Goal: Task Accomplishment & Management: Use online tool/utility

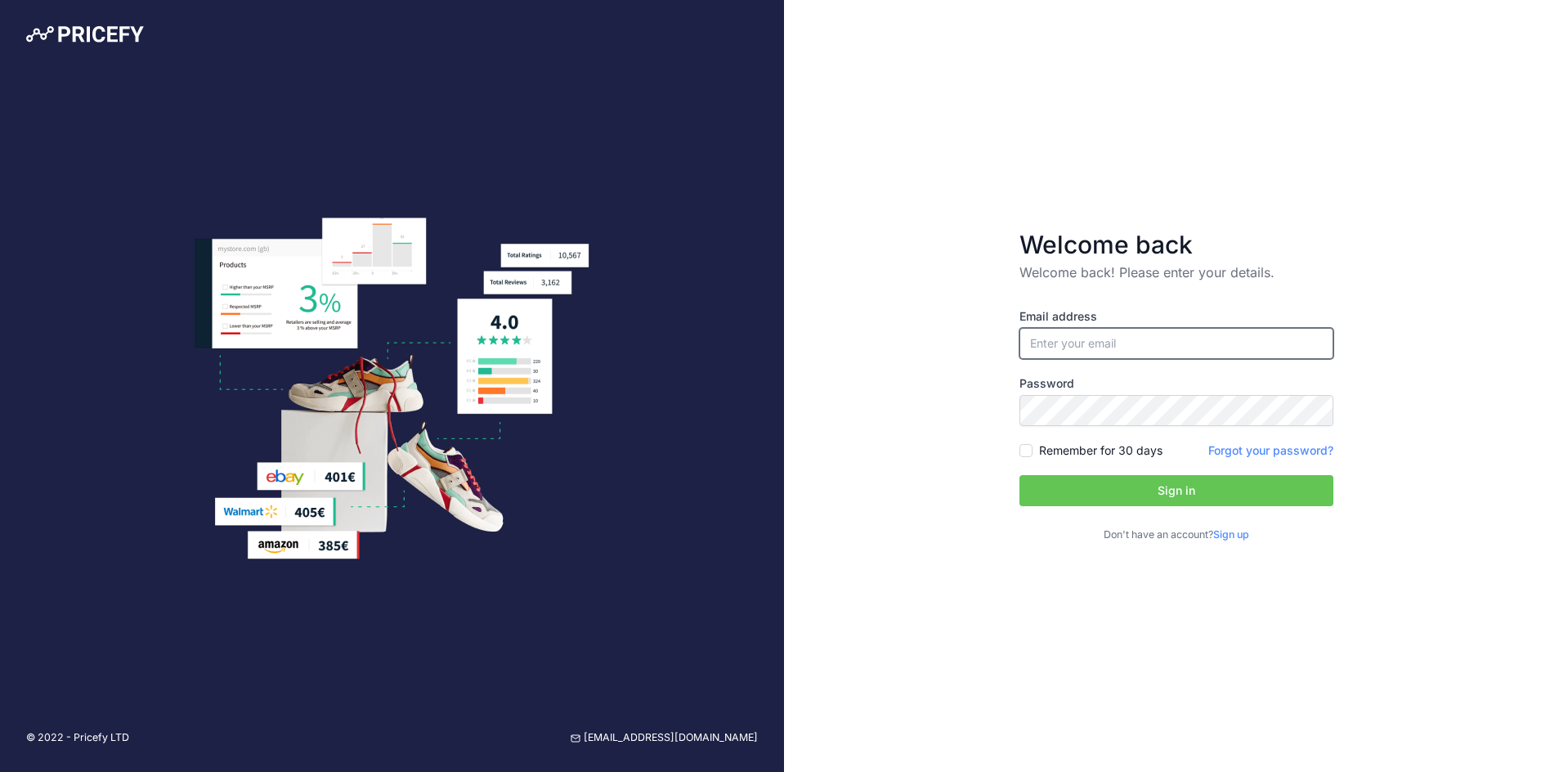
type input "[EMAIL_ADDRESS][DOMAIN_NAME]"
click at [1108, 466] on div "Email address stu@ozbackcountry.com.au Password Remember for 30 days Sign up" at bounding box center [1176, 425] width 314 height 235
click at [1116, 478] on button "Sign in" at bounding box center [1176, 490] width 314 height 31
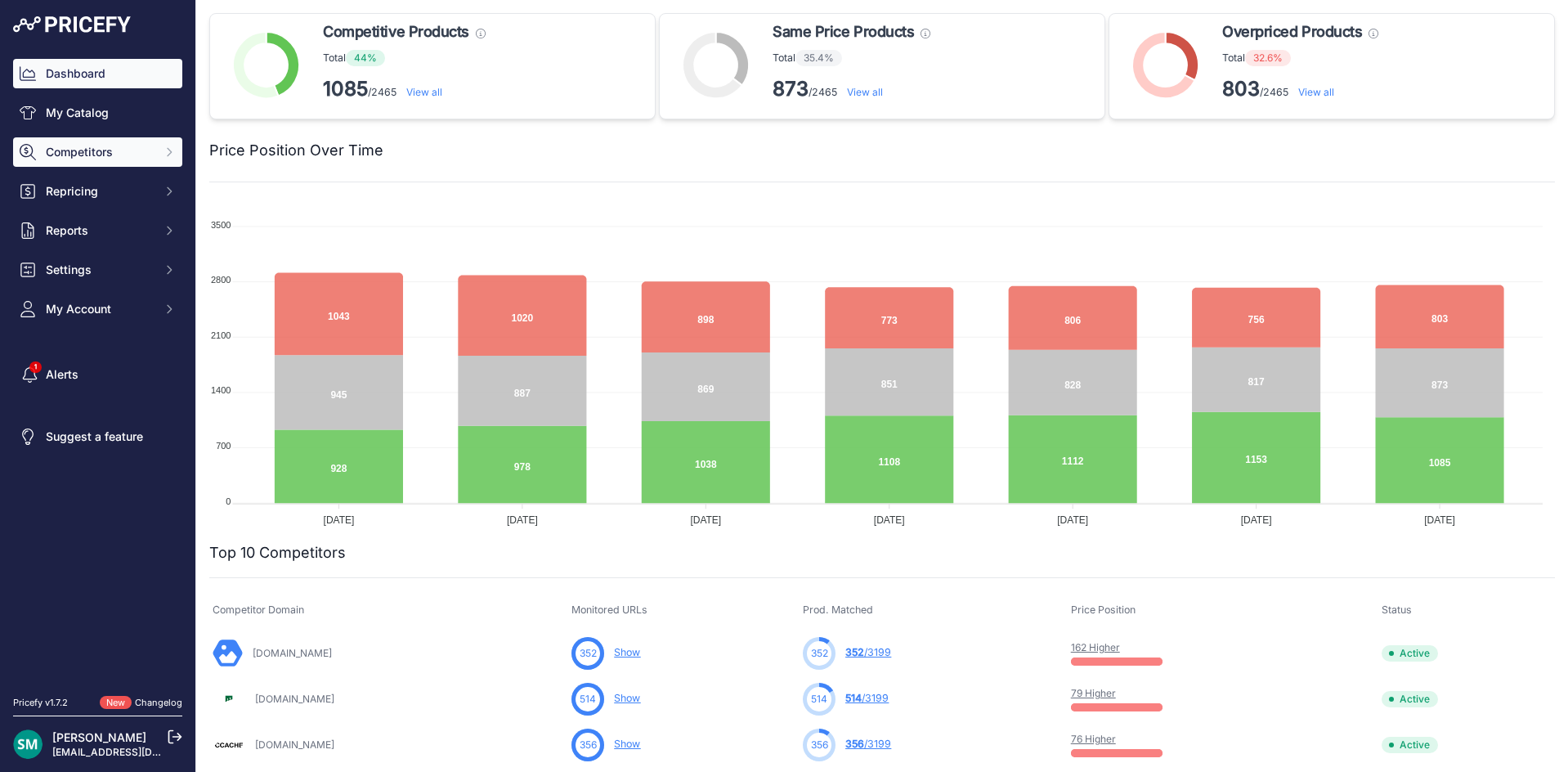
click at [164, 166] on button "Competitors" at bounding box center [98, 152] width 169 height 29
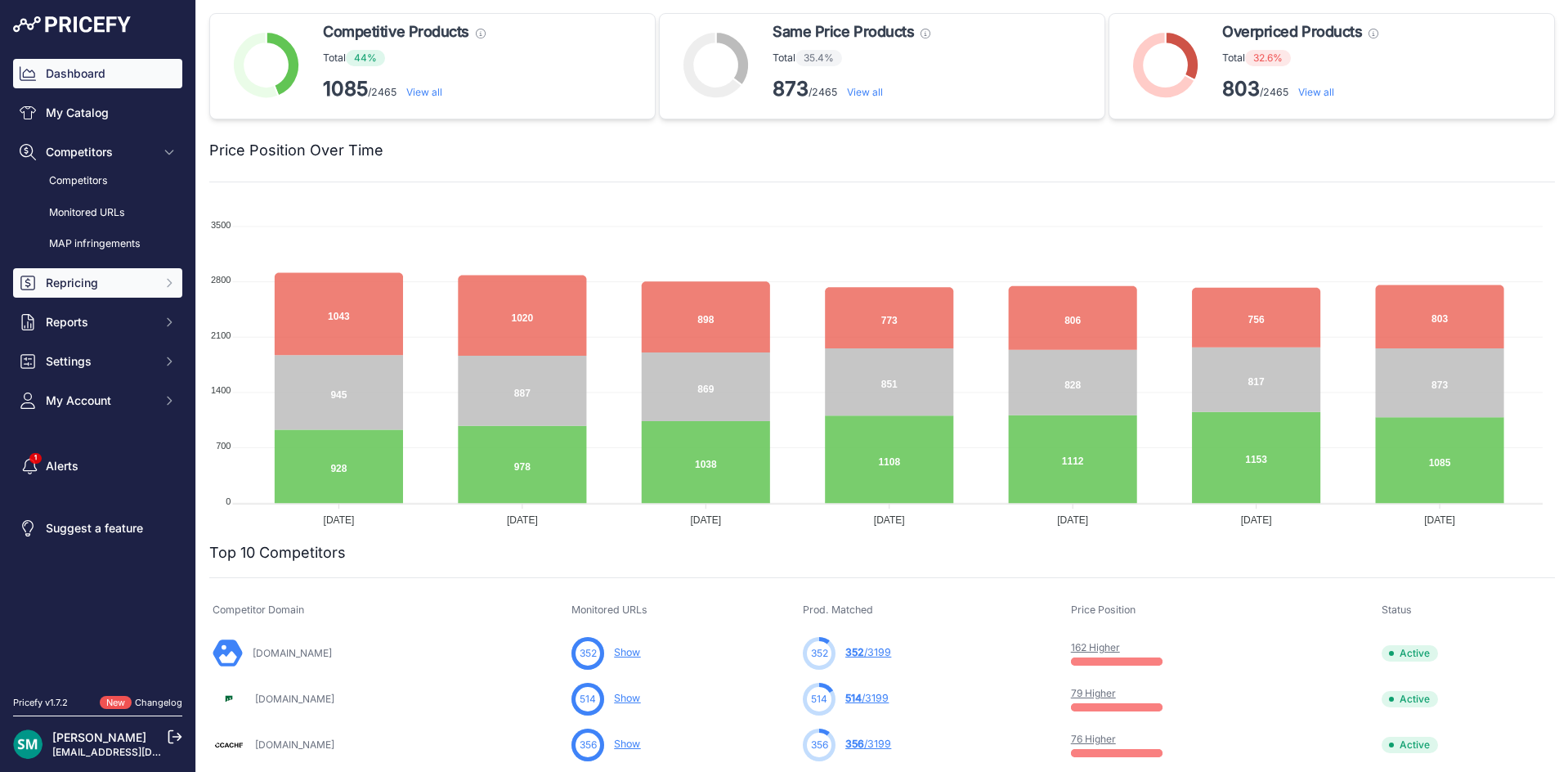
click at [143, 290] on span "Repricing" at bounding box center [99, 282] width 107 height 16
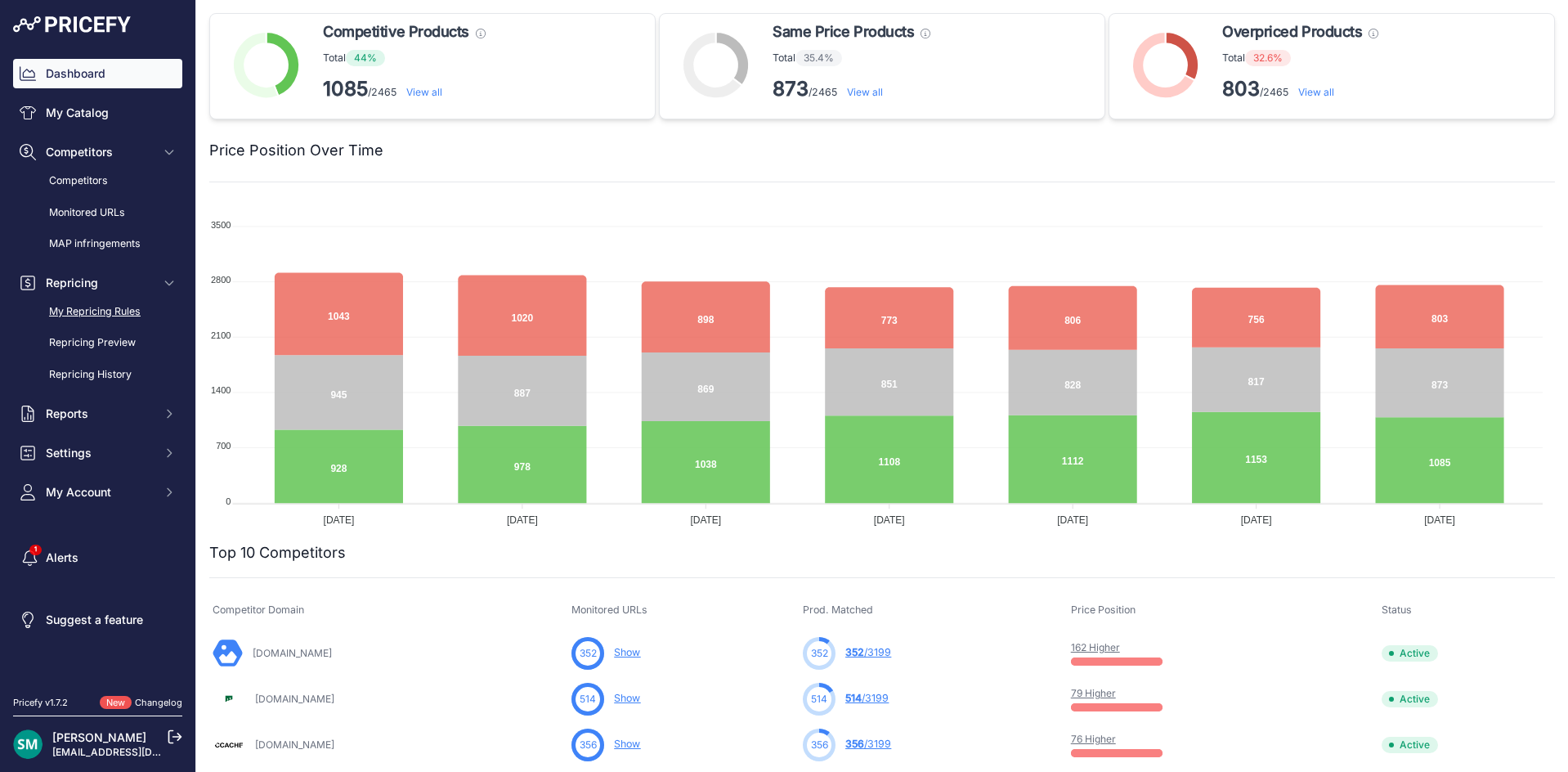
click at [136, 317] on link "My Repricing Rules" at bounding box center [98, 312] width 169 height 28
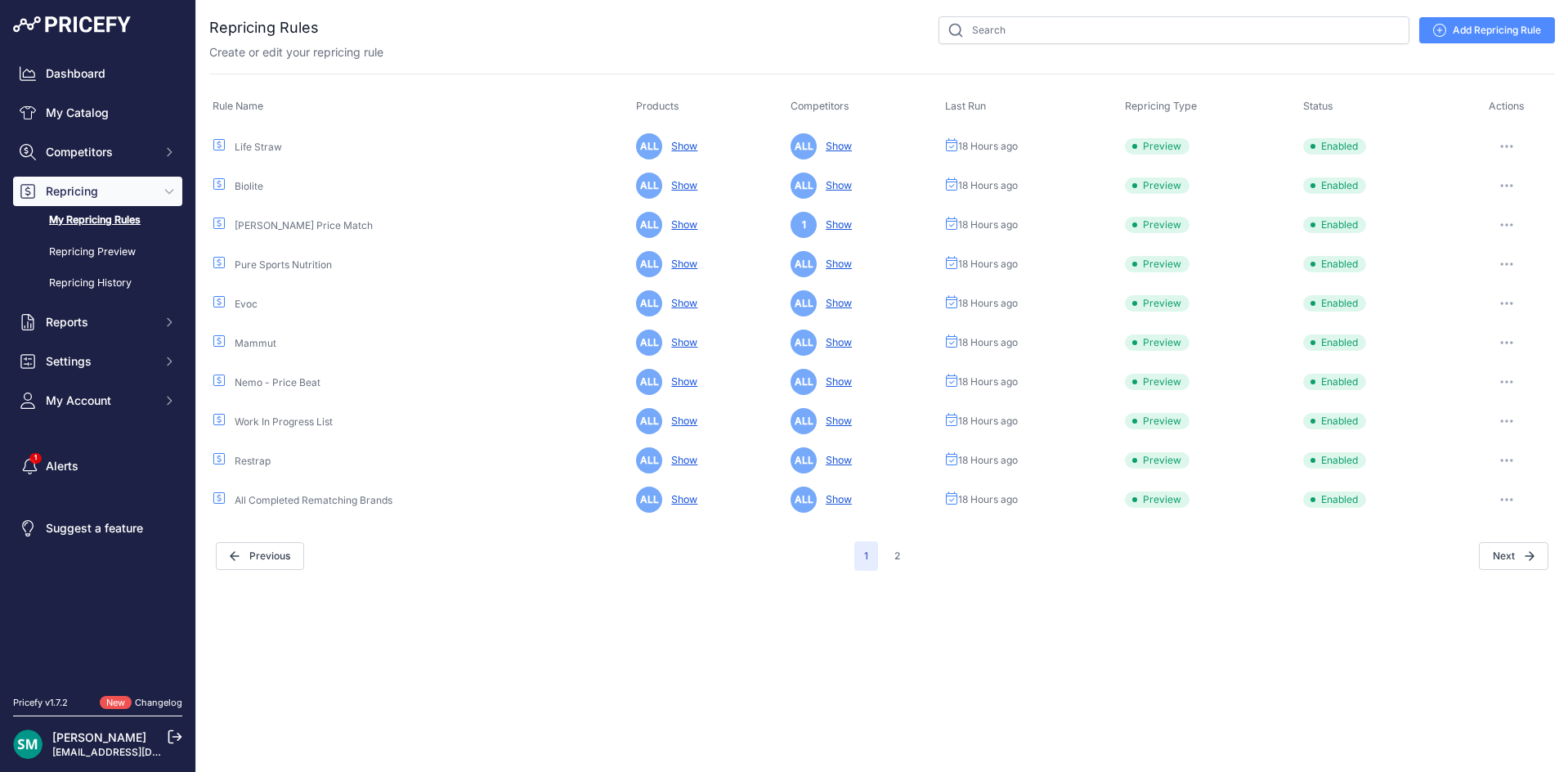
click at [1504, 147] on icon "button" at bounding box center [1506, 146] width 13 height 3
click at [1508, 169] on link "Edit" at bounding box center [1499, 181] width 104 height 27
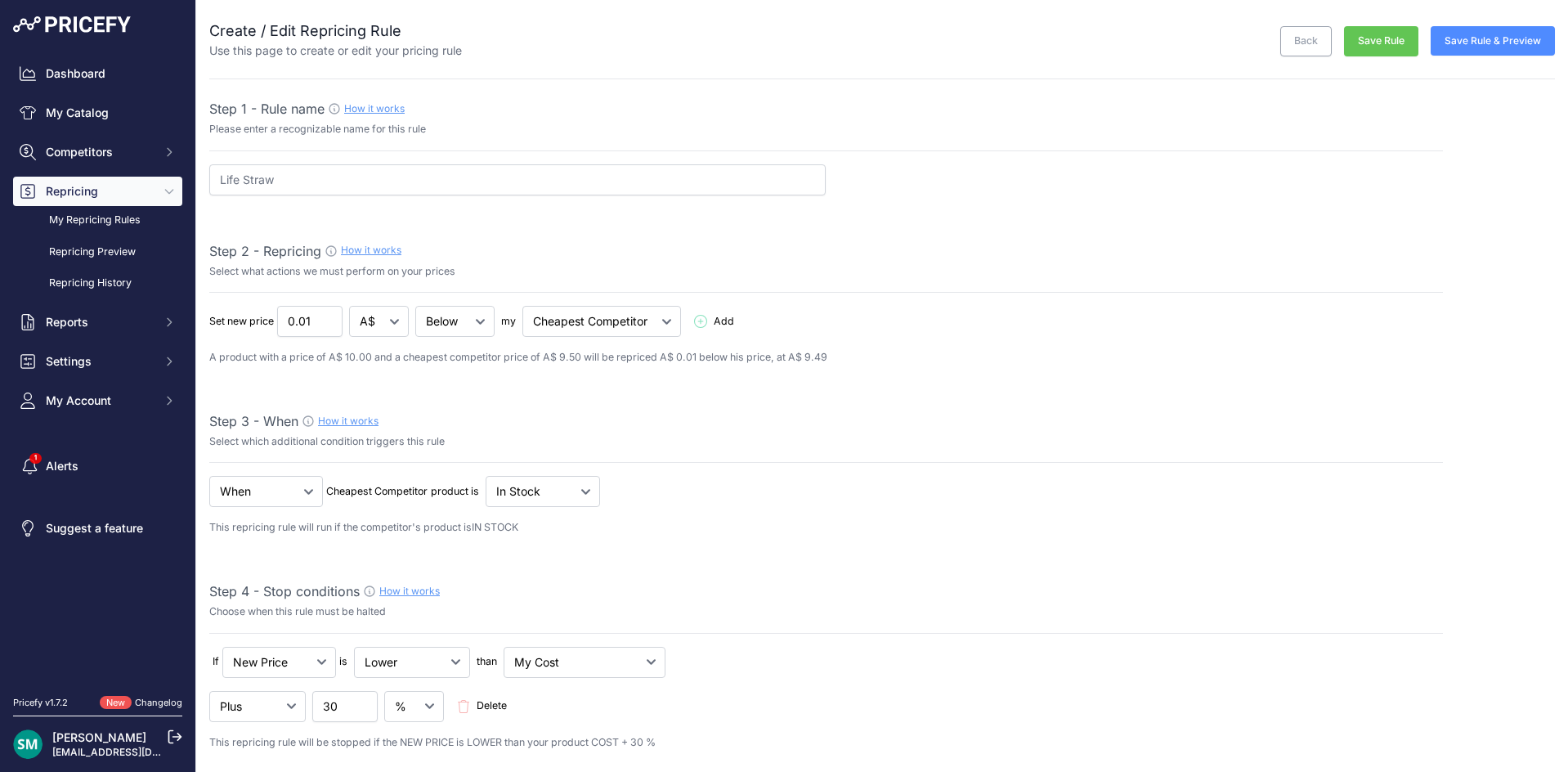
select select "7"
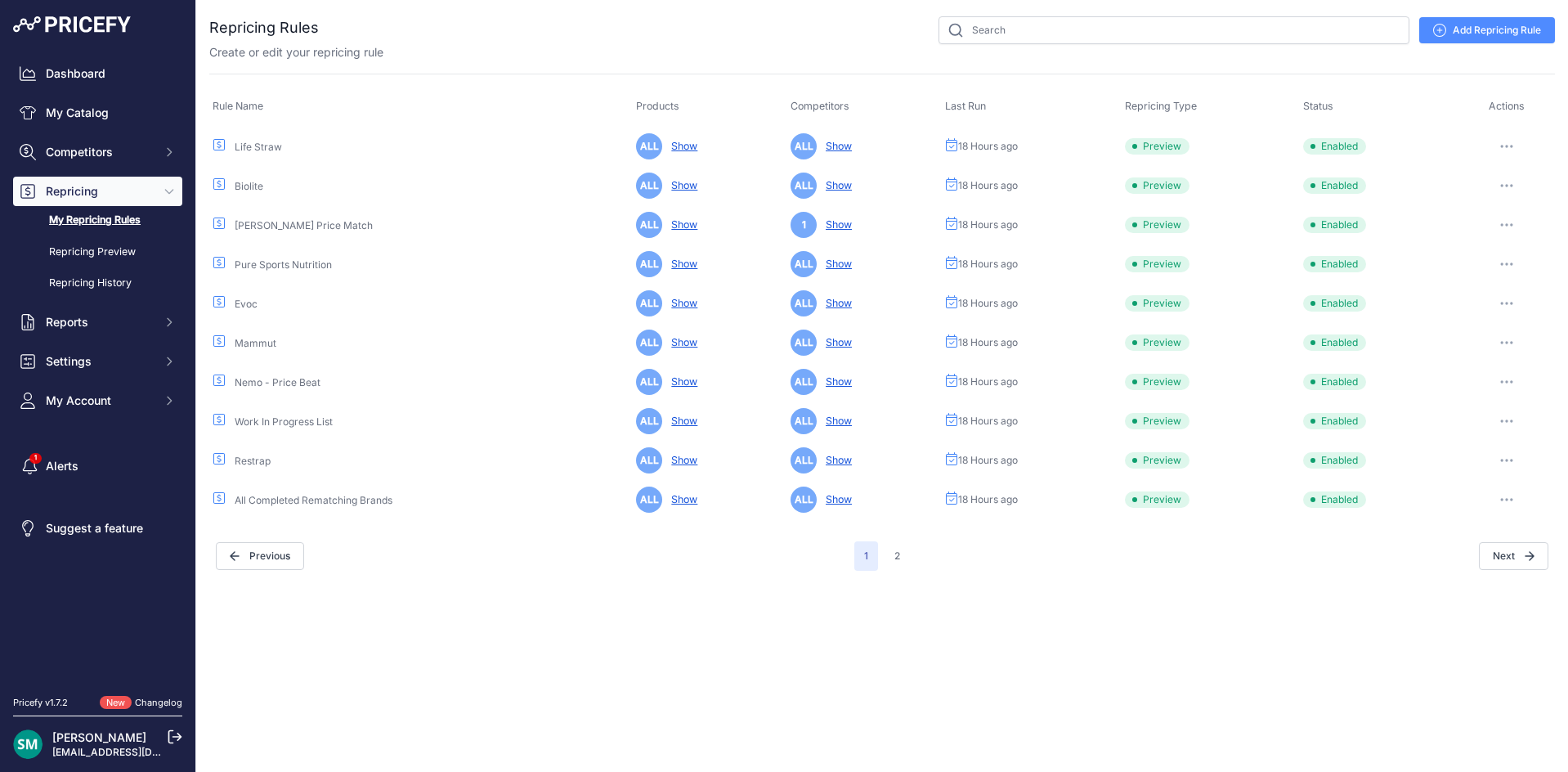
click at [1498, 145] on button "button" at bounding box center [1506, 146] width 33 height 23
click at [1512, 201] on button "Run Preview" at bounding box center [1499, 206] width 104 height 27
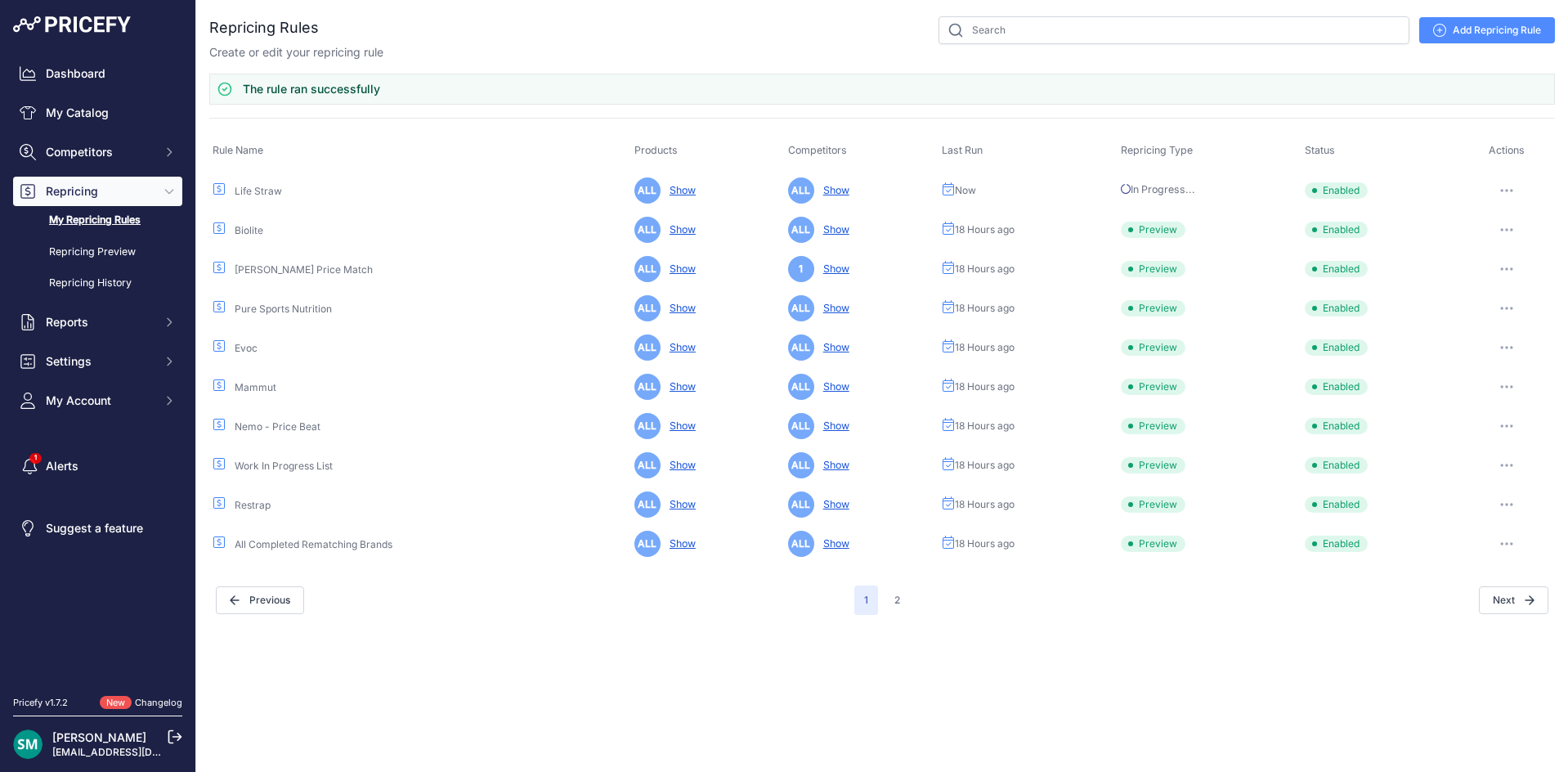
click at [1512, 225] on button "button" at bounding box center [1506, 229] width 33 height 23
click at [1513, 280] on button "Run Preview" at bounding box center [1499, 290] width 104 height 27
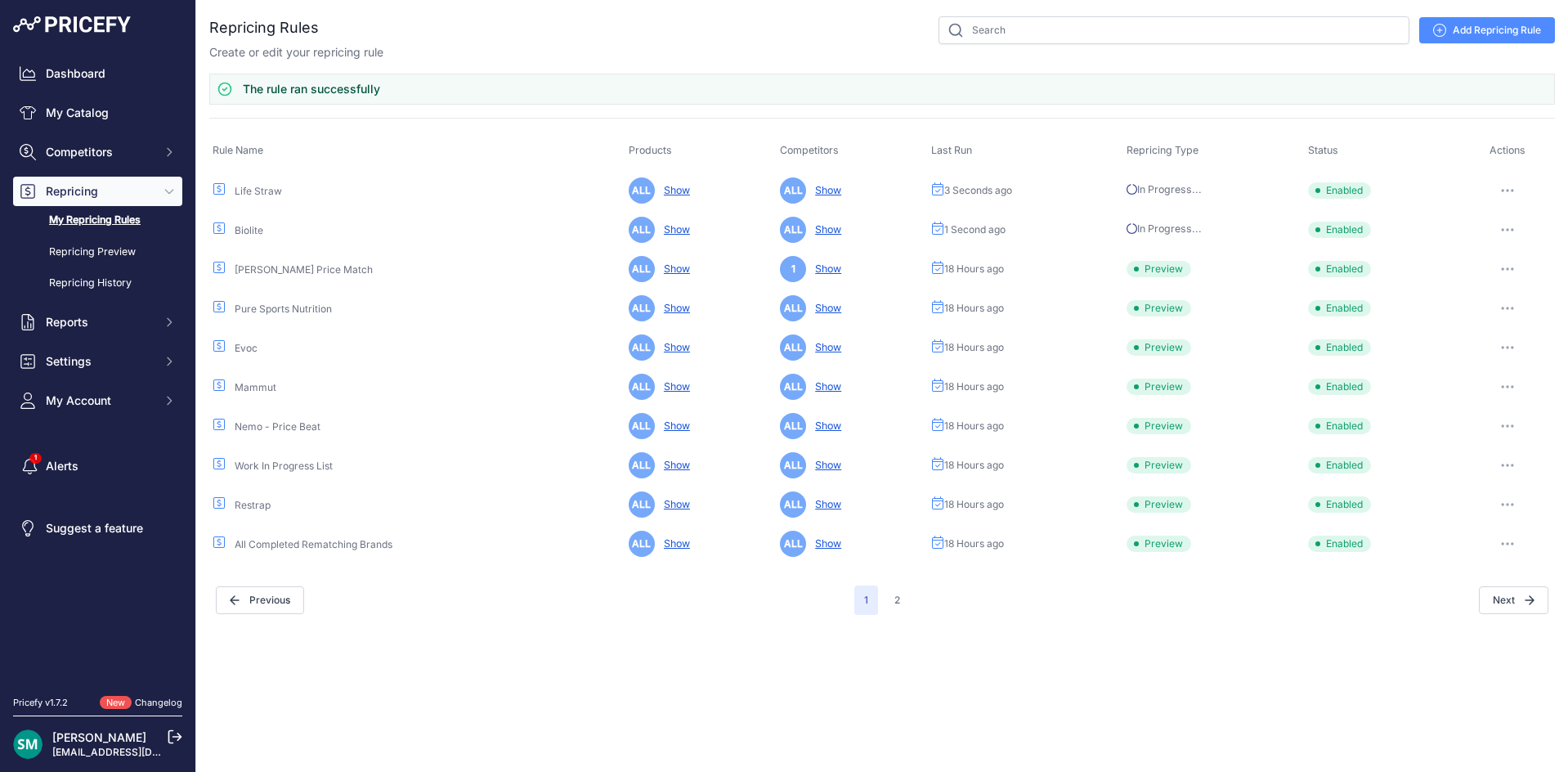
click at [1513, 304] on button "button" at bounding box center [1507, 308] width 33 height 23
click at [0, 0] on button "Run Preview" at bounding box center [0, 0] width 0 height 0
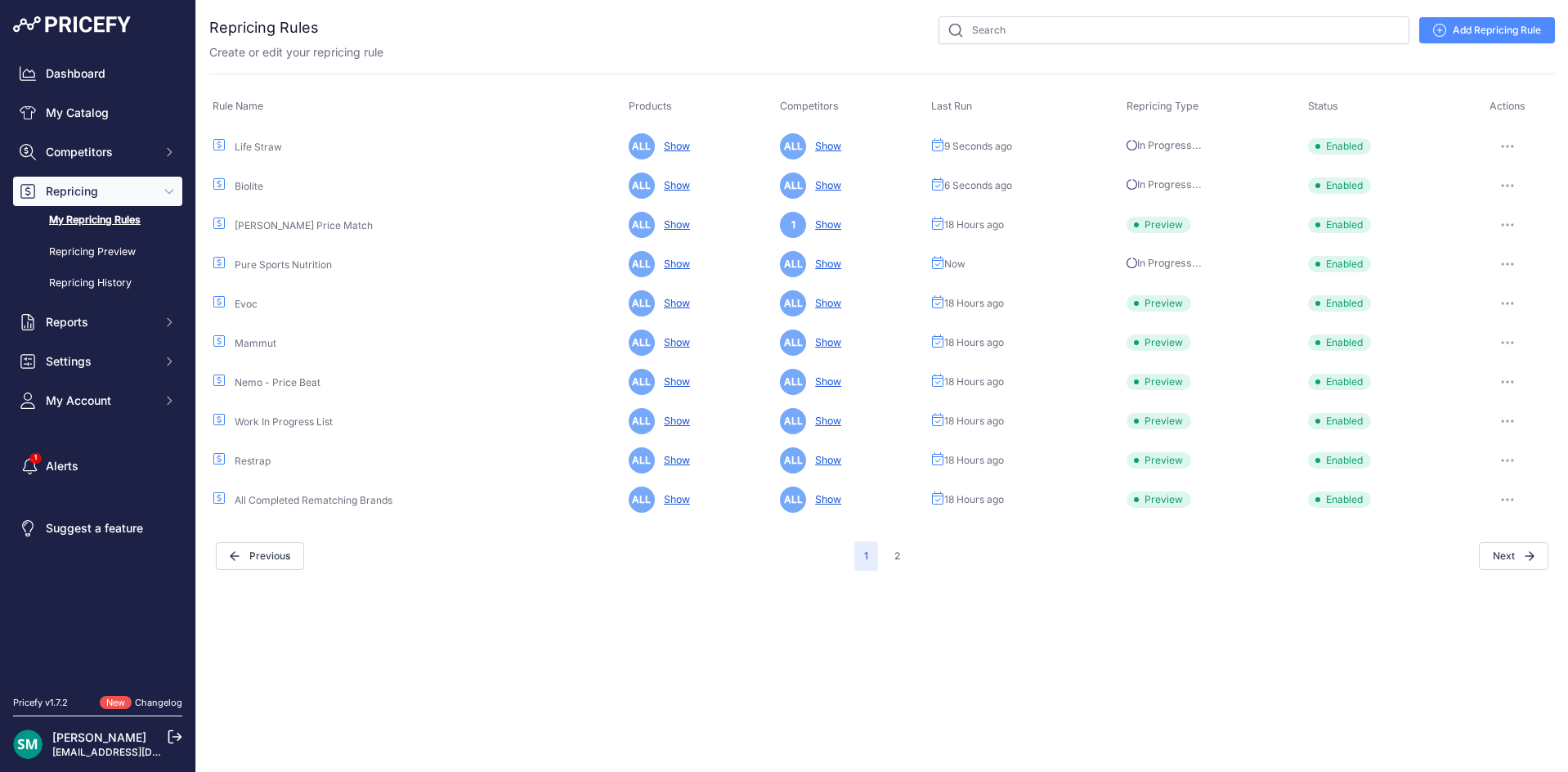
click at [1512, 346] on button "button" at bounding box center [1507, 342] width 33 height 23
click at [1507, 307] on button "button" at bounding box center [1507, 303] width 33 height 23
click at [0, 0] on button "Run Preview" at bounding box center [0, 0] width 0 height 0
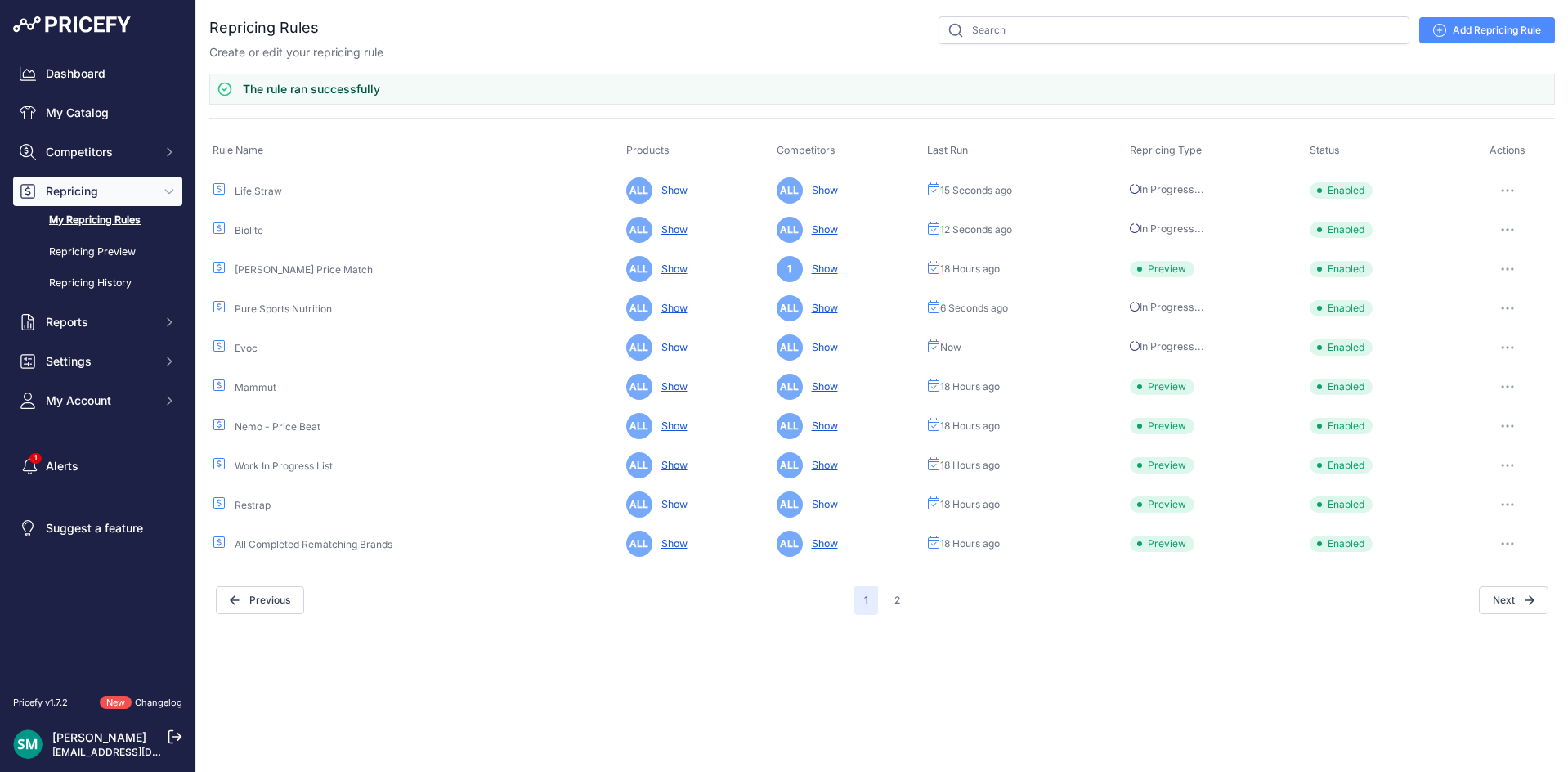
click at [1510, 383] on button "button" at bounding box center [1507, 387] width 33 height 23
click at [0, 0] on button "Run Preview" at bounding box center [0, 0] width 0 height 0
click at [1512, 425] on icon "button" at bounding box center [1506, 426] width 13 height 3
click at [0, 0] on button "Run Preview" at bounding box center [0, 0] width 0 height 0
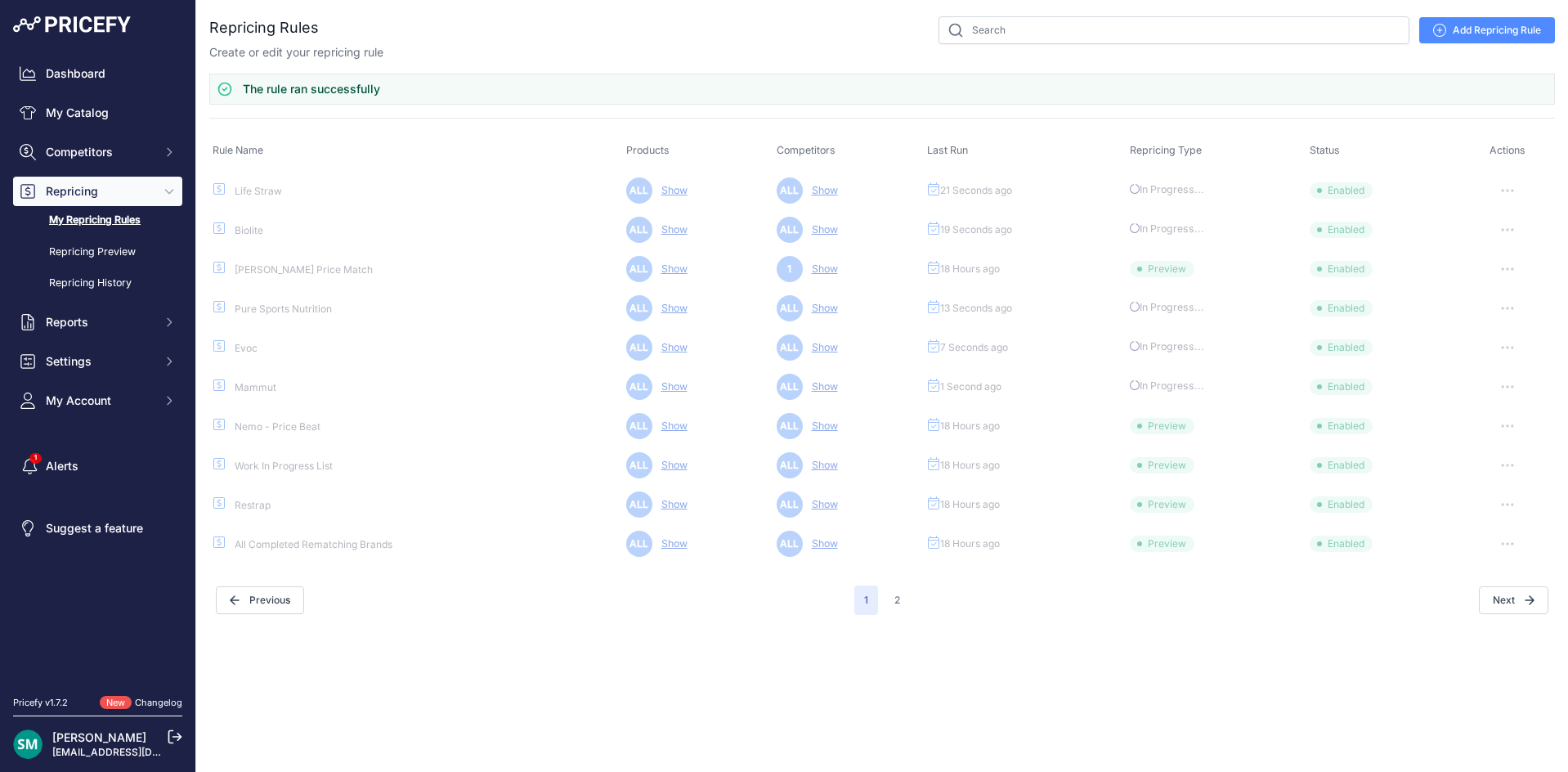
click at [1513, 469] on button "button" at bounding box center [1507, 465] width 33 height 23
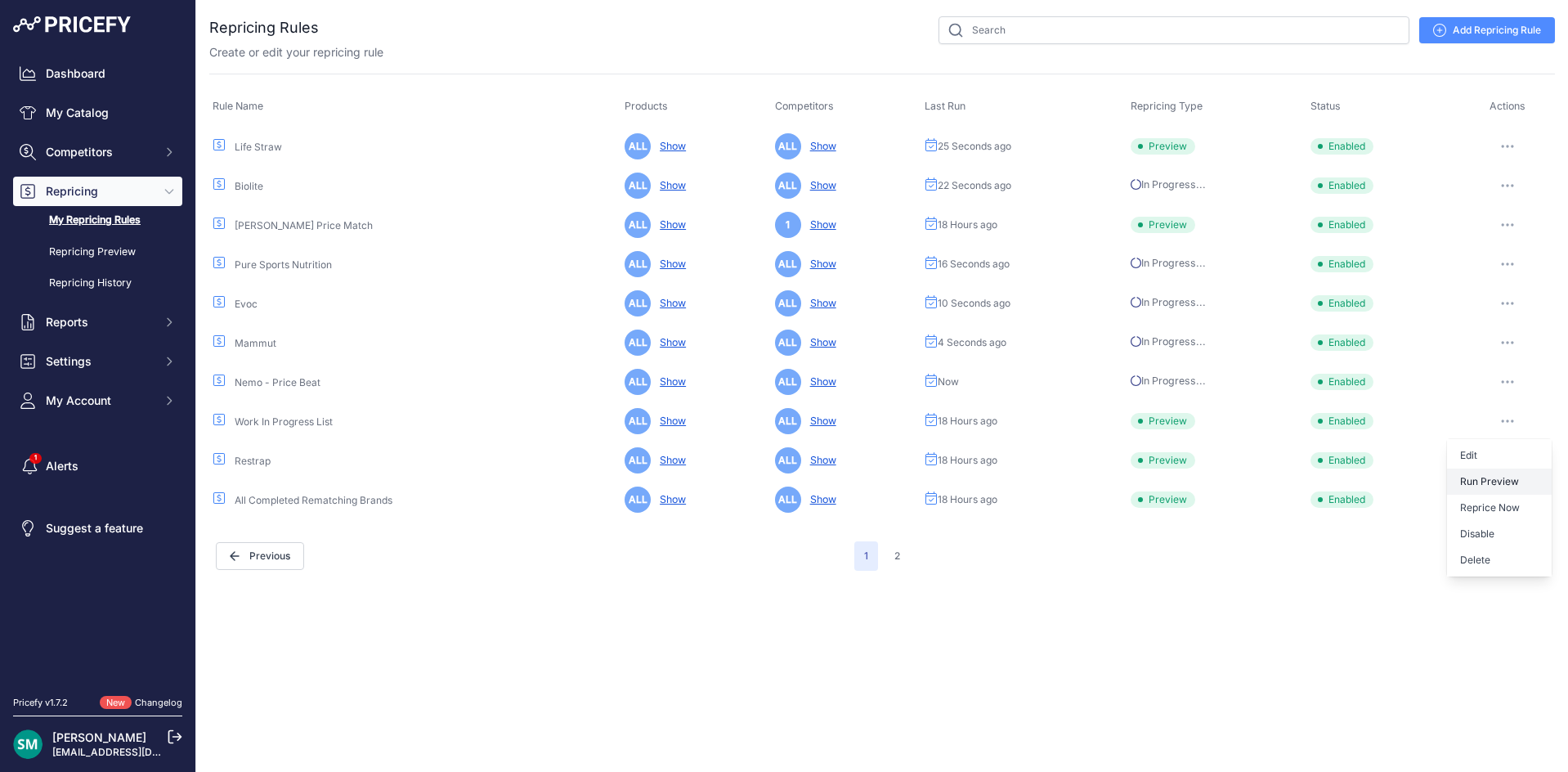
click at [0, 0] on button "Run Preview" at bounding box center [0, 0] width 0 height 0
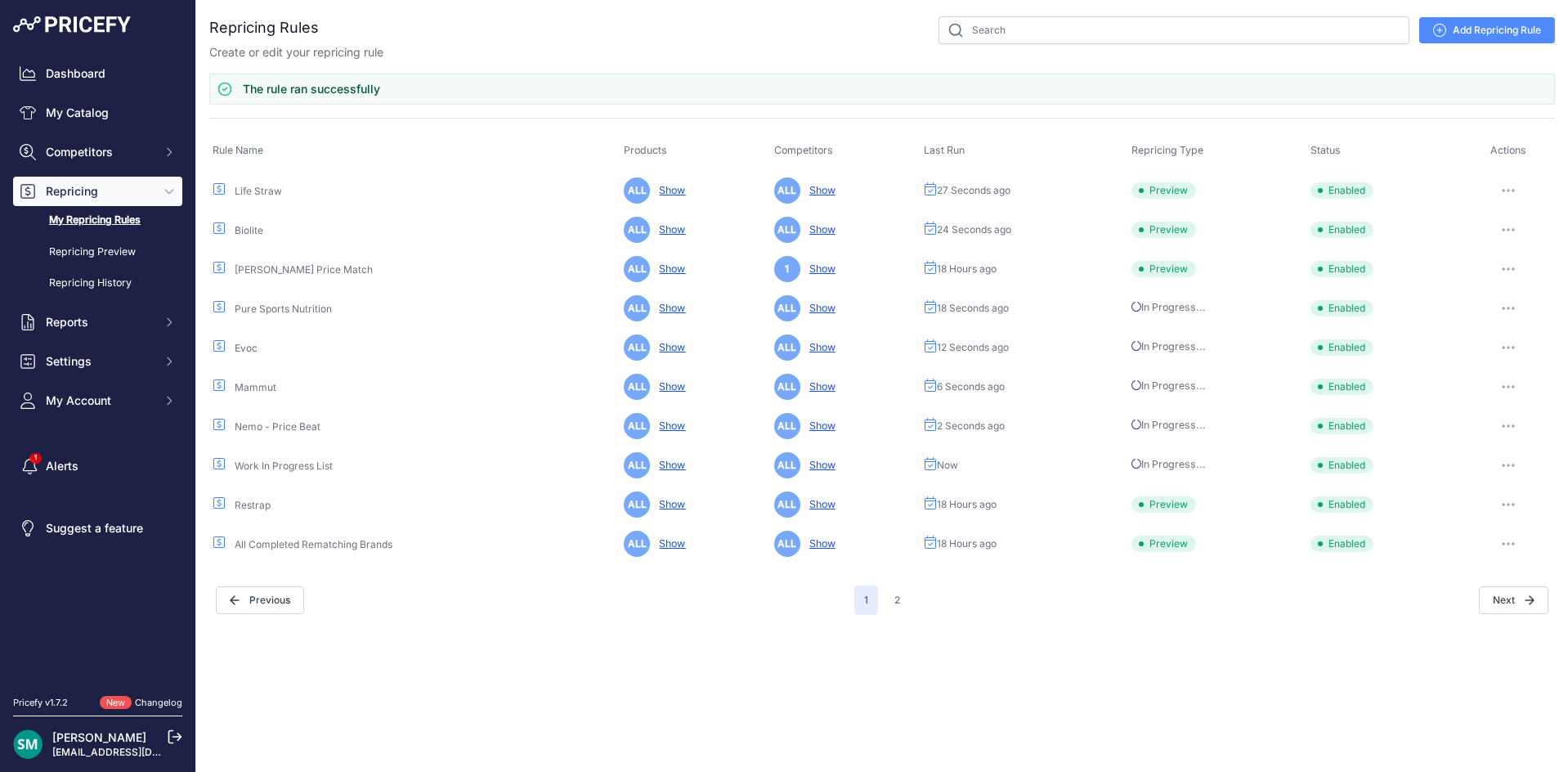
click at [1508, 501] on button "button" at bounding box center [1508, 504] width 33 height 23
click at [0, 0] on button "Run Preview" at bounding box center [0, 0] width 0 height 0
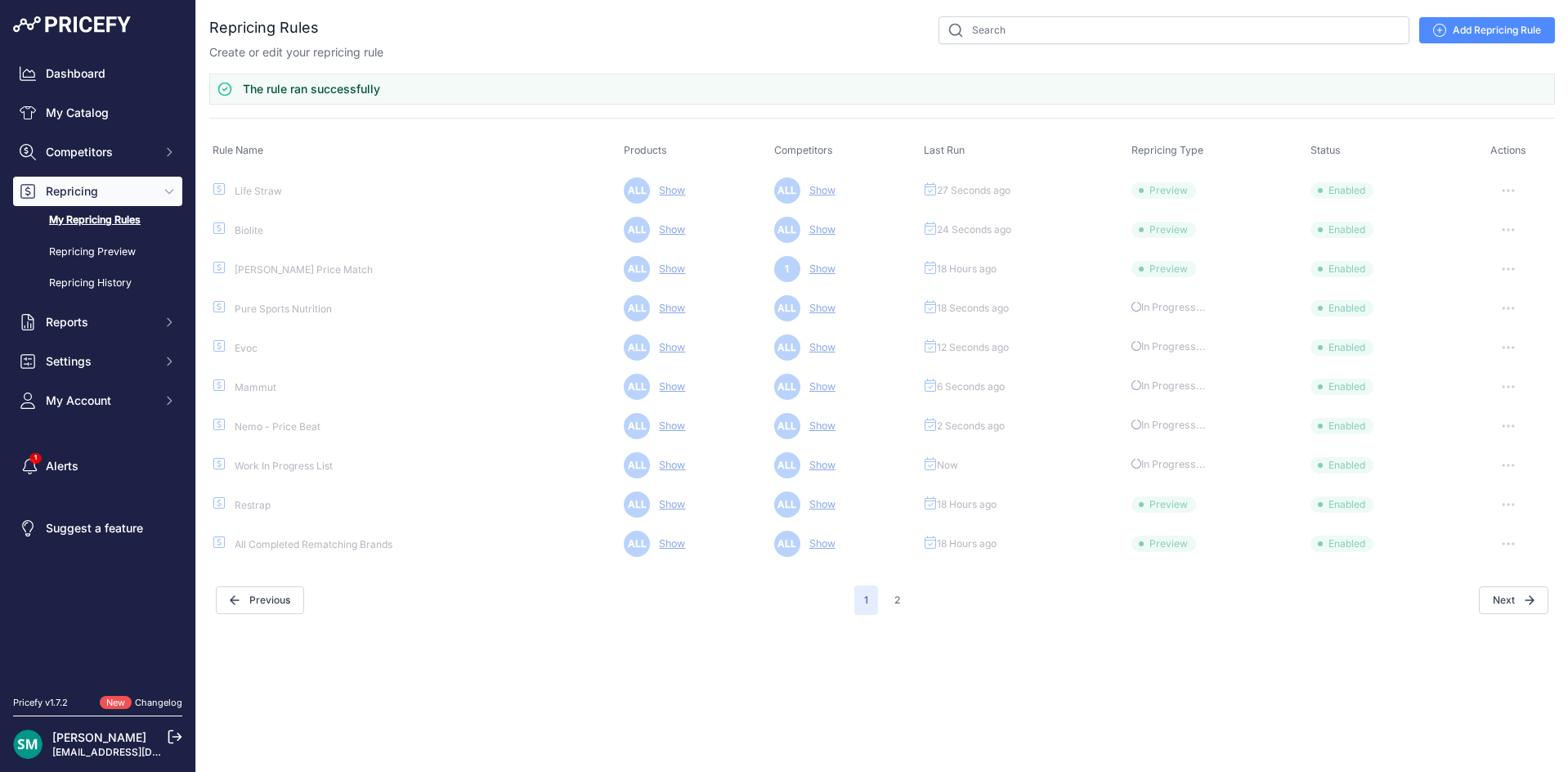
click at [1512, 547] on button "button" at bounding box center [1508, 543] width 33 height 23
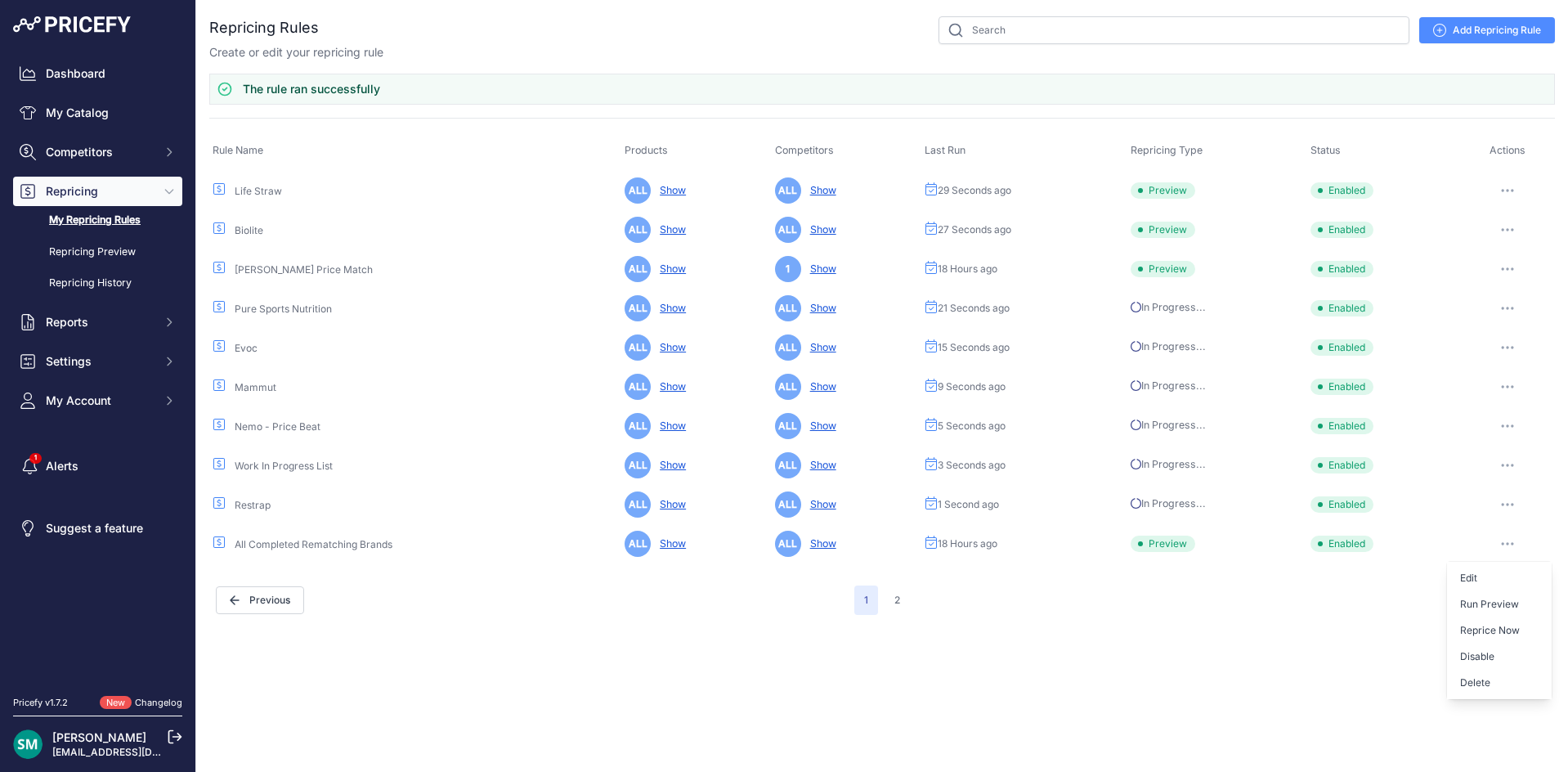
click at [0, 0] on button "Run Preview" at bounding box center [0, 0] width 0 height 0
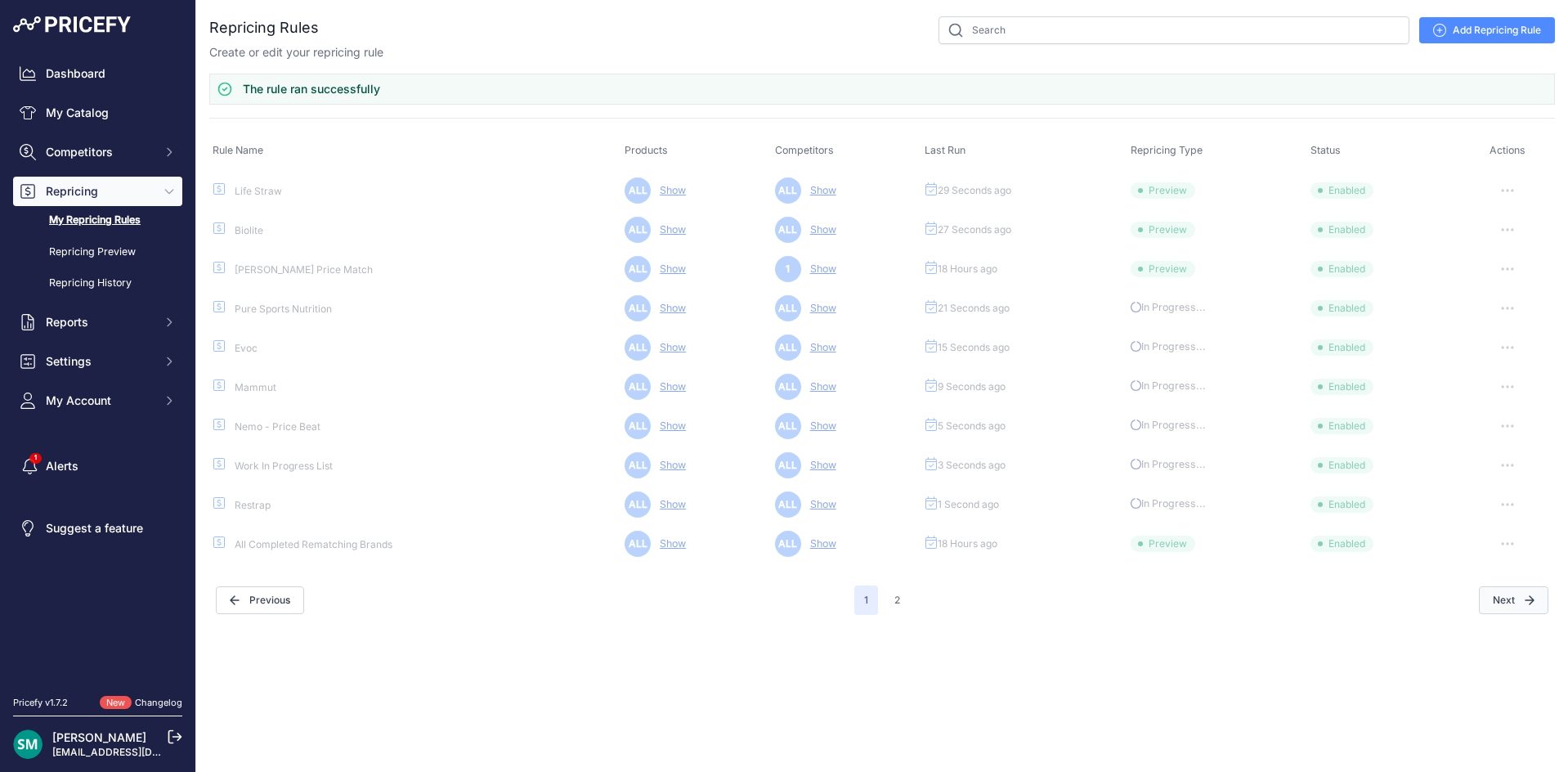
click at [1531, 609] on button "Next" at bounding box center [1513, 600] width 69 height 27
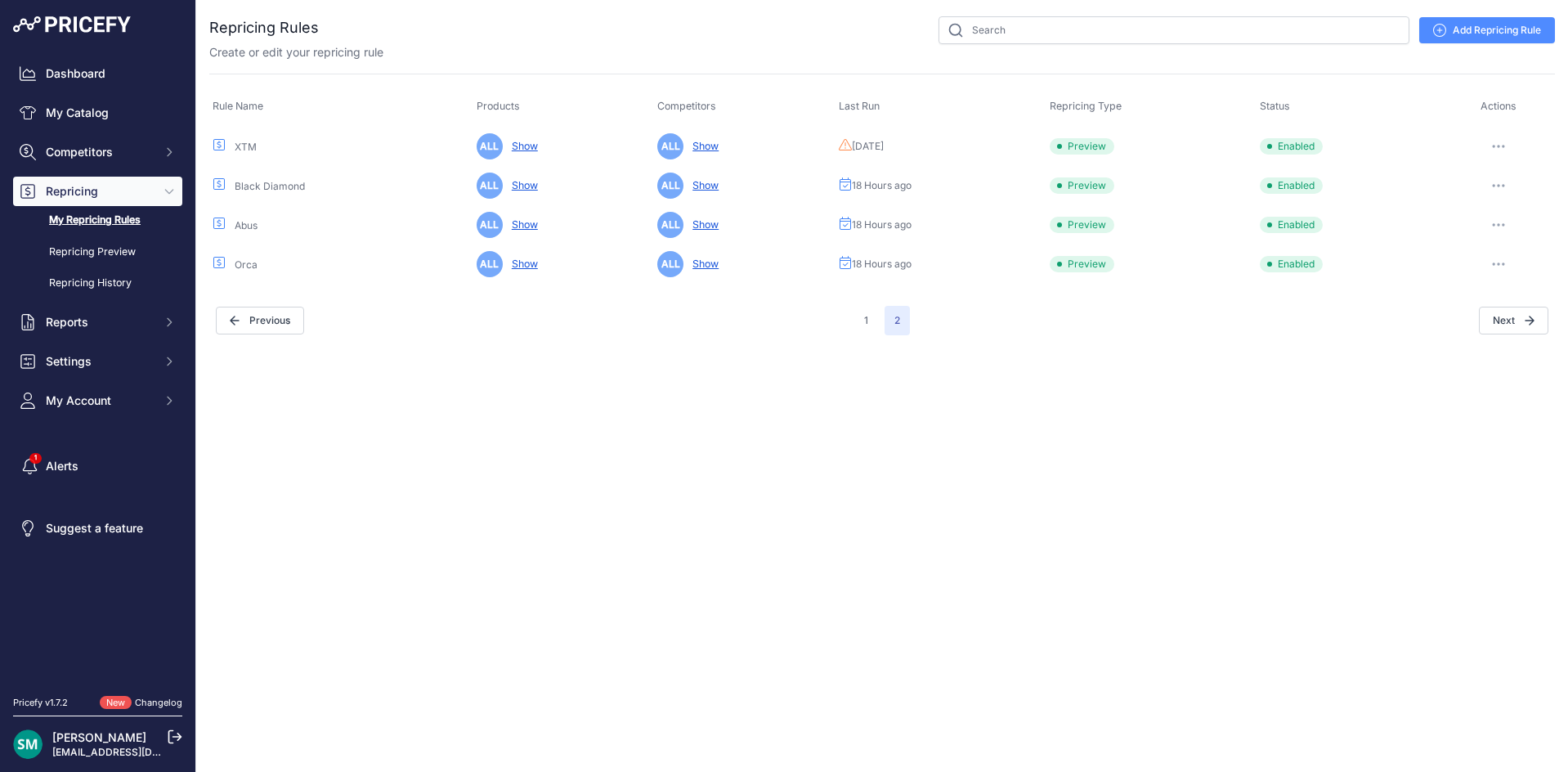
click at [1499, 148] on button "button" at bounding box center [1498, 146] width 33 height 23
click at [1501, 199] on button "Run Preview" at bounding box center [1499, 206] width 104 height 27
click at [1500, 188] on button "button" at bounding box center [1498, 186] width 33 height 23
click at [1499, 238] on button "Run Preview" at bounding box center [1499, 246] width 104 height 27
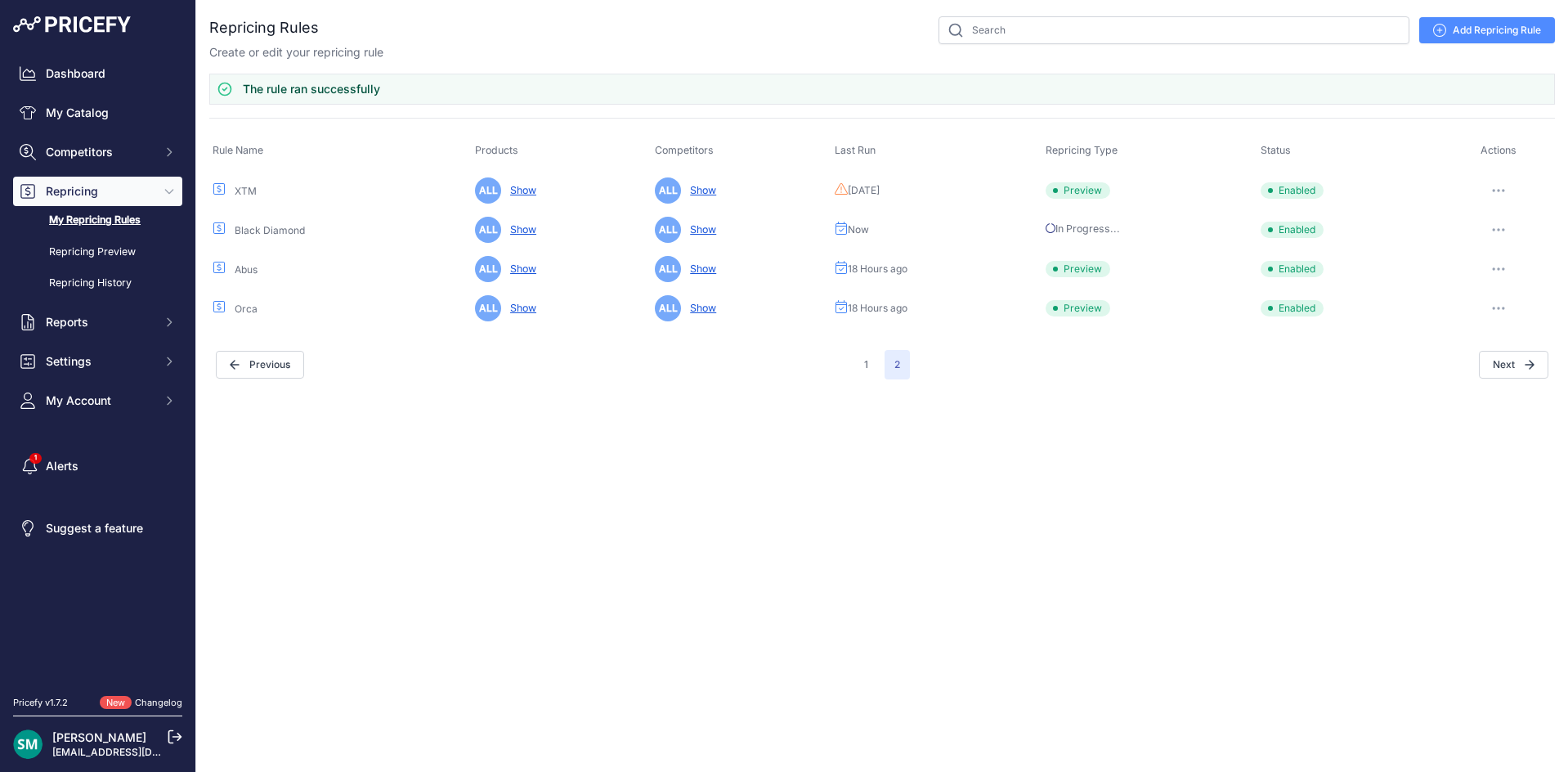
click at [1504, 270] on icon "button" at bounding box center [1503, 269] width 2 height 2
click at [0, 0] on button "Run Preview" at bounding box center [0, 0] width 0 height 0
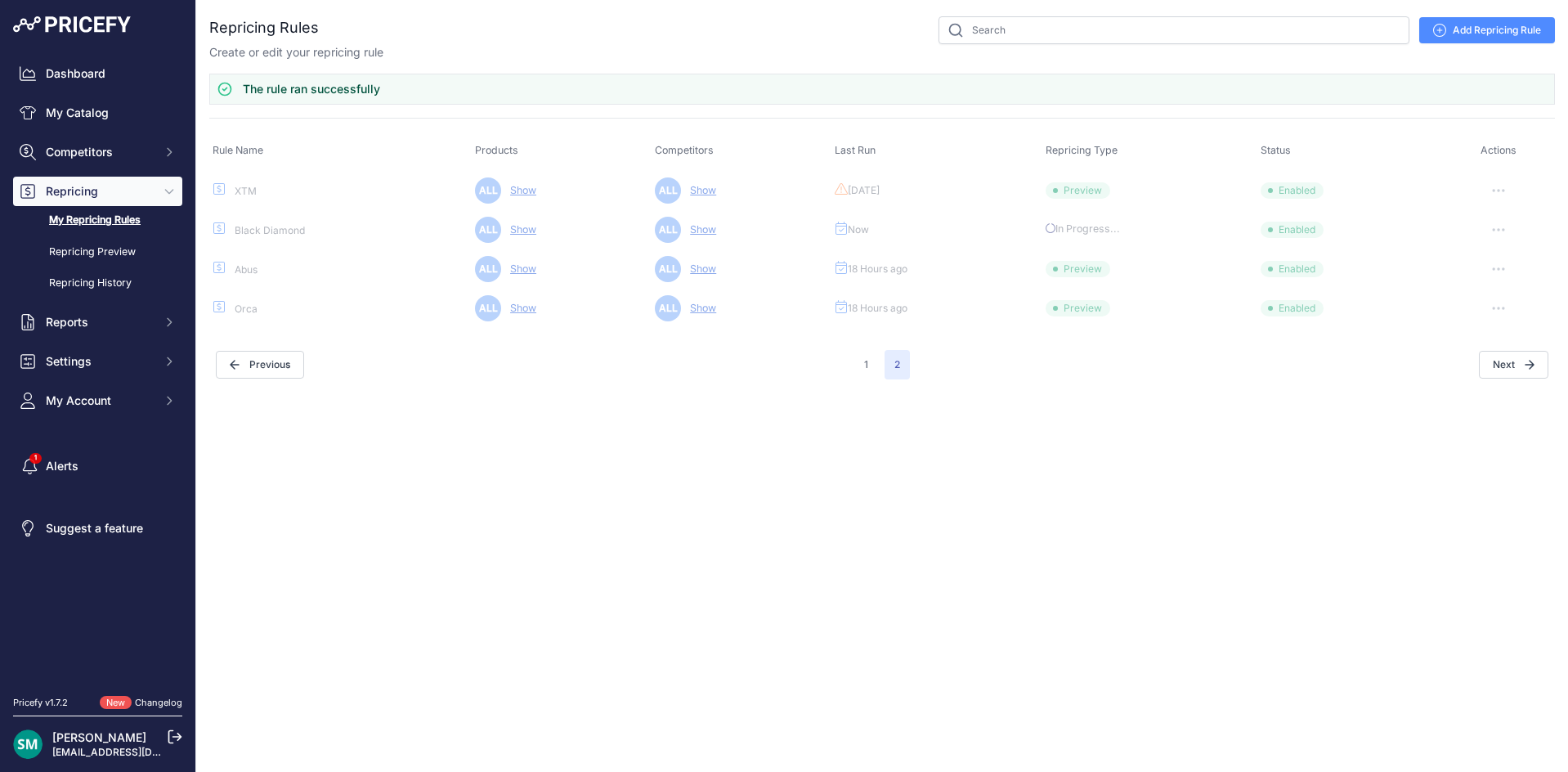
click at [1508, 314] on button "button" at bounding box center [1498, 308] width 33 height 23
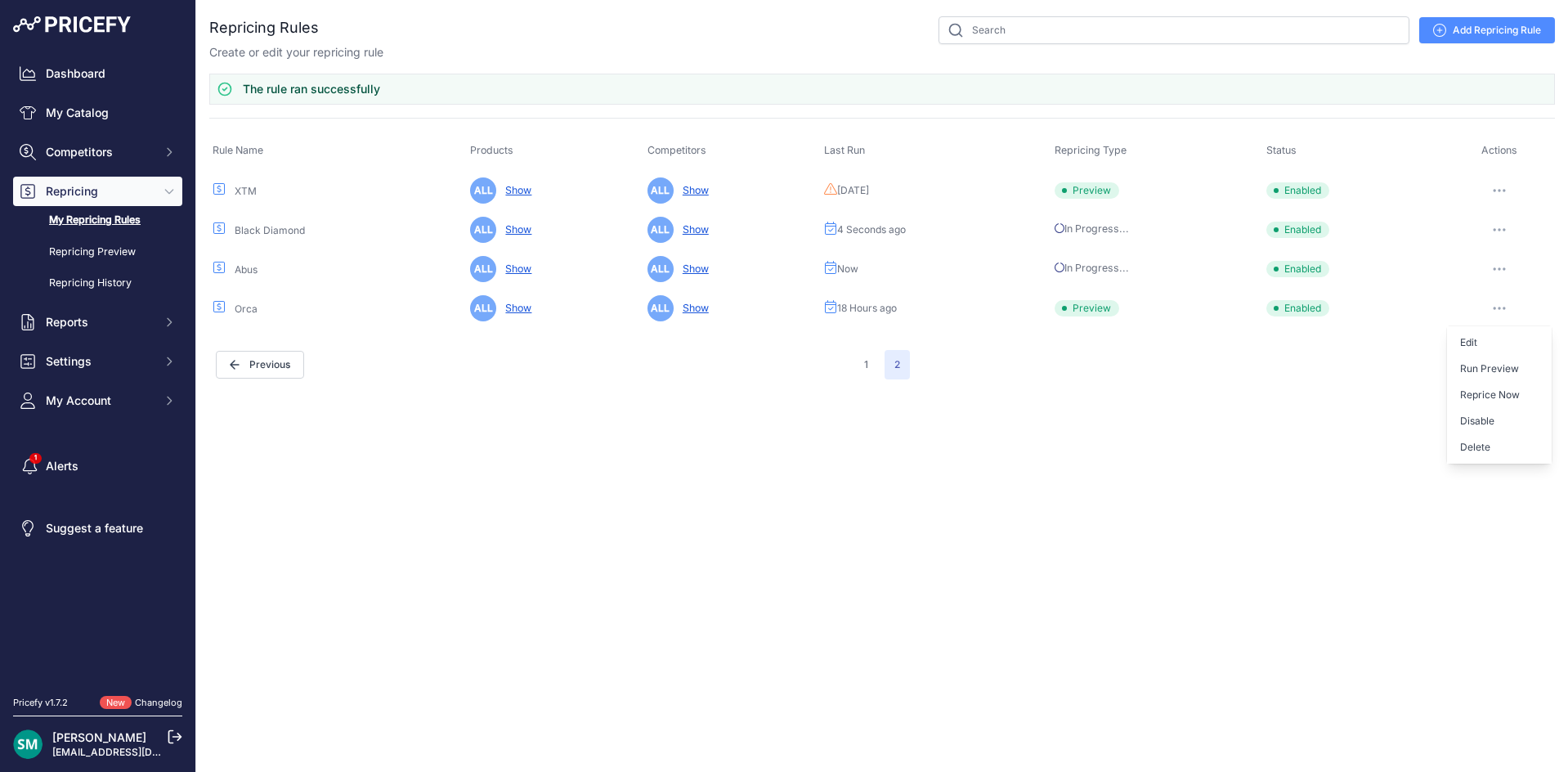
click at [0, 0] on button "Run Preview" at bounding box center [0, 0] width 0 height 0
click at [1505, 185] on button "button" at bounding box center [1499, 190] width 33 height 23
click at [1498, 246] on button "Run Preview" at bounding box center [1499, 251] width 104 height 27
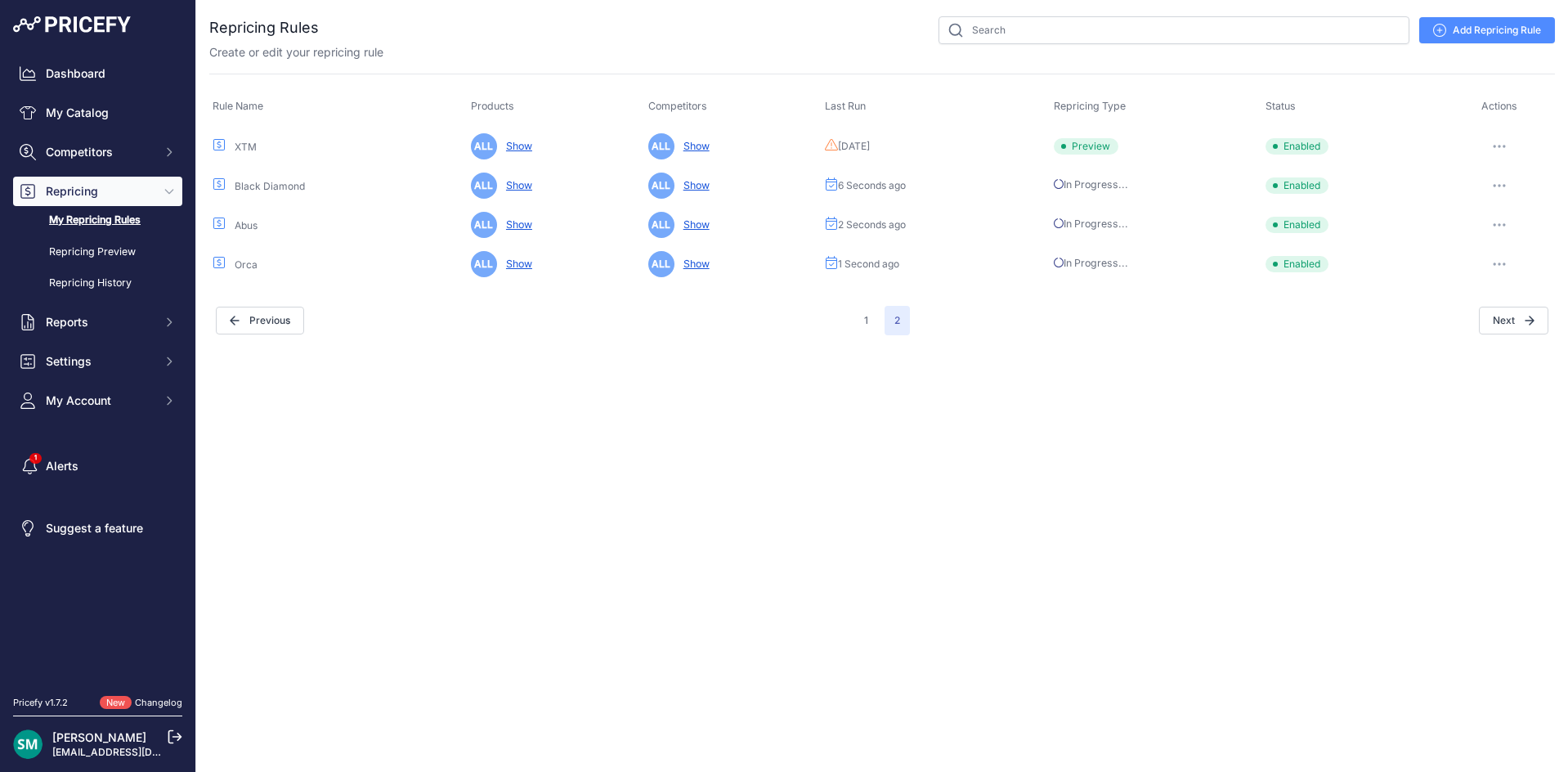
click at [1495, 150] on button "button" at bounding box center [1499, 146] width 33 height 23
click at [1494, 200] on button "Run Preview" at bounding box center [1499, 206] width 104 height 27
click at [1496, 147] on icon "button" at bounding box center [1495, 146] width 2 height 2
click at [1498, 201] on button "Run Preview" at bounding box center [1499, 206] width 104 height 27
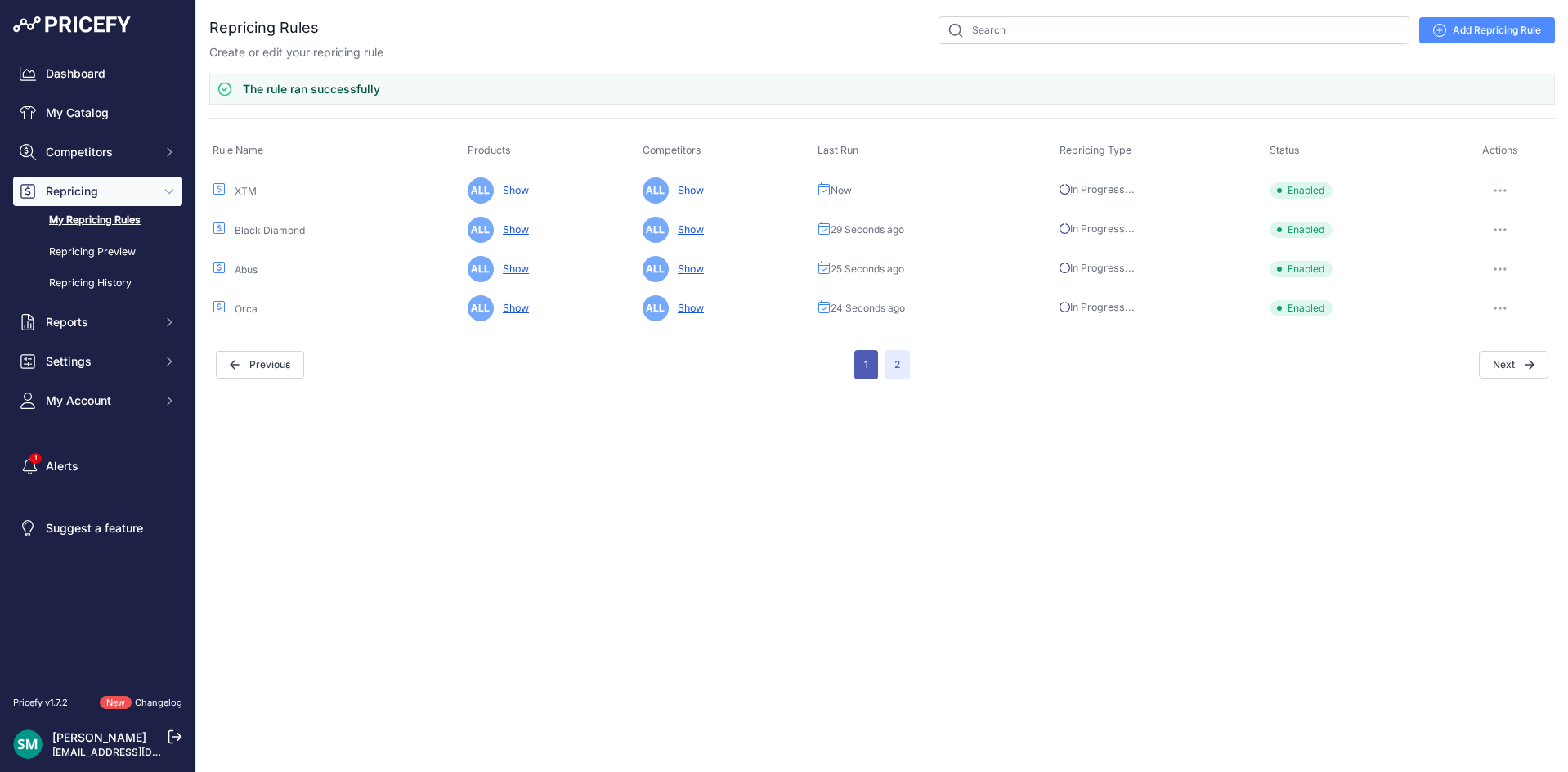
click at [857, 350] on button "1" at bounding box center [867, 365] width 24 height 29
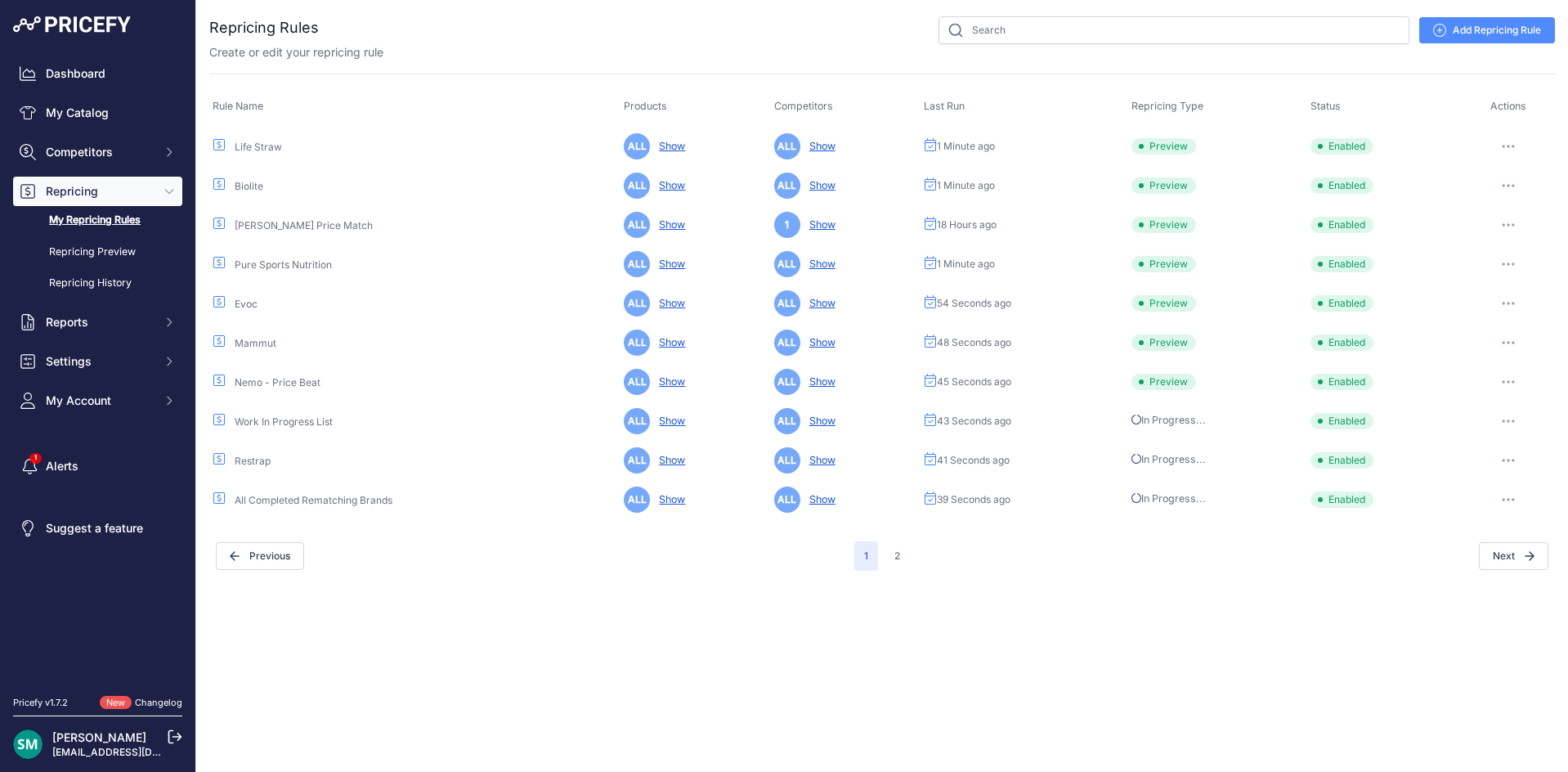
click at [1499, 225] on button "button" at bounding box center [1508, 224] width 33 height 23
click at [0, 0] on button "Run Preview" at bounding box center [0, 0] width 0 height 0
click at [133, 252] on link "Repricing Preview" at bounding box center [98, 252] width 169 height 28
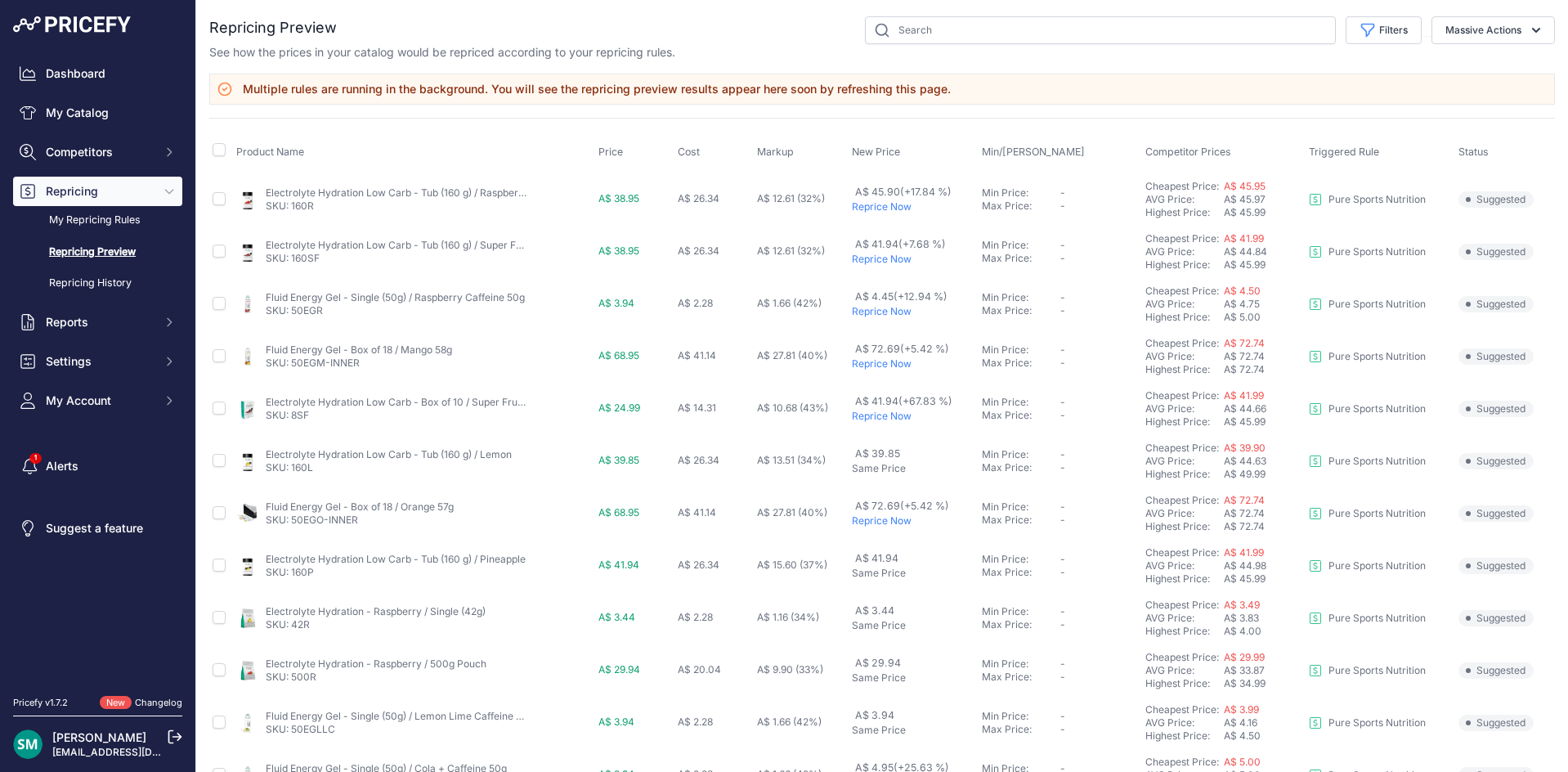
click at [1370, 42] on button "Filters" at bounding box center [1383, 30] width 76 height 27
drag, startPoint x: 1321, startPoint y: 224, endPoint x: 1320, endPoint y: 241, distance: 17.0
click at [1321, 224] on select "Select an option I am higher Same price I am lower" at bounding box center [1329, 229] width 157 height 27
select select "1"
click at [1251, 216] on select "Select an option I am higher Same price I am lower" at bounding box center [1329, 229] width 157 height 27
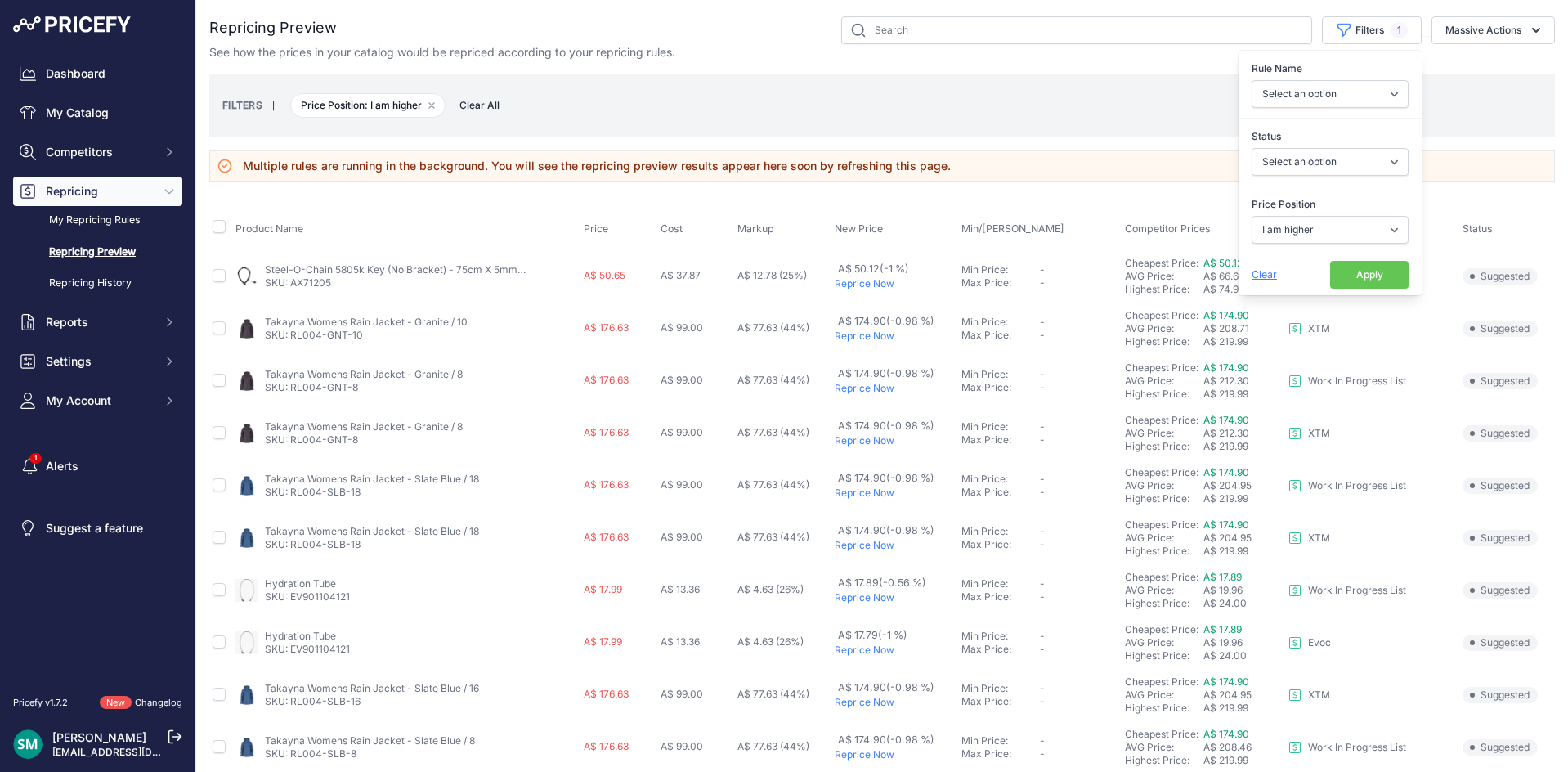
click at [1346, 270] on button "Apply" at bounding box center [1370, 275] width 79 height 27
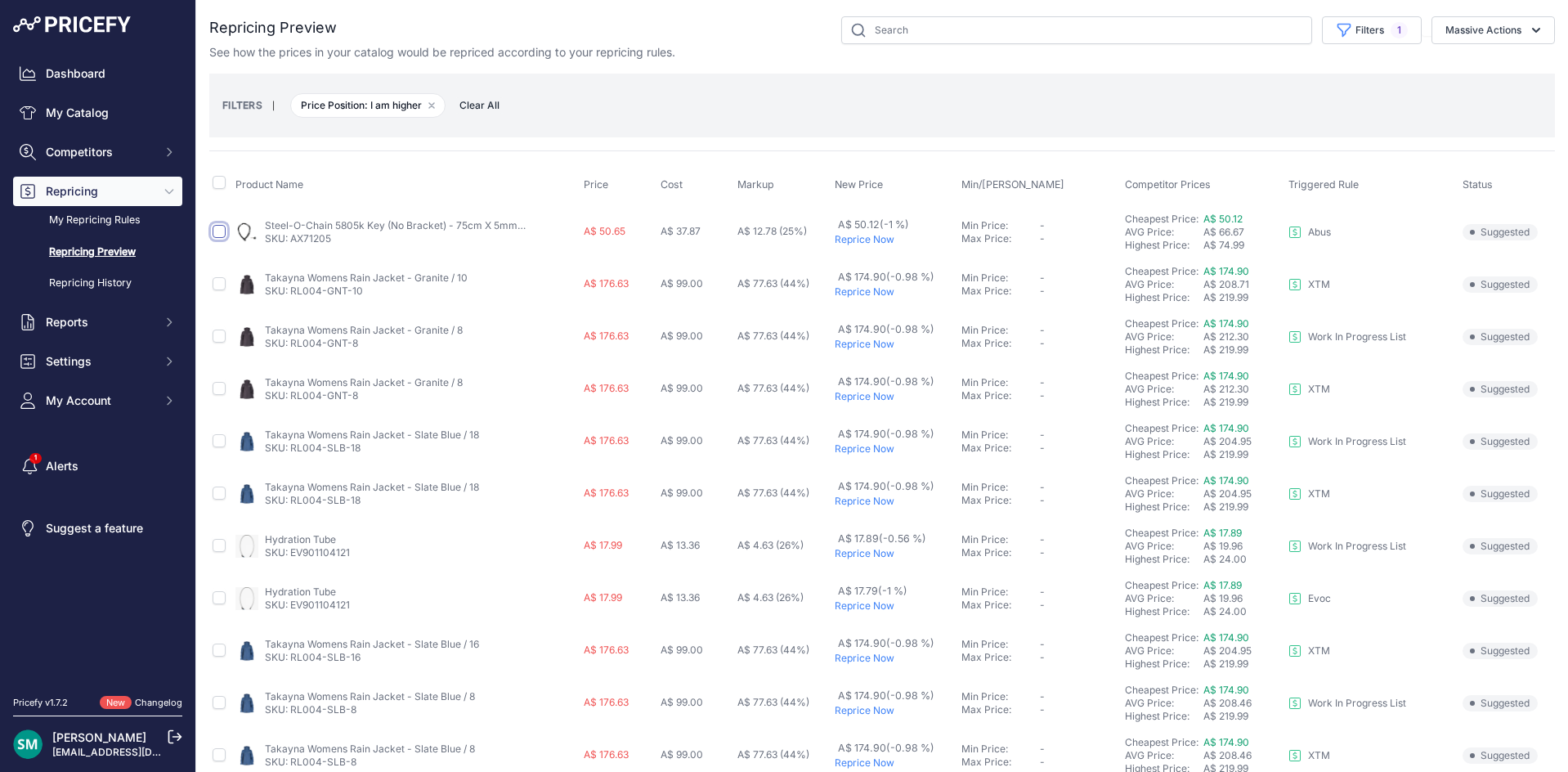
click at [222, 234] on input "checkbox" at bounding box center [218, 231] width 13 height 13
checkbox input "true"
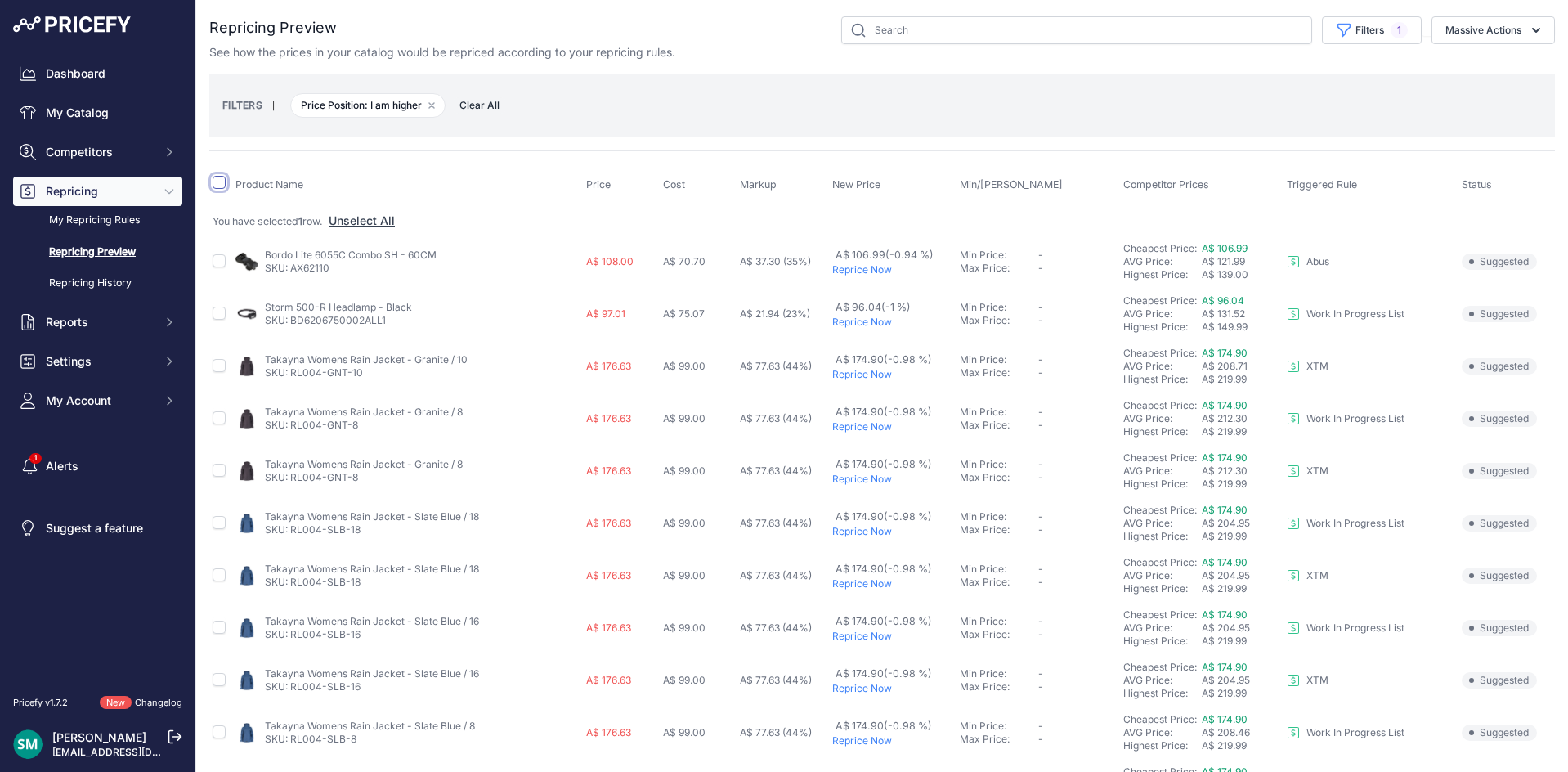
click at [216, 186] on input "checkbox" at bounding box center [218, 181] width 13 height 13
checkbox input "true"
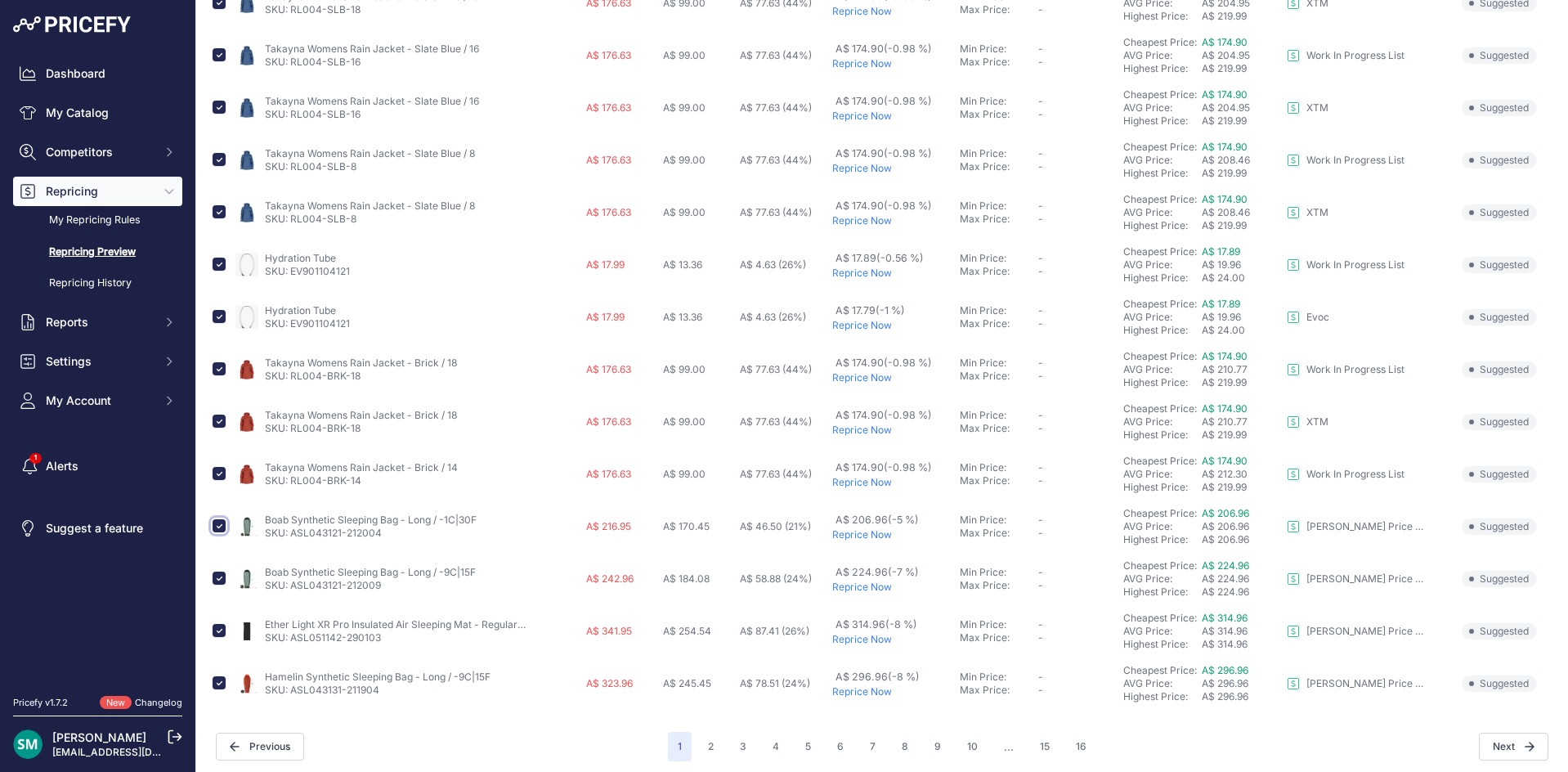
click at [221, 528] on input "checkbox" at bounding box center [218, 526] width 13 height 13
checkbox input "false"
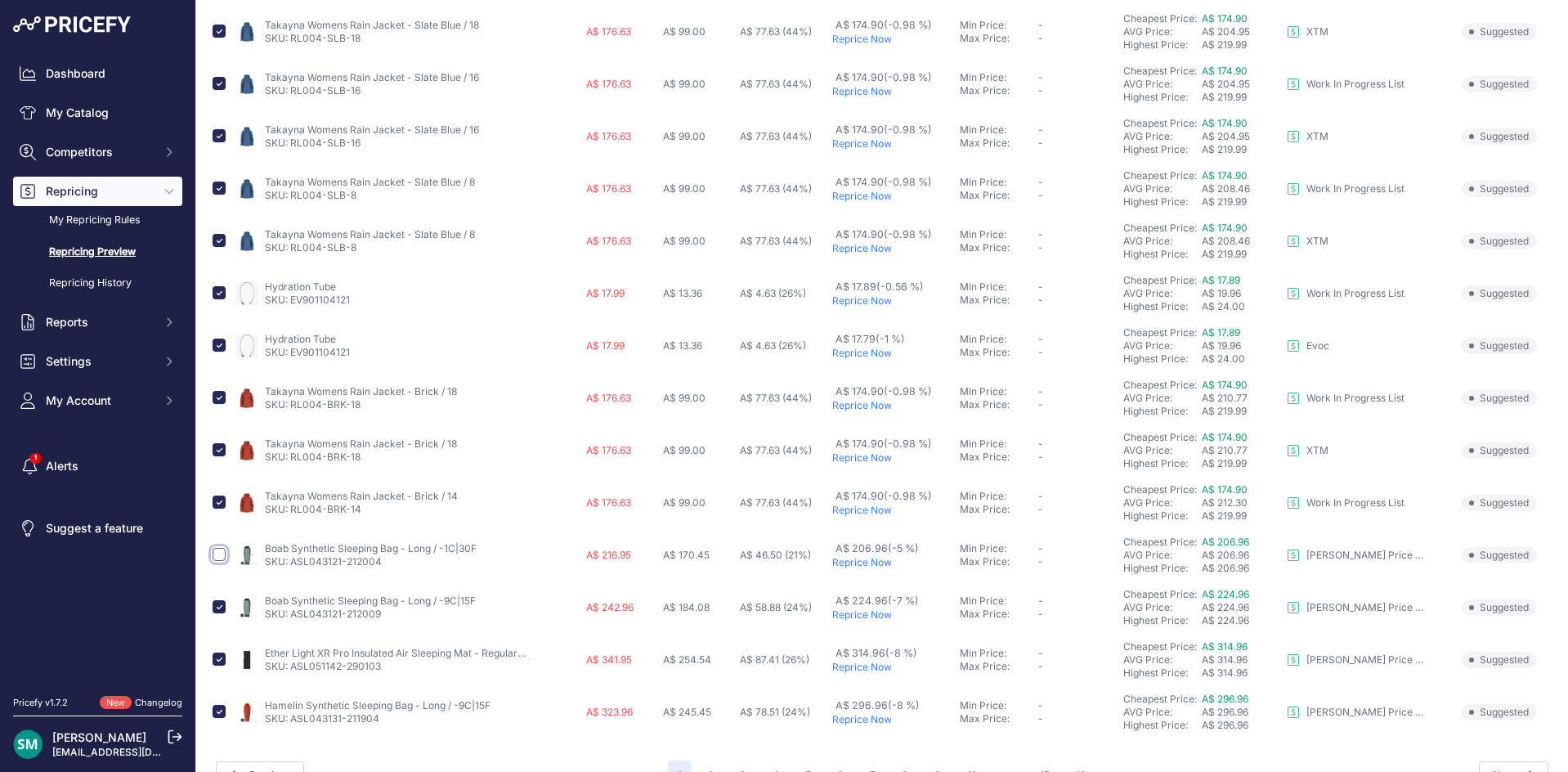
scroll to position [601, 0]
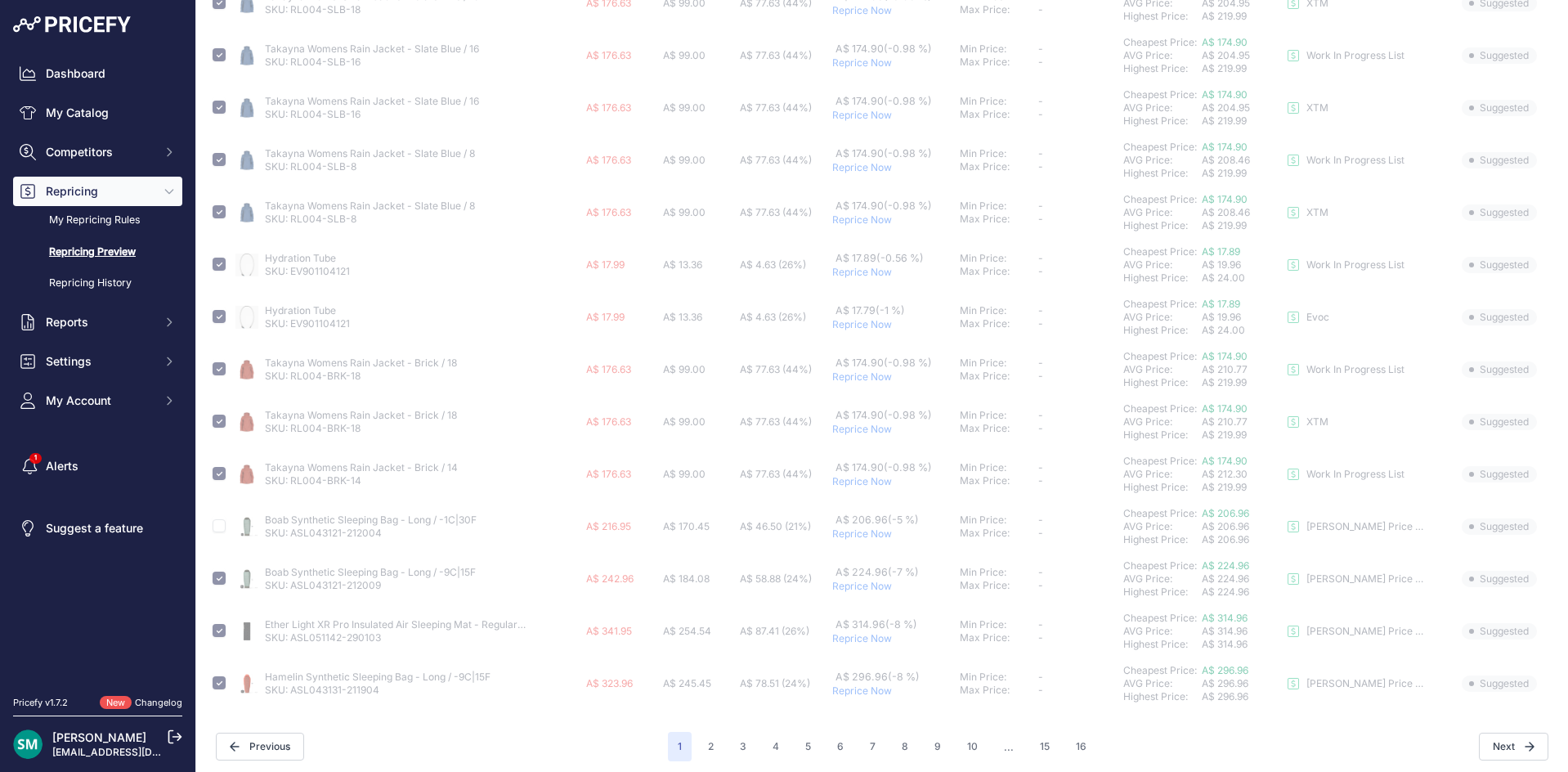
checkbox input "false"
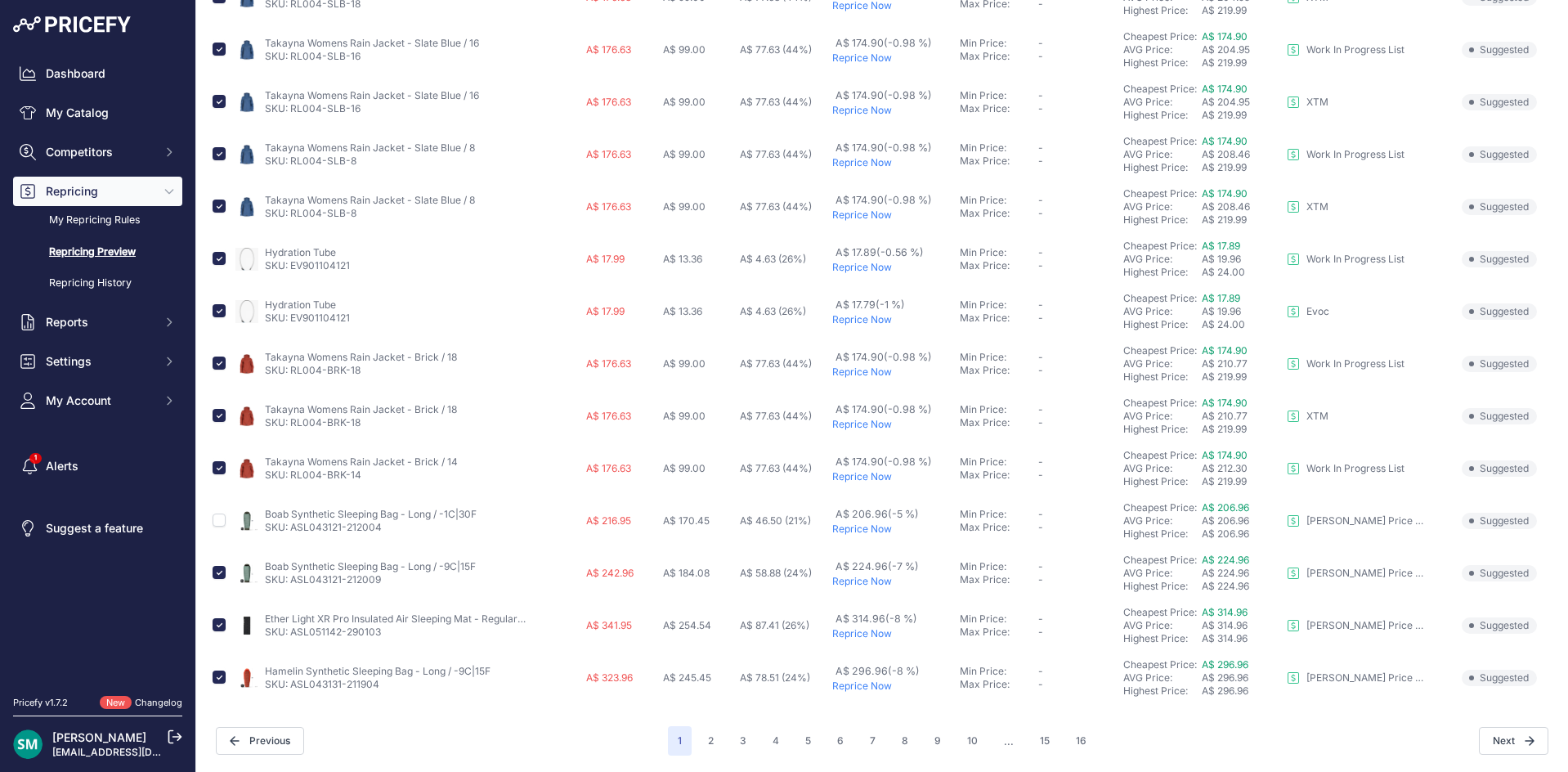
scroll to position [573, 0]
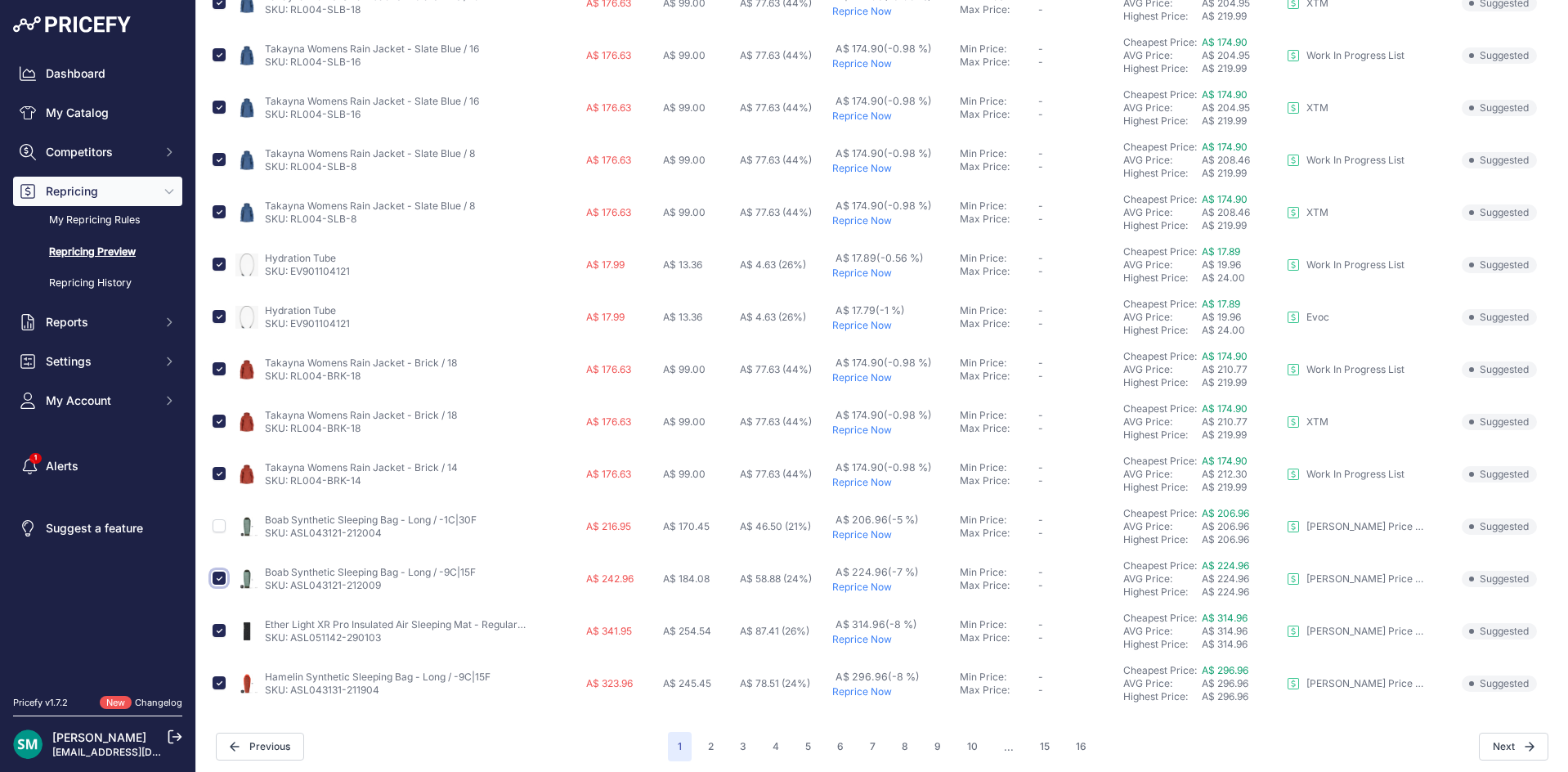
click at [219, 579] on input "checkbox" at bounding box center [218, 578] width 13 height 13
checkbox input "false"
click at [216, 632] on input "checkbox" at bounding box center [218, 630] width 13 height 13
checkbox input "false"
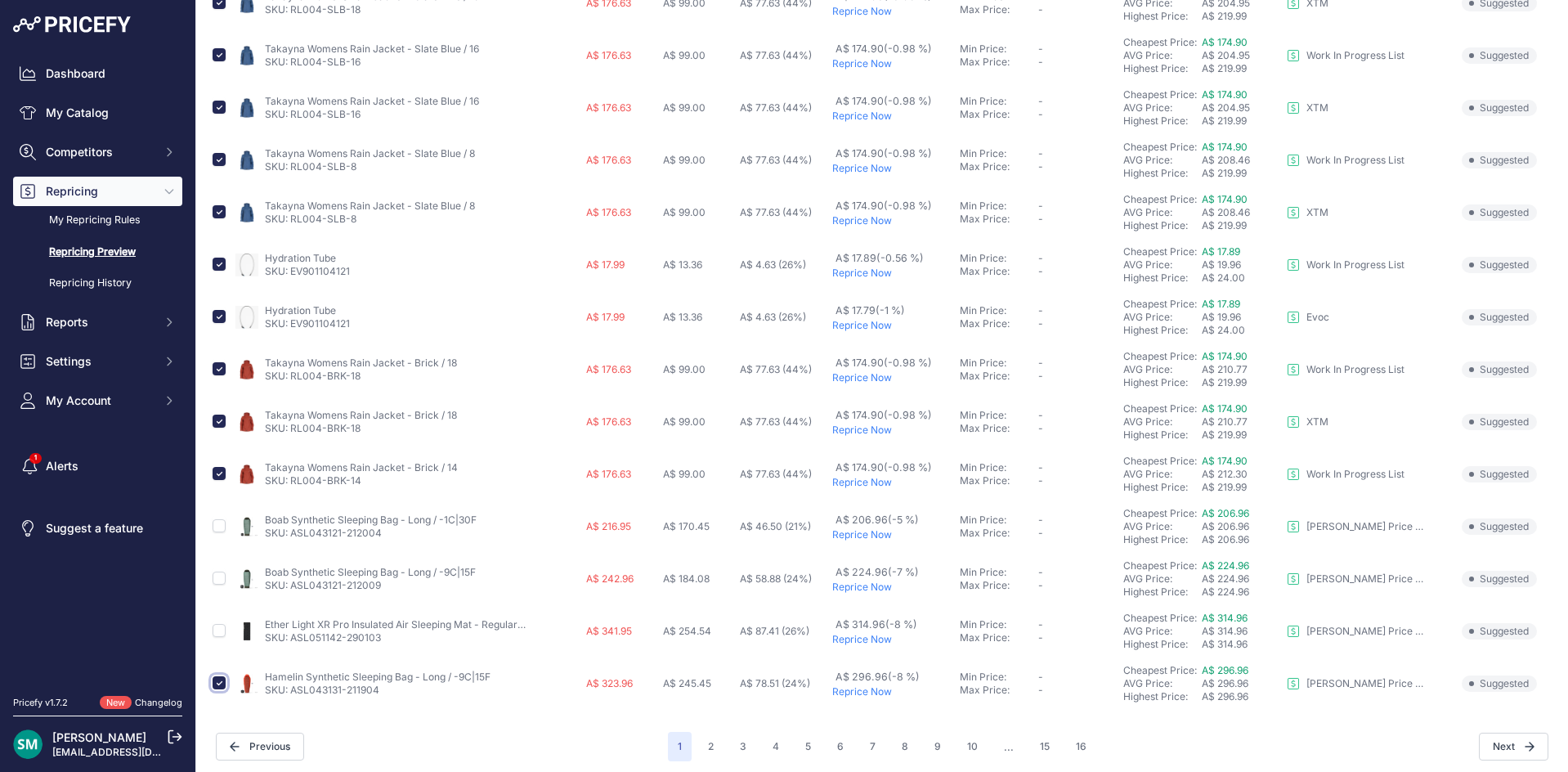
click at [218, 684] on input "checkbox" at bounding box center [218, 682] width 13 height 13
checkbox input "false"
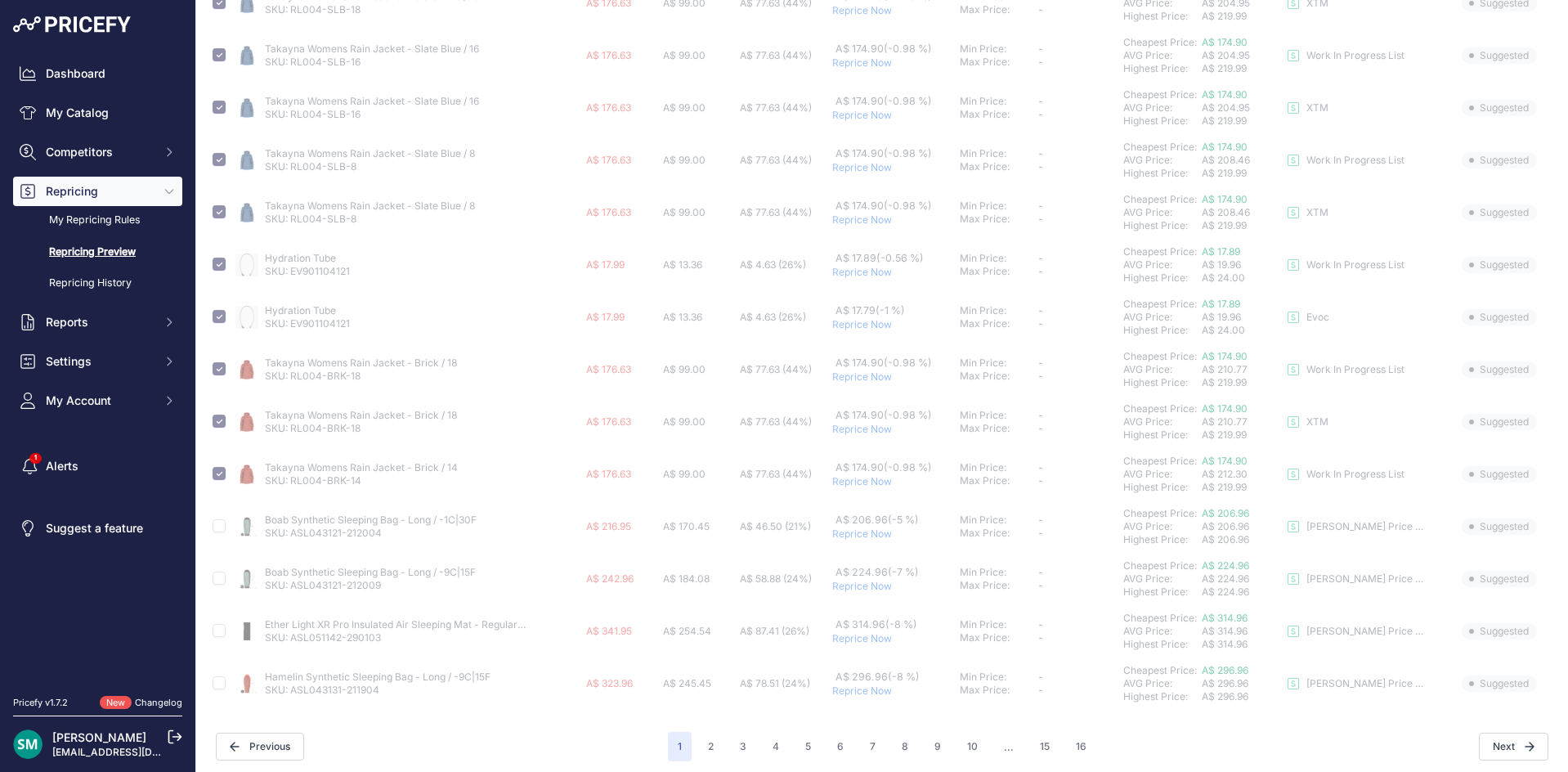
scroll to position [0, 0]
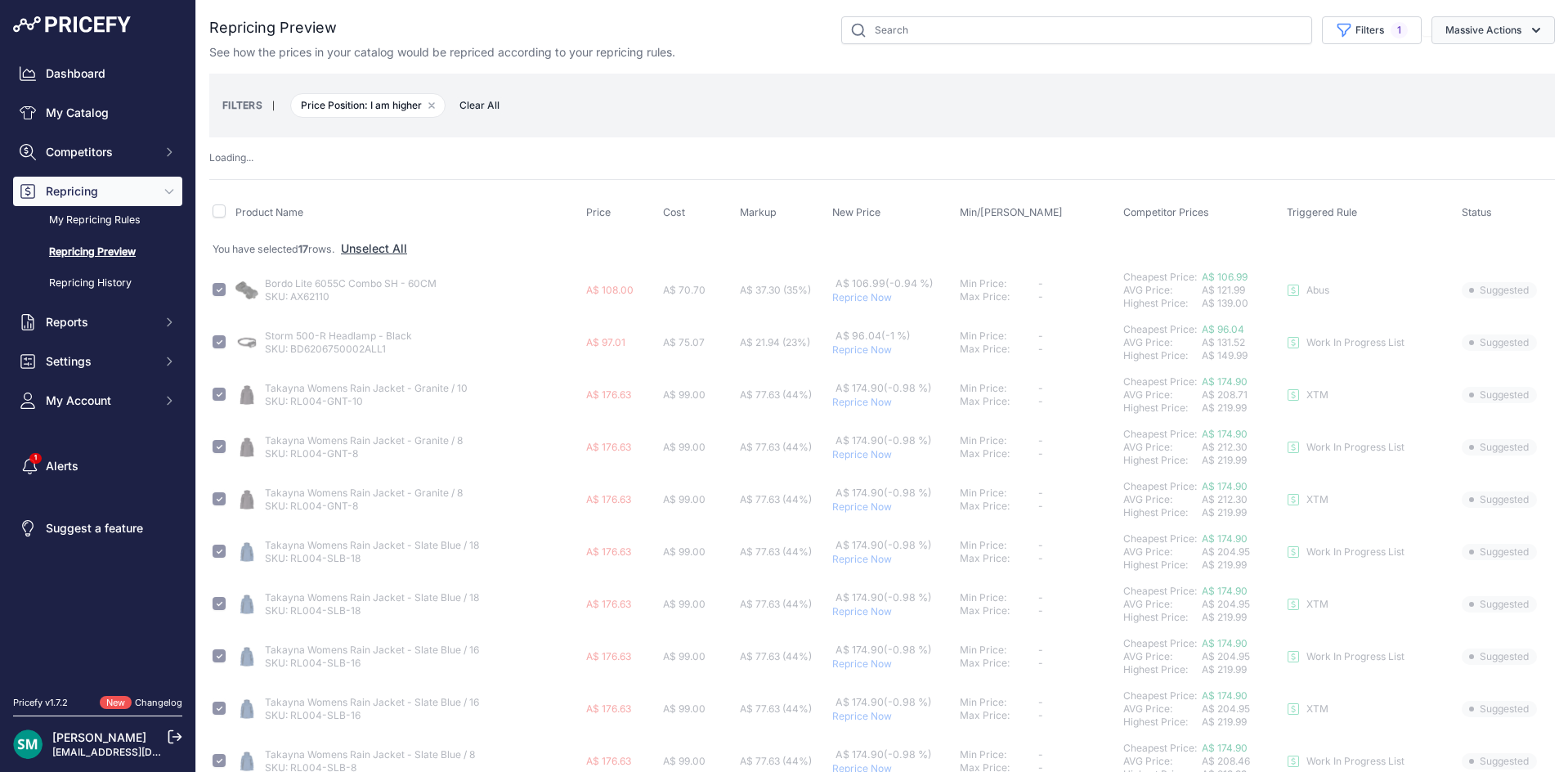
click at [1484, 27] on button "Massive Actions" at bounding box center [1493, 30] width 123 height 27
click at [1481, 69] on span "Reprice Now" at bounding box center [1471, 68] width 68 height 14
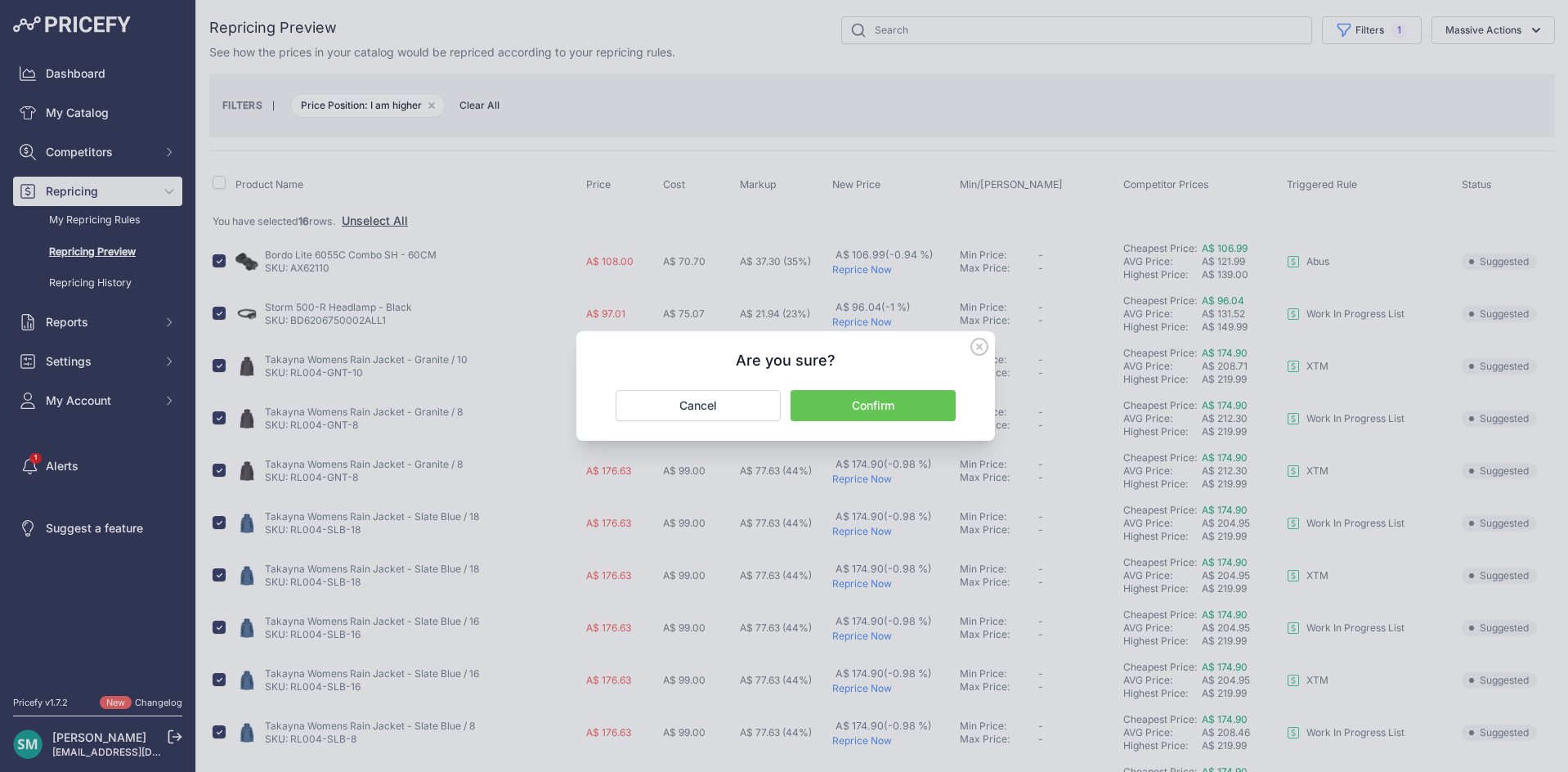
click at [820, 408] on button "Confirm" at bounding box center [873, 406] width 165 height 31
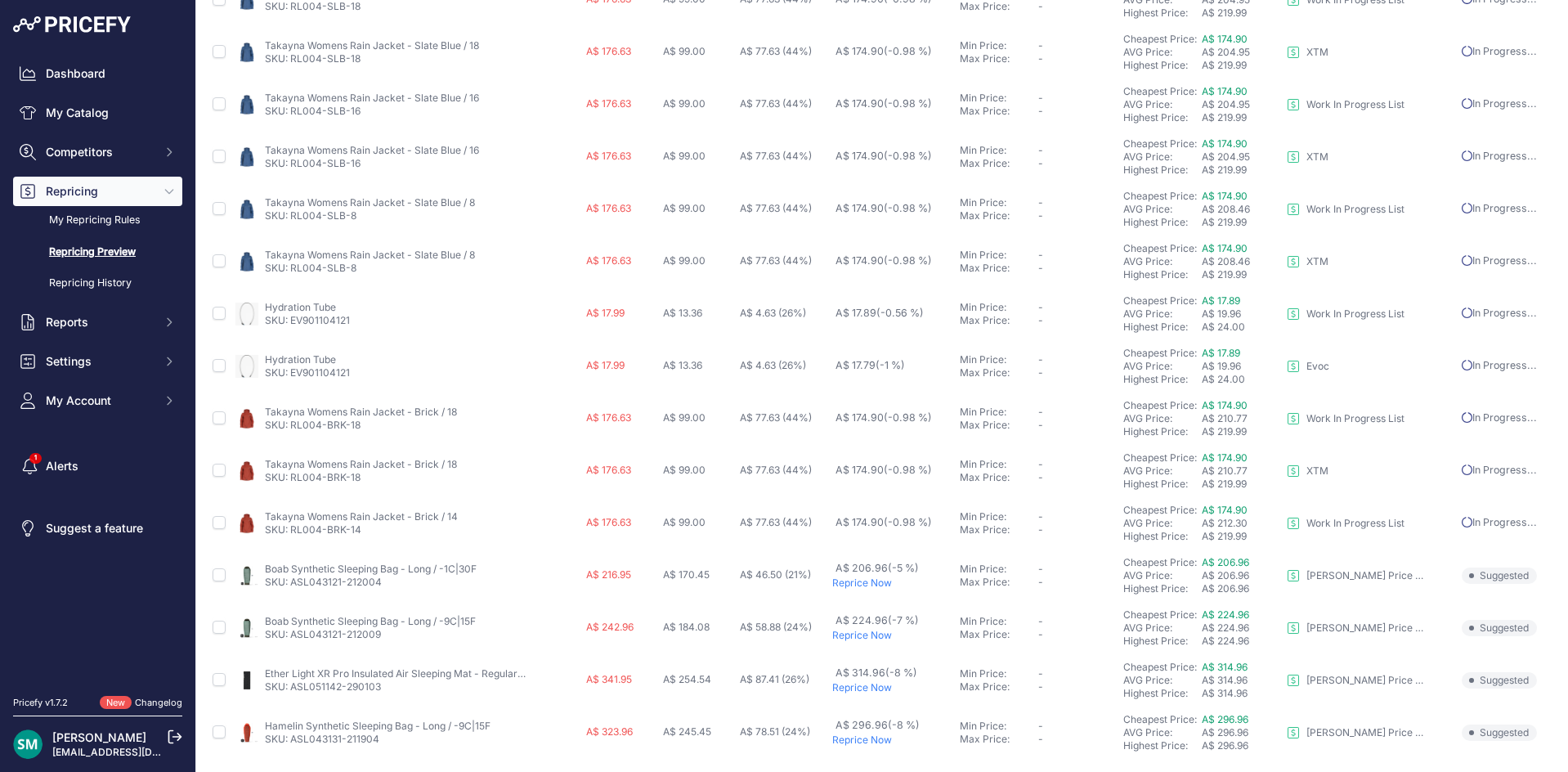
scroll to position [549, 0]
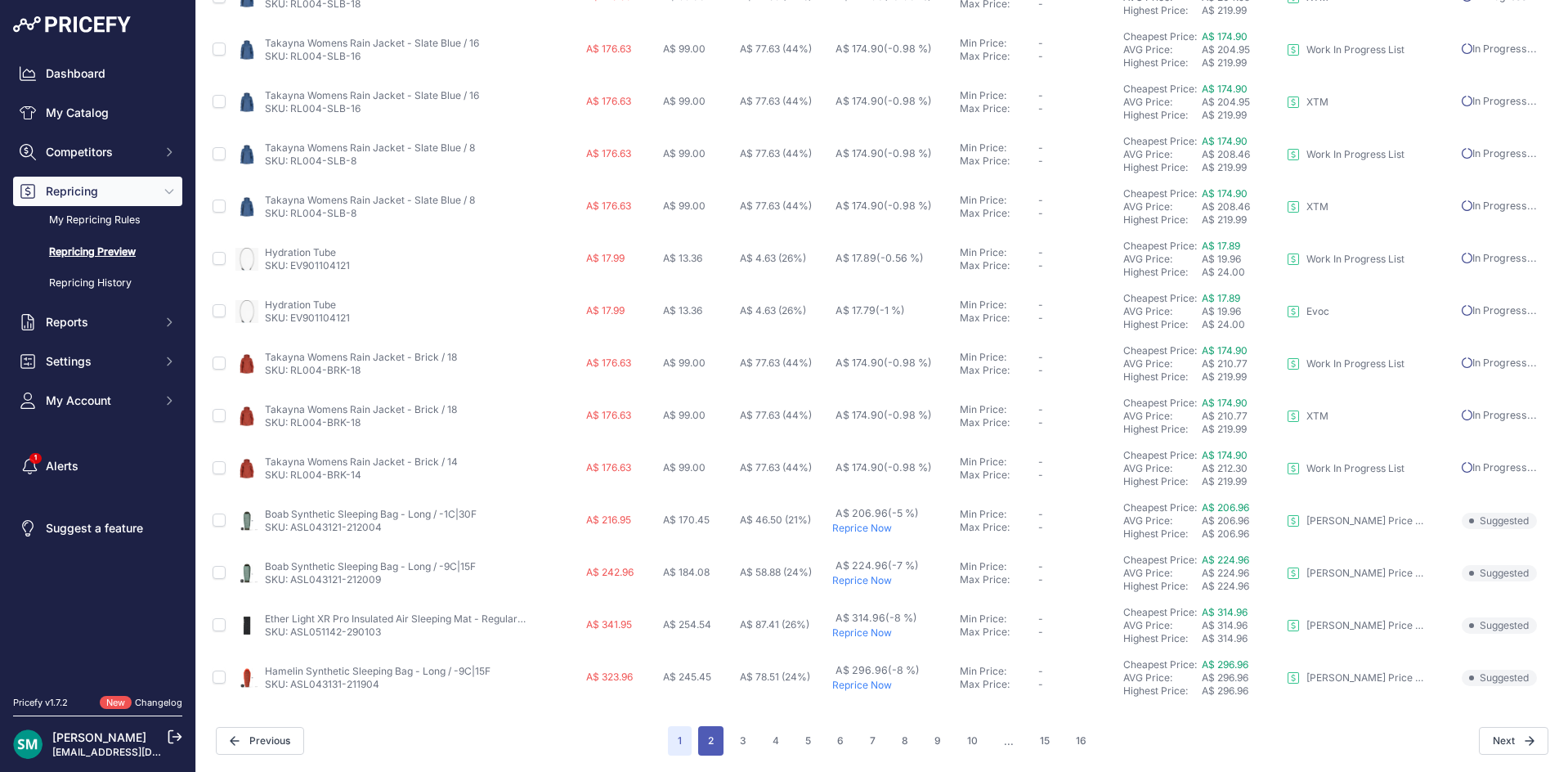
click at [698, 745] on button "2" at bounding box center [711, 741] width 26 height 29
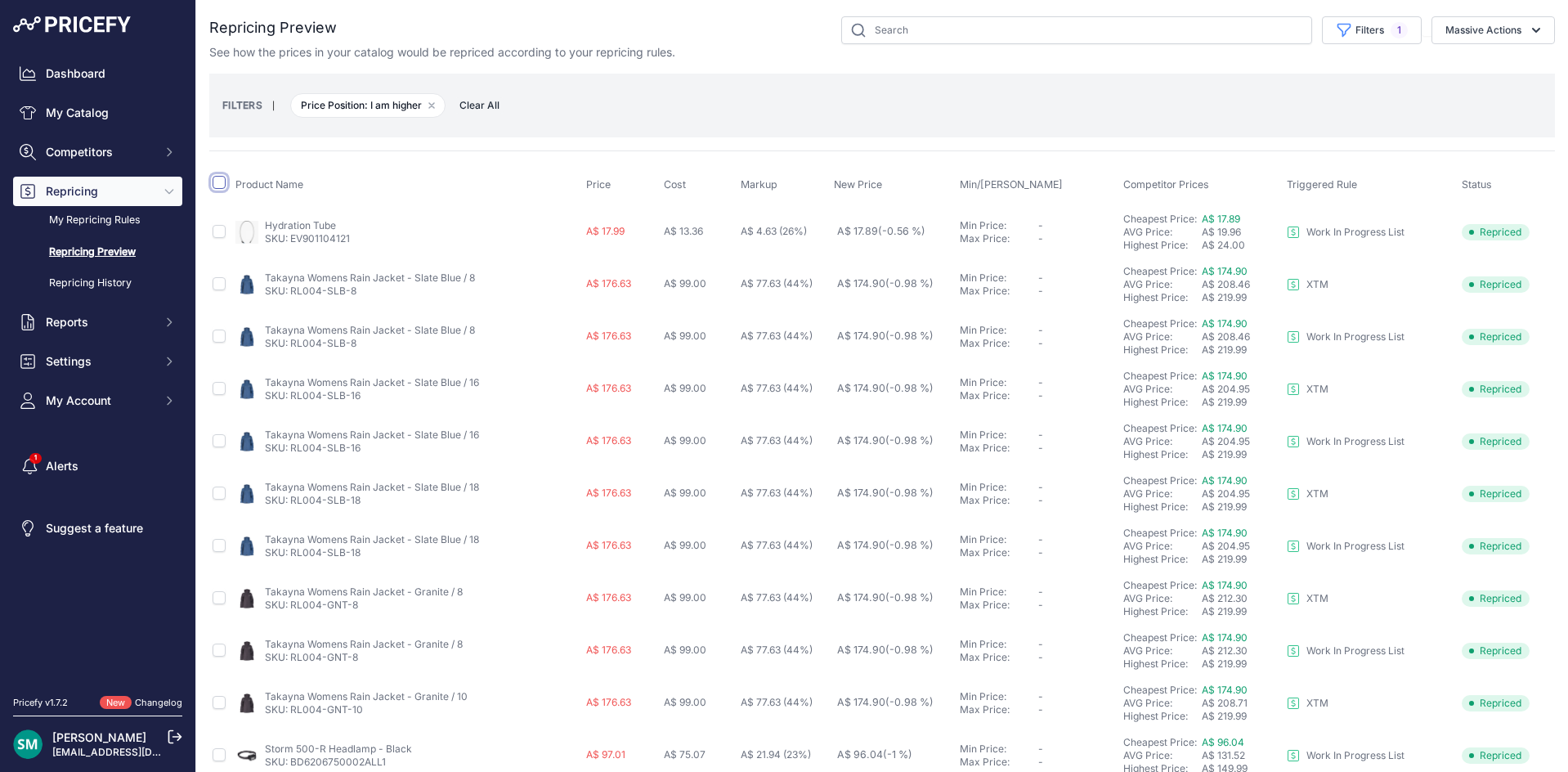
click at [223, 184] on input "checkbox" at bounding box center [218, 181] width 13 height 13
checkbox input "true"
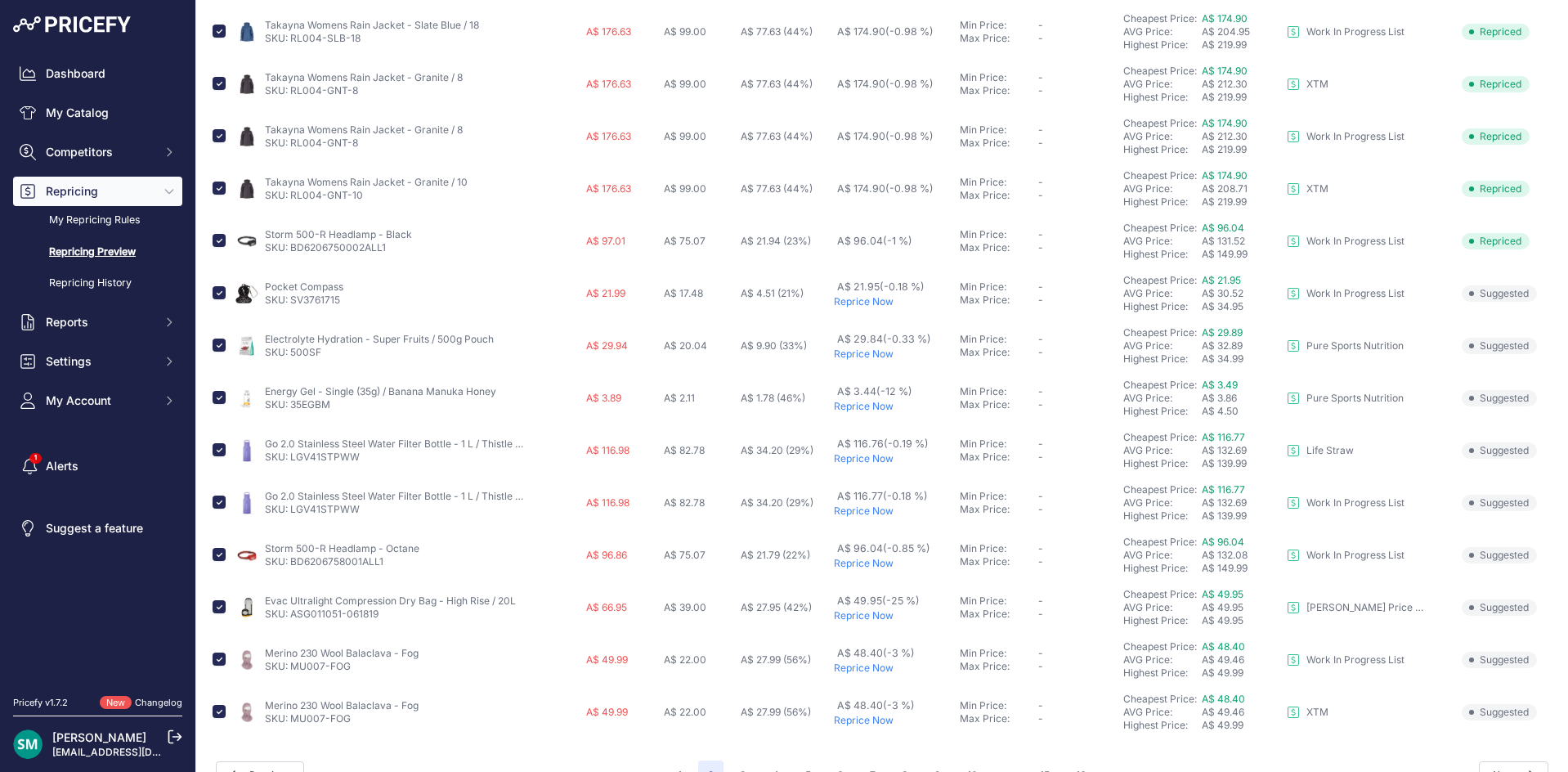
scroll to position [573, 0]
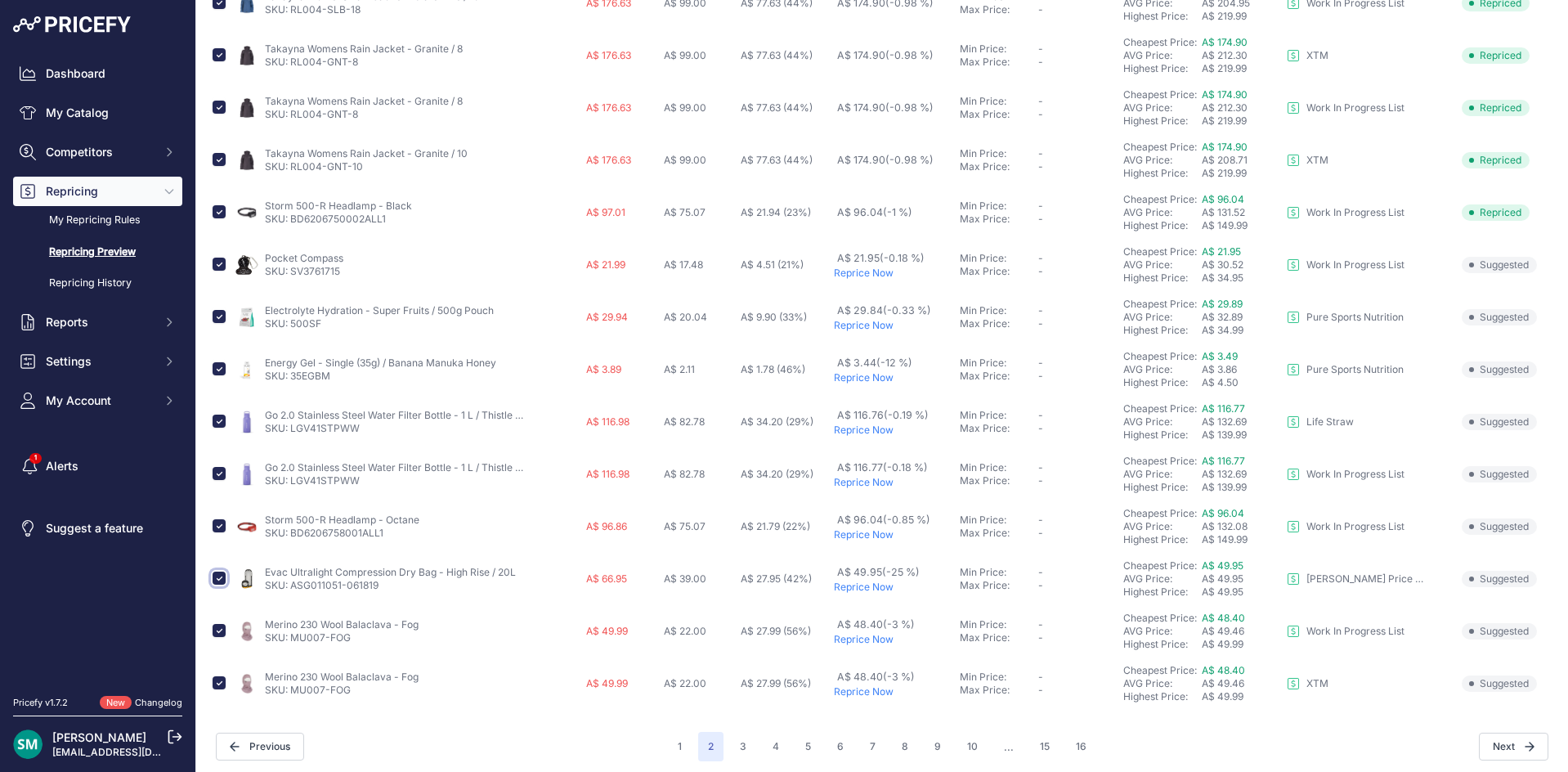
click at [216, 579] on input "checkbox" at bounding box center [218, 578] width 13 height 13
checkbox input "false"
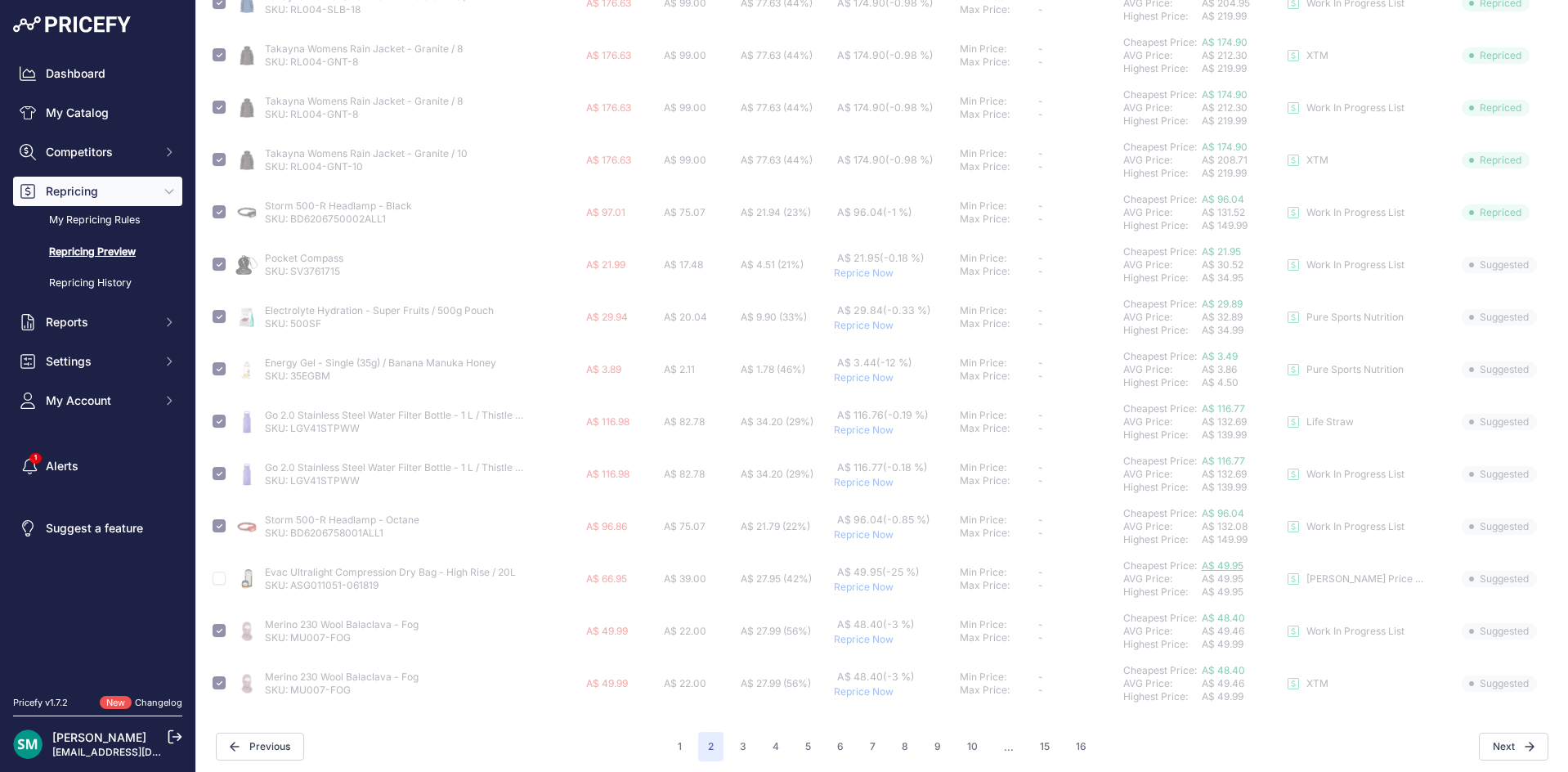
checkbox input "false"
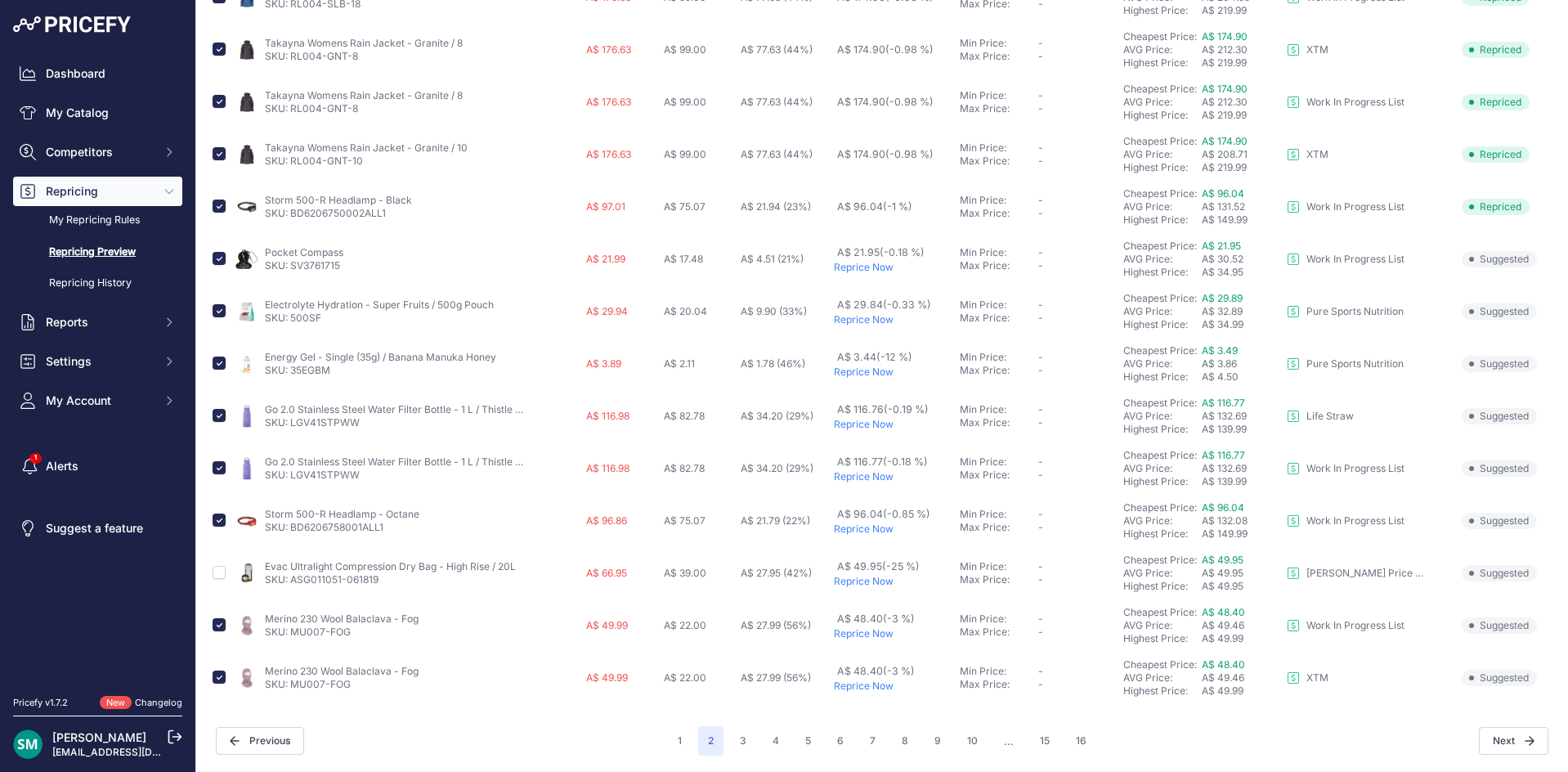
scroll to position [0, 0]
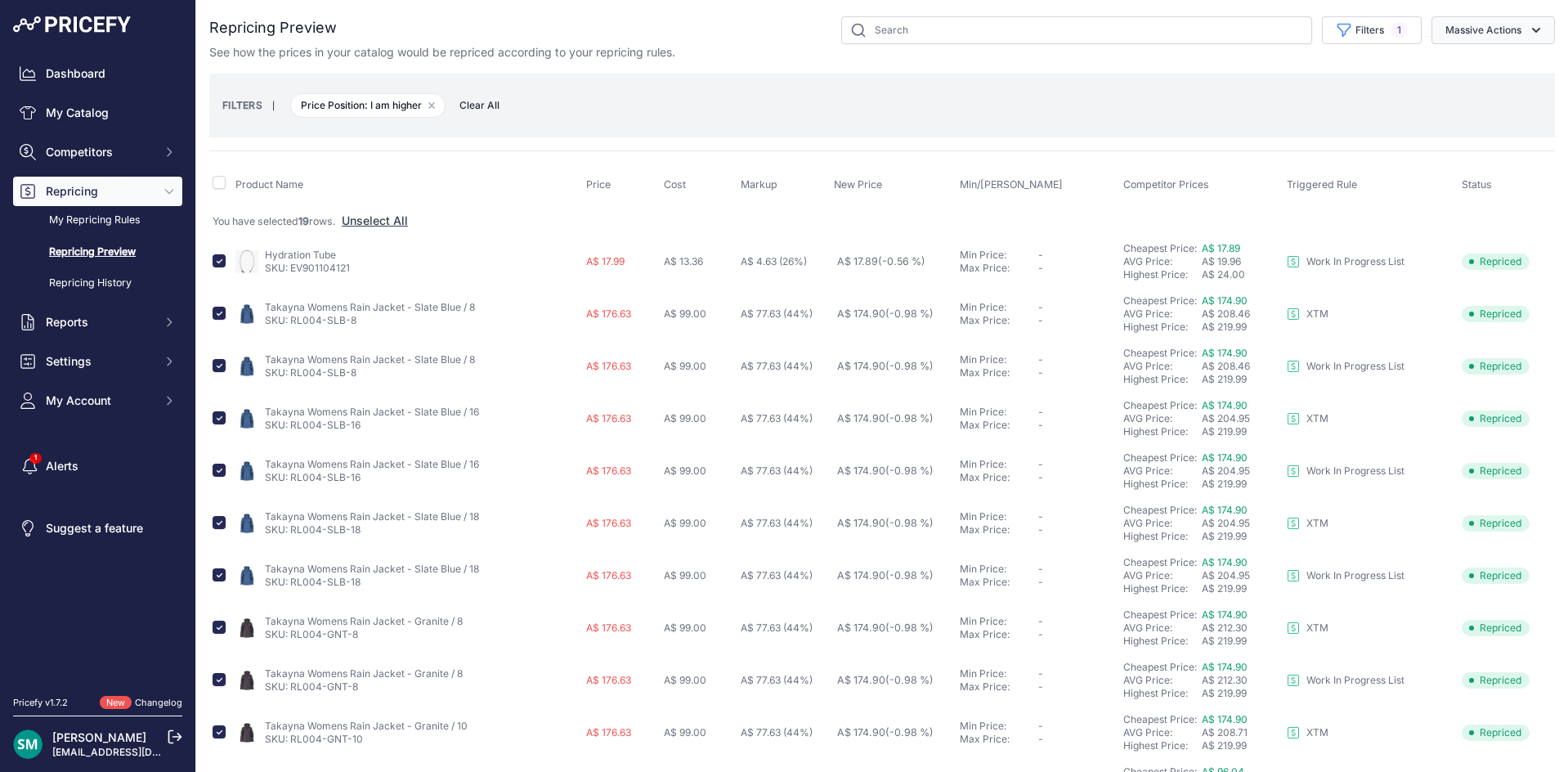
click at [1464, 39] on button "Massive Actions" at bounding box center [1493, 30] width 123 height 27
click at [1470, 74] on button "Reprice Now" at bounding box center [1489, 68] width 131 height 29
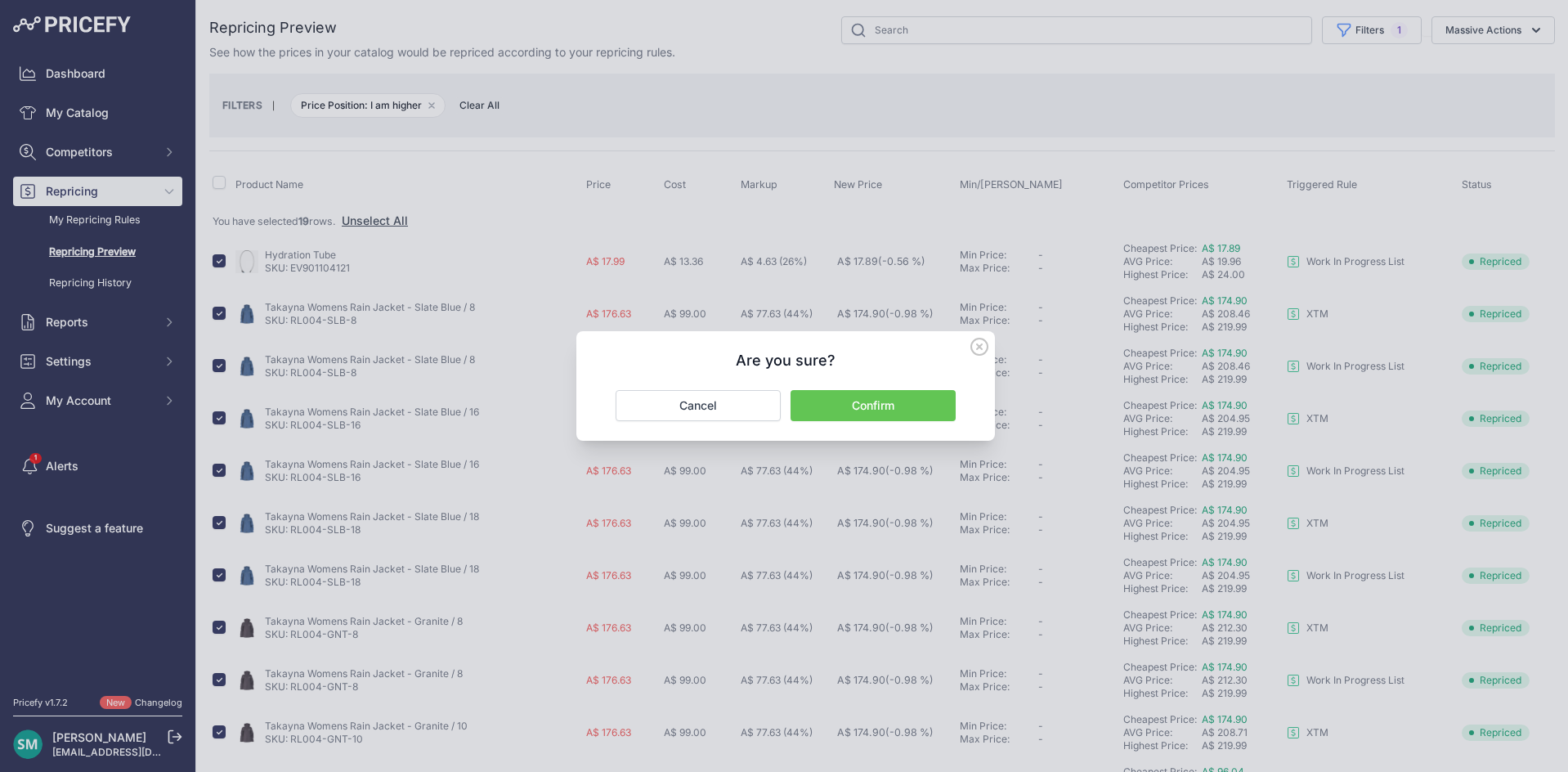
click at [906, 406] on button "Confirm" at bounding box center [873, 406] width 165 height 31
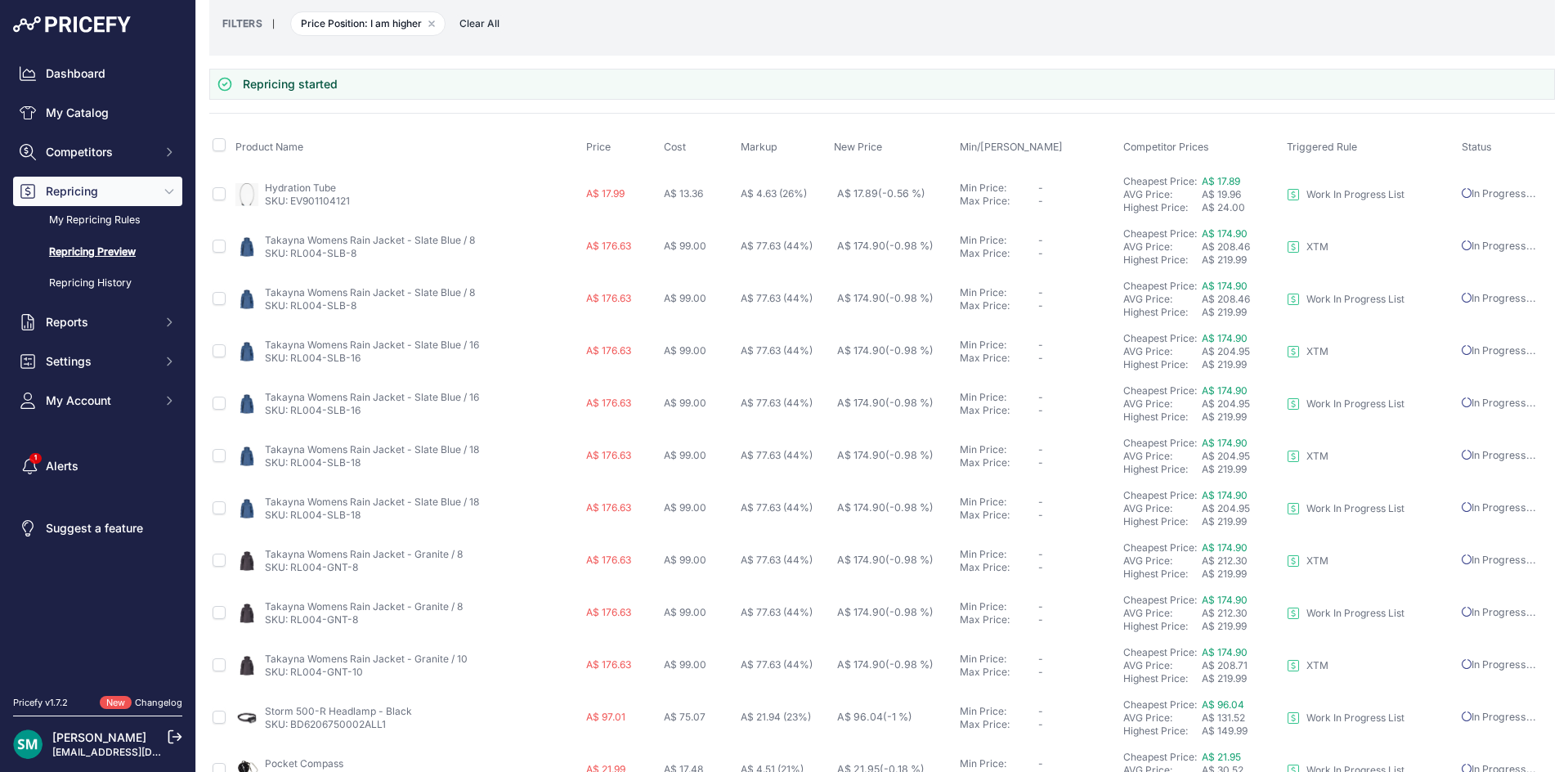
scroll to position [593, 0]
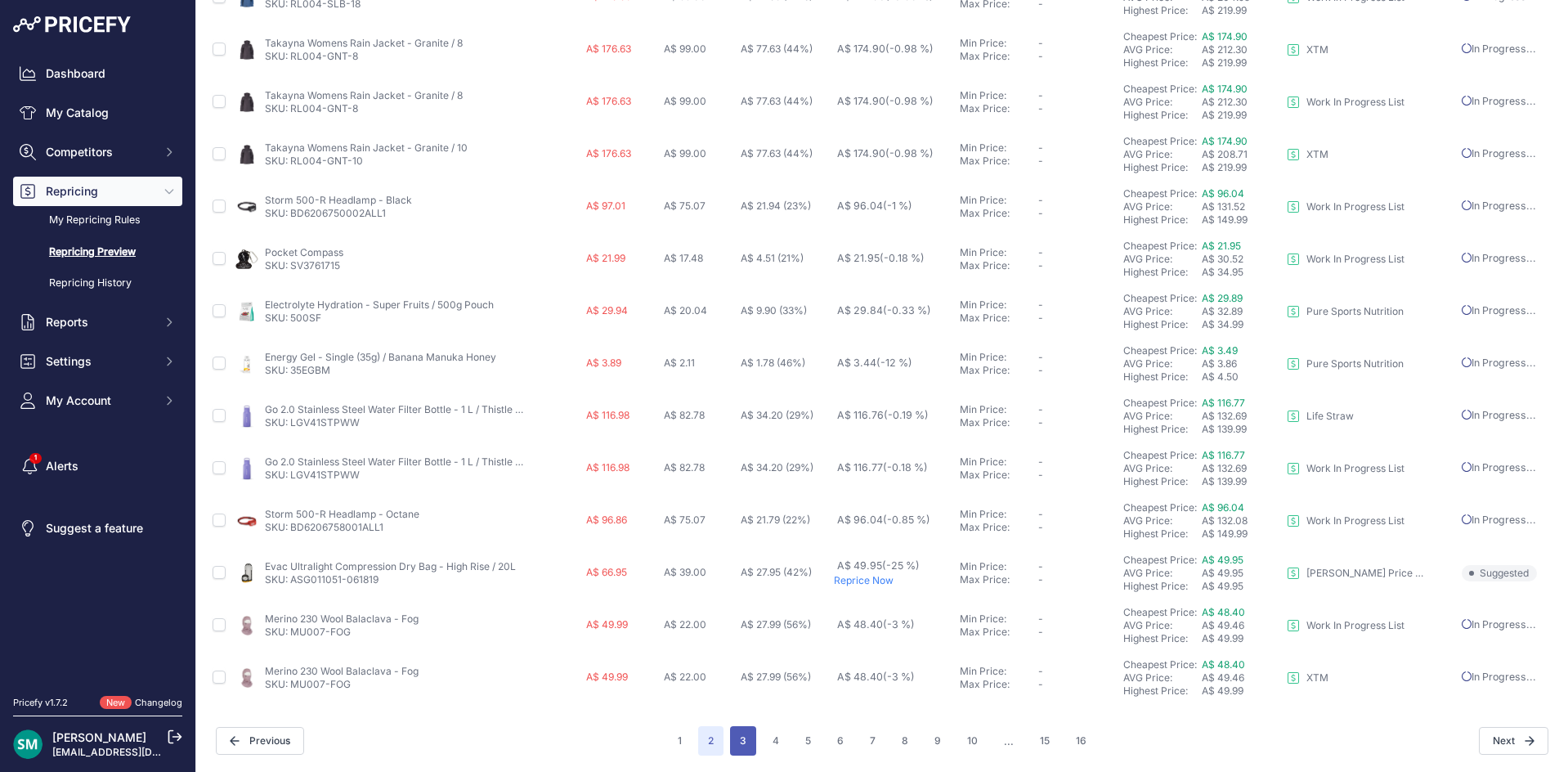
click at [731, 744] on button "3" at bounding box center [743, 741] width 27 height 29
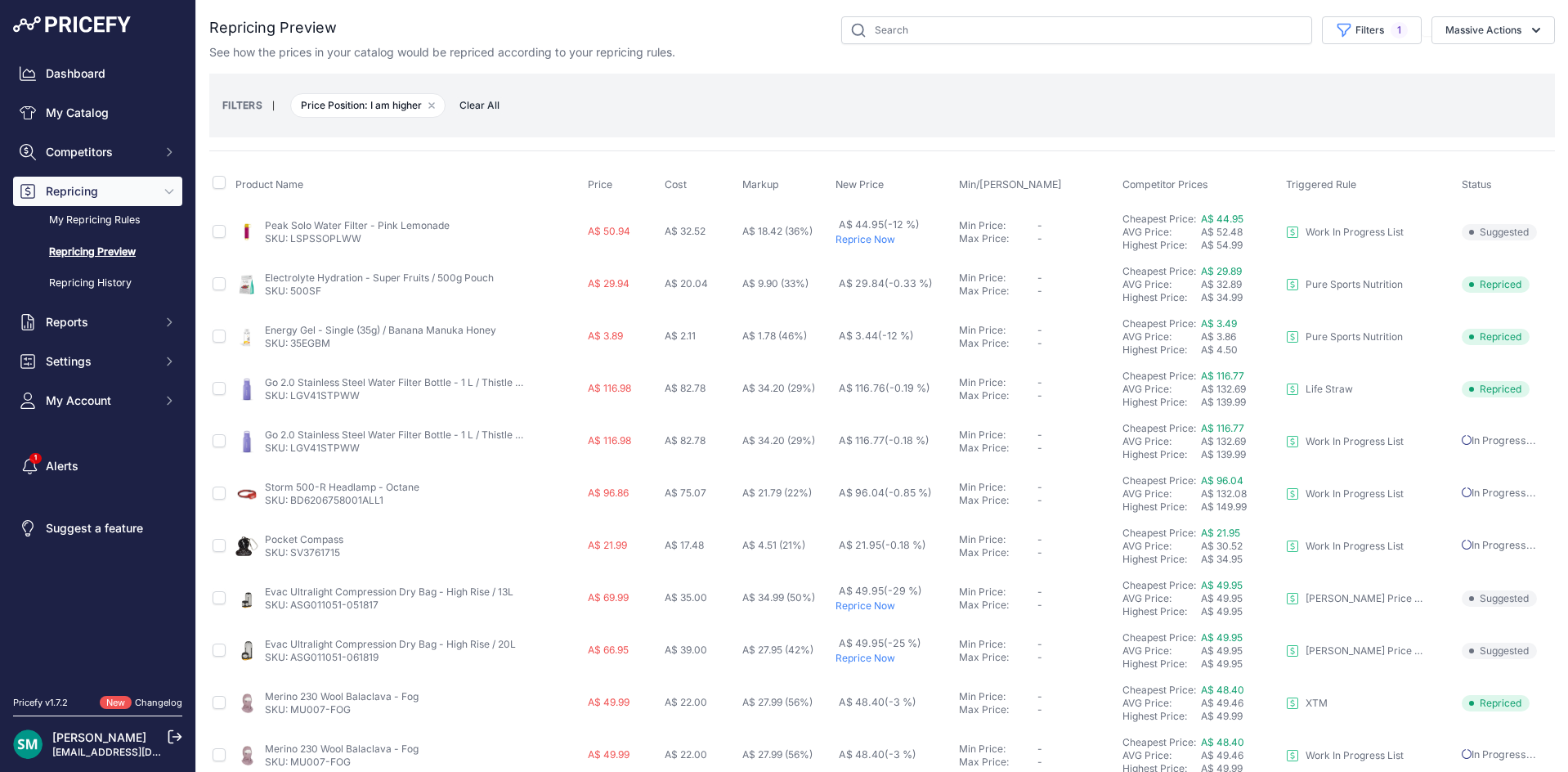
click at [847, 237] on p "Reprice Now" at bounding box center [894, 239] width 116 height 13
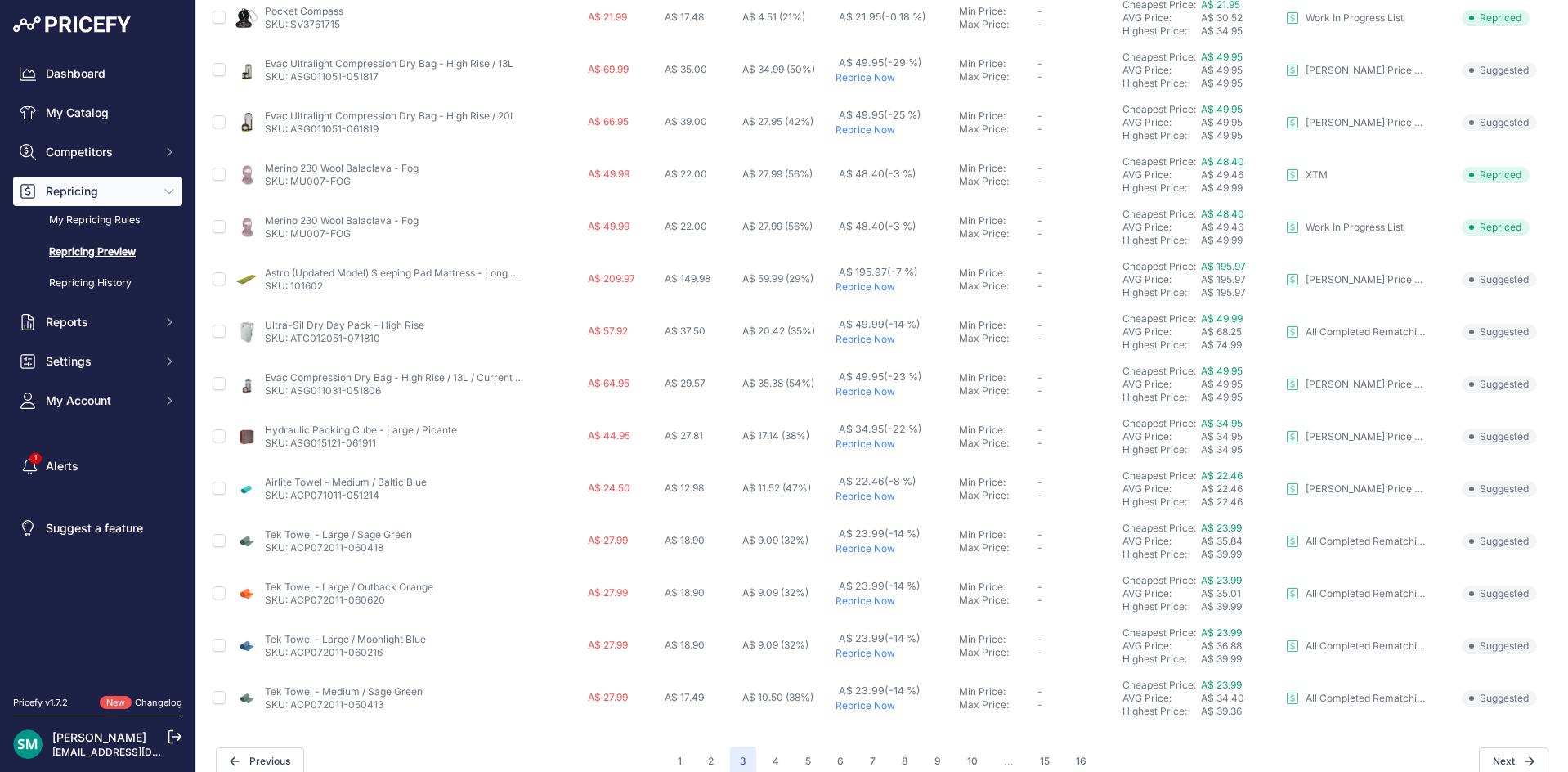
scroll to position [549, 0]
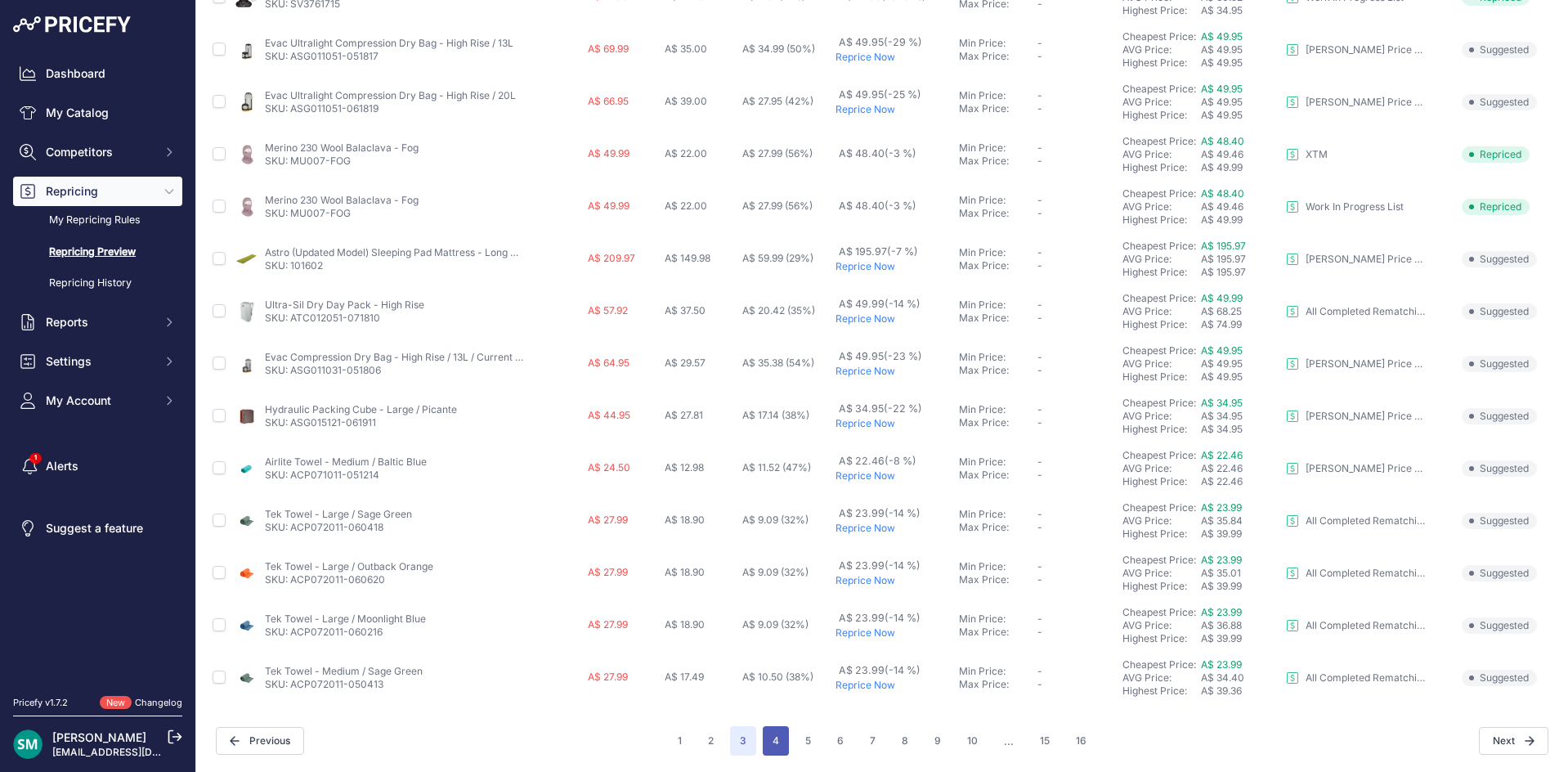
click at [763, 745] on button "4" at bounding box center [776, 741] width 27 height 29
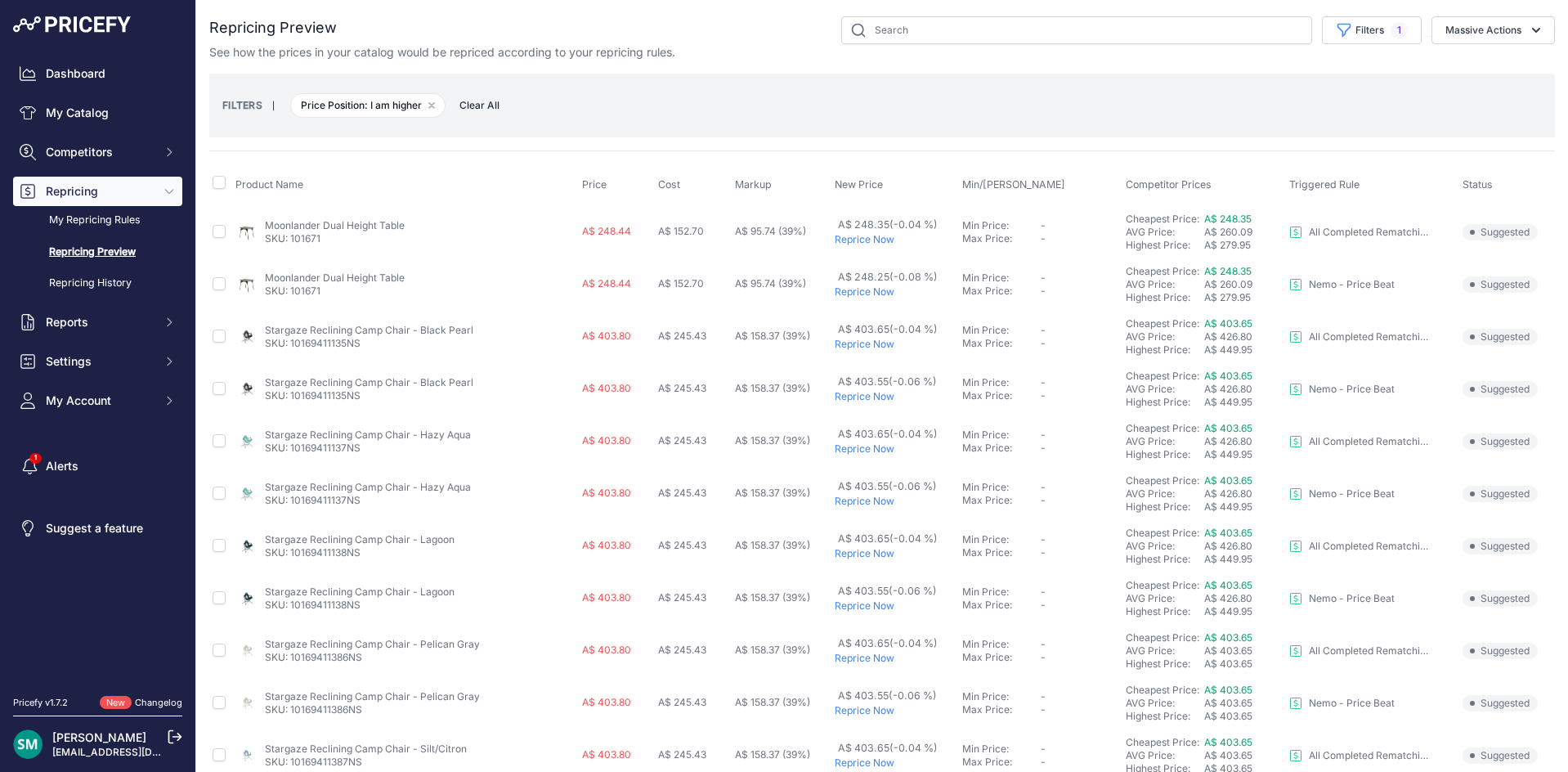
scroll to position [82, 0]
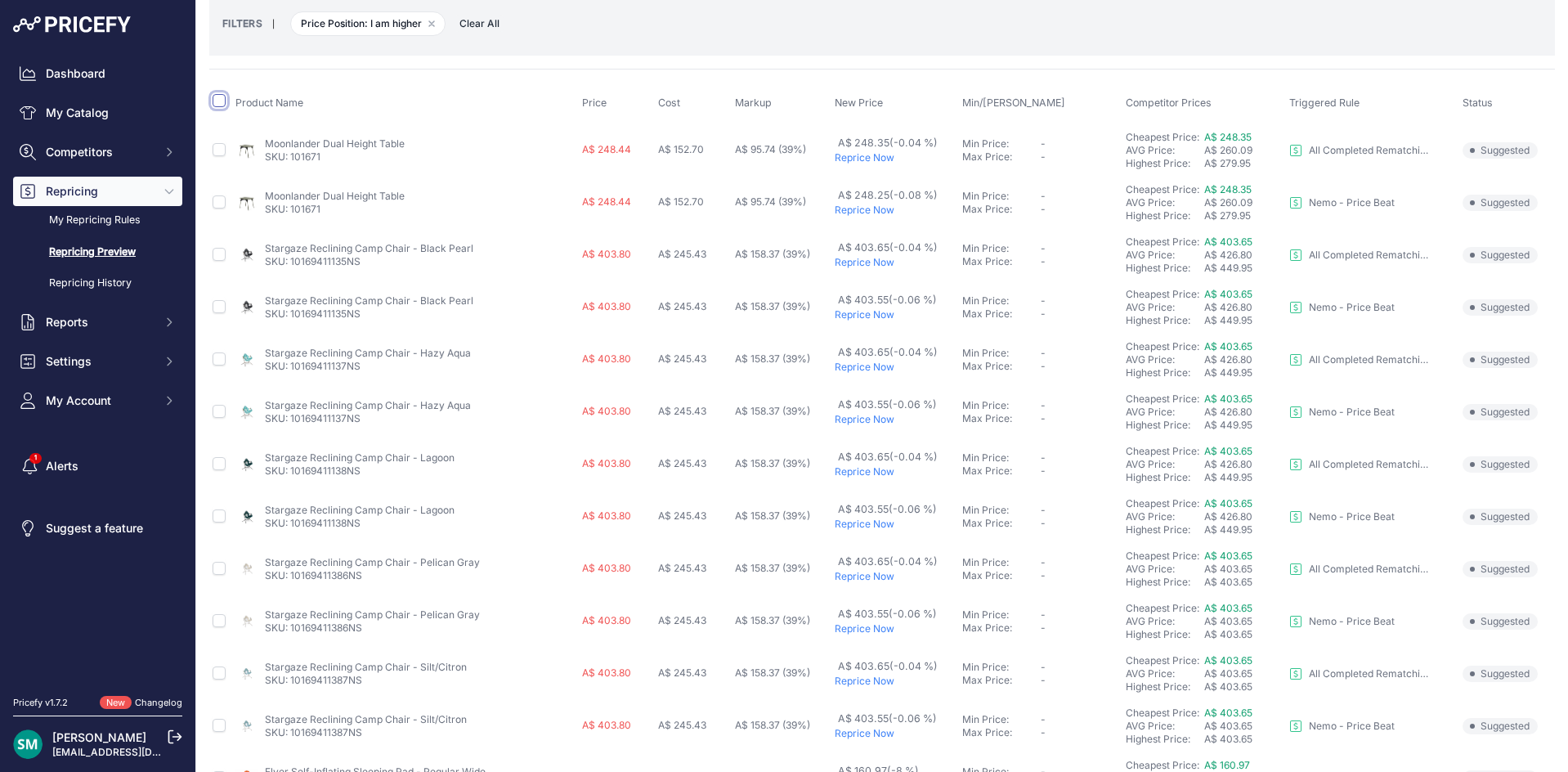
click at [218, 98] on input "checkbox" at bounding box center [218, 100] width 13 height 13
checkbox input "true"
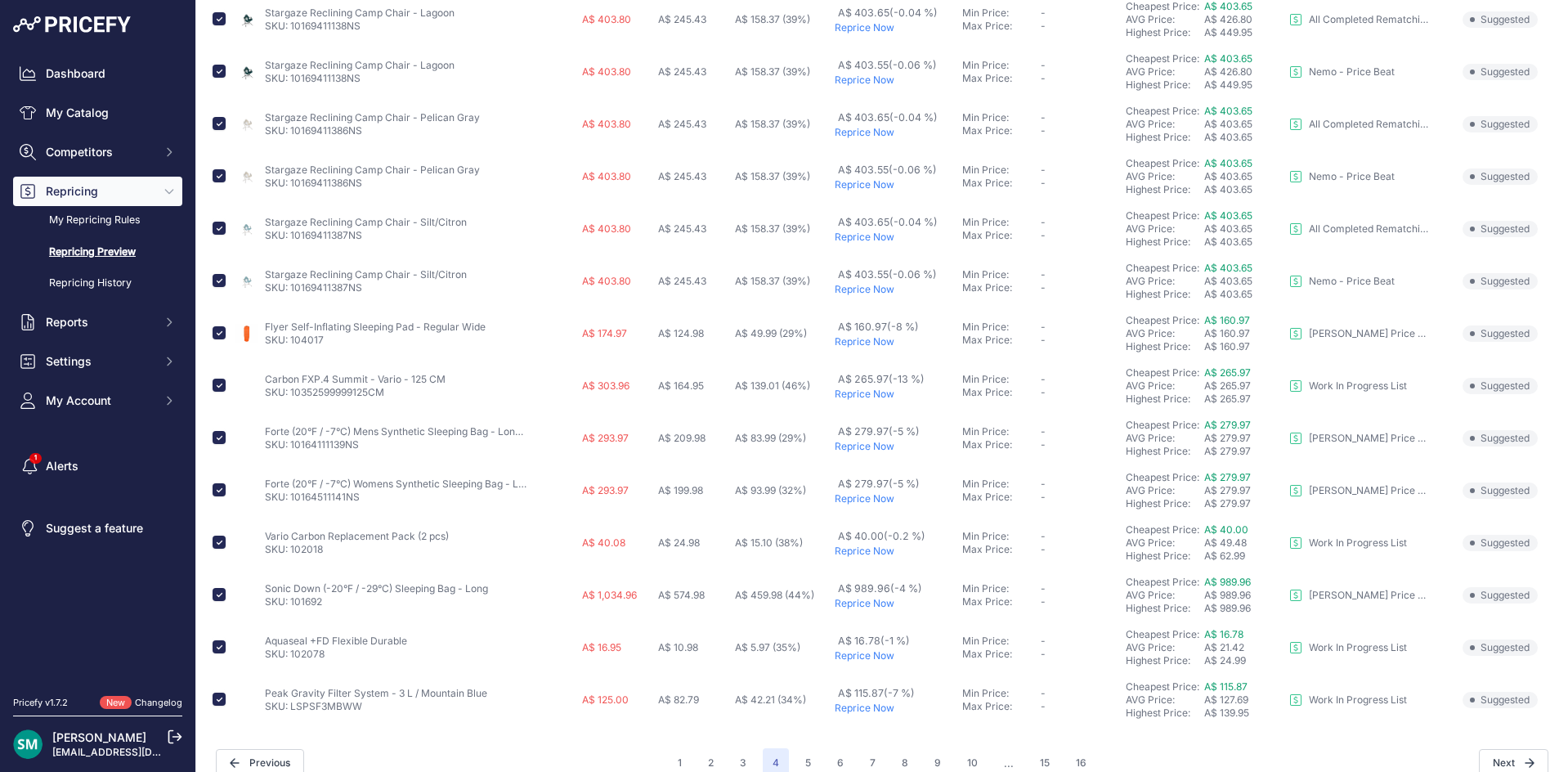
scroll to position [579, 0]
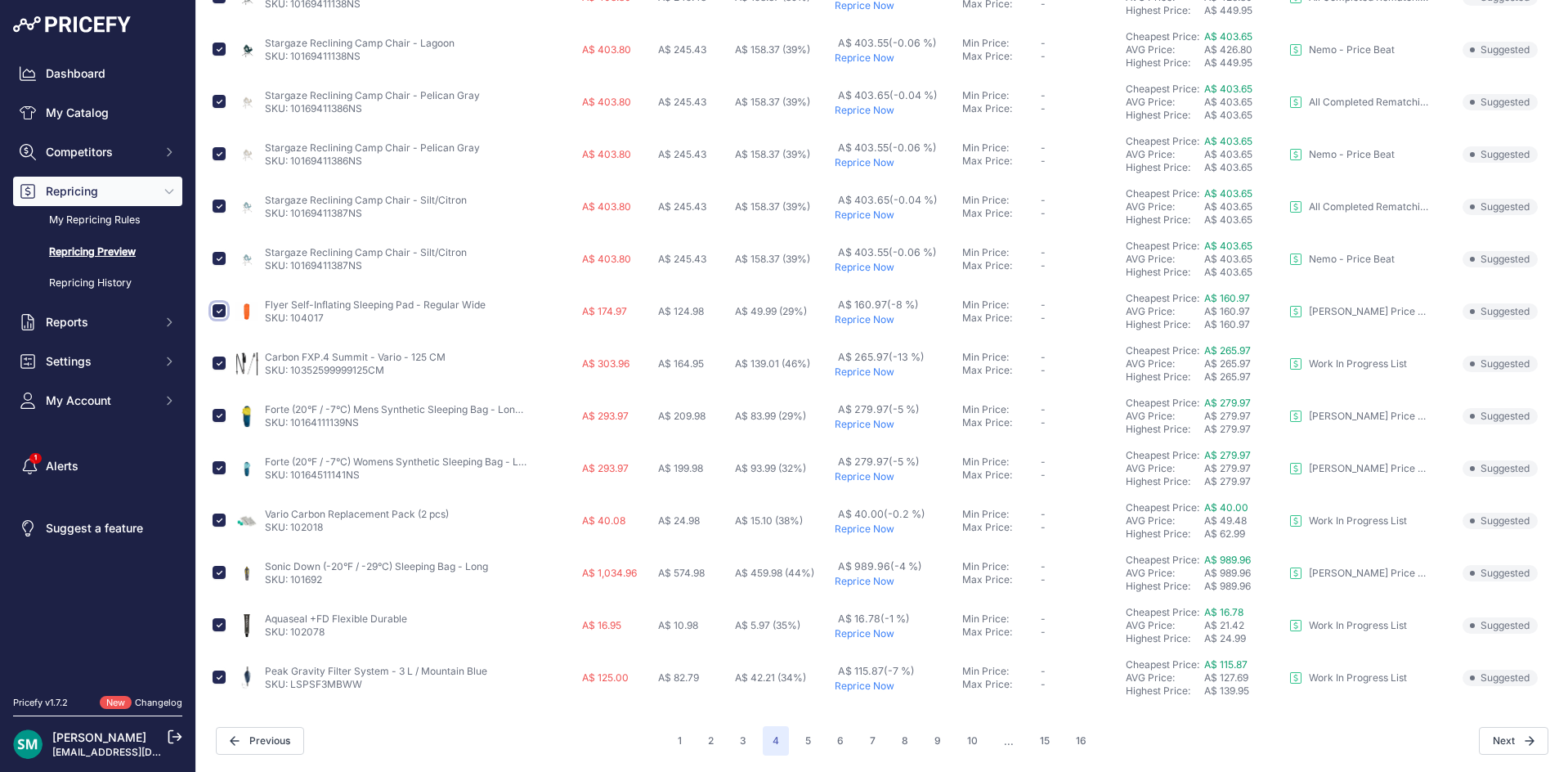
click at [219, 311] on input "checkbox" at bounding box center [218, 310] width 13 height 13
checkbox input "false"
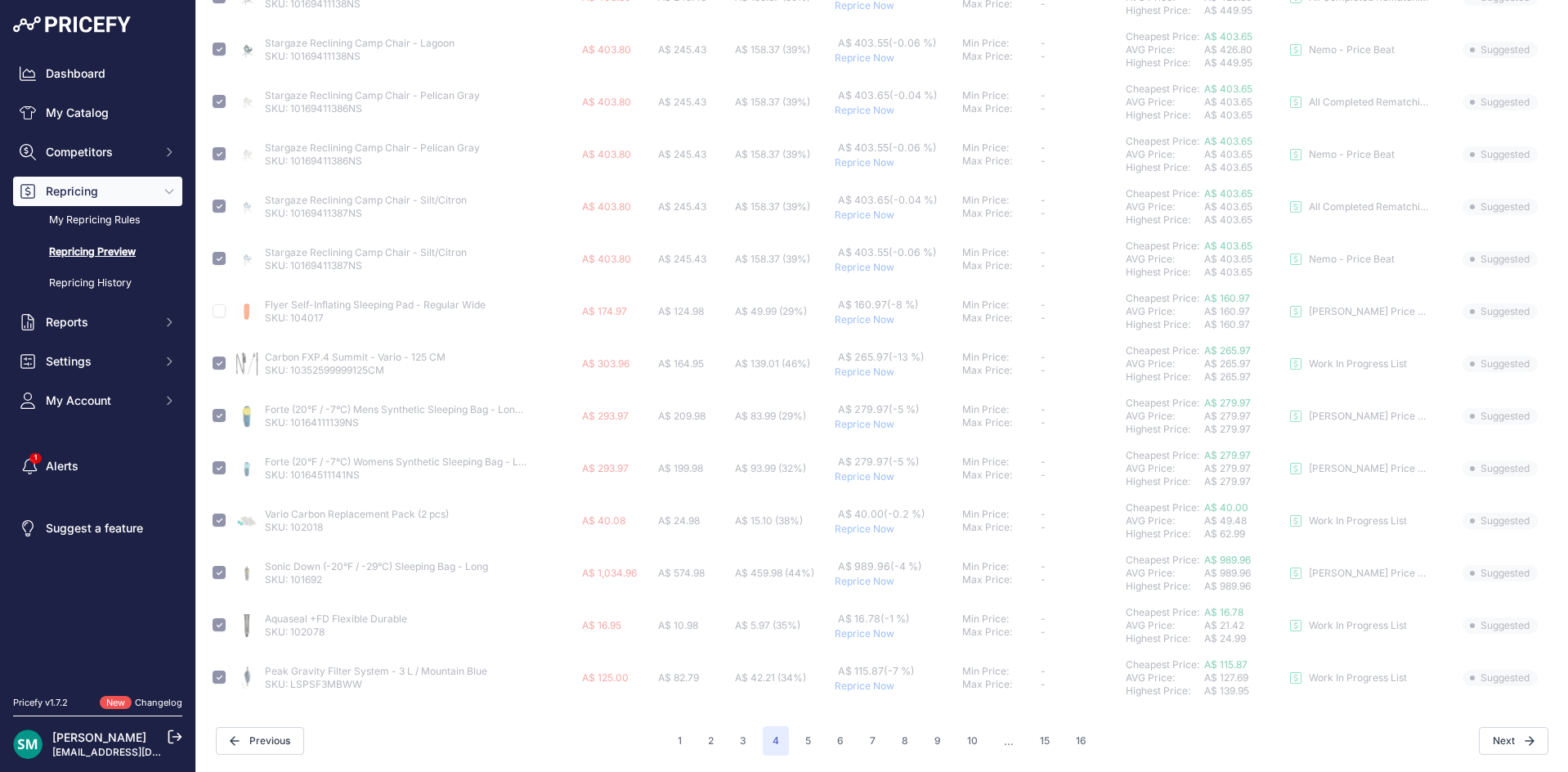
checkbox input "false"
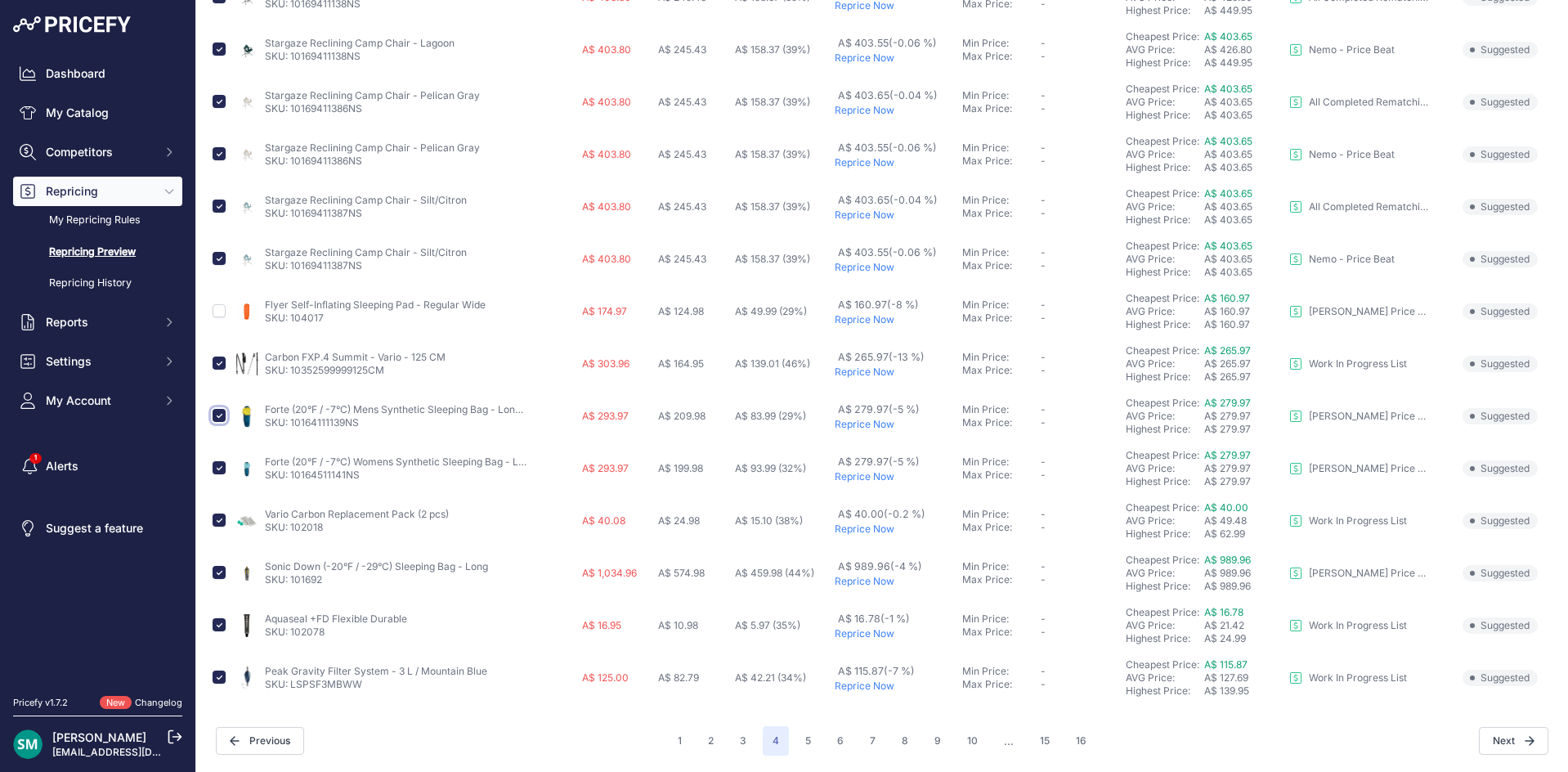
click at [214, 415] on input "checkbox" at bounding box center [218, 415] width 13 height 13
checkbox input "false"
click at [220, 467] on input "checkbox" at bounding box center [218, 467] width 13 height 13
checkbox input "false"
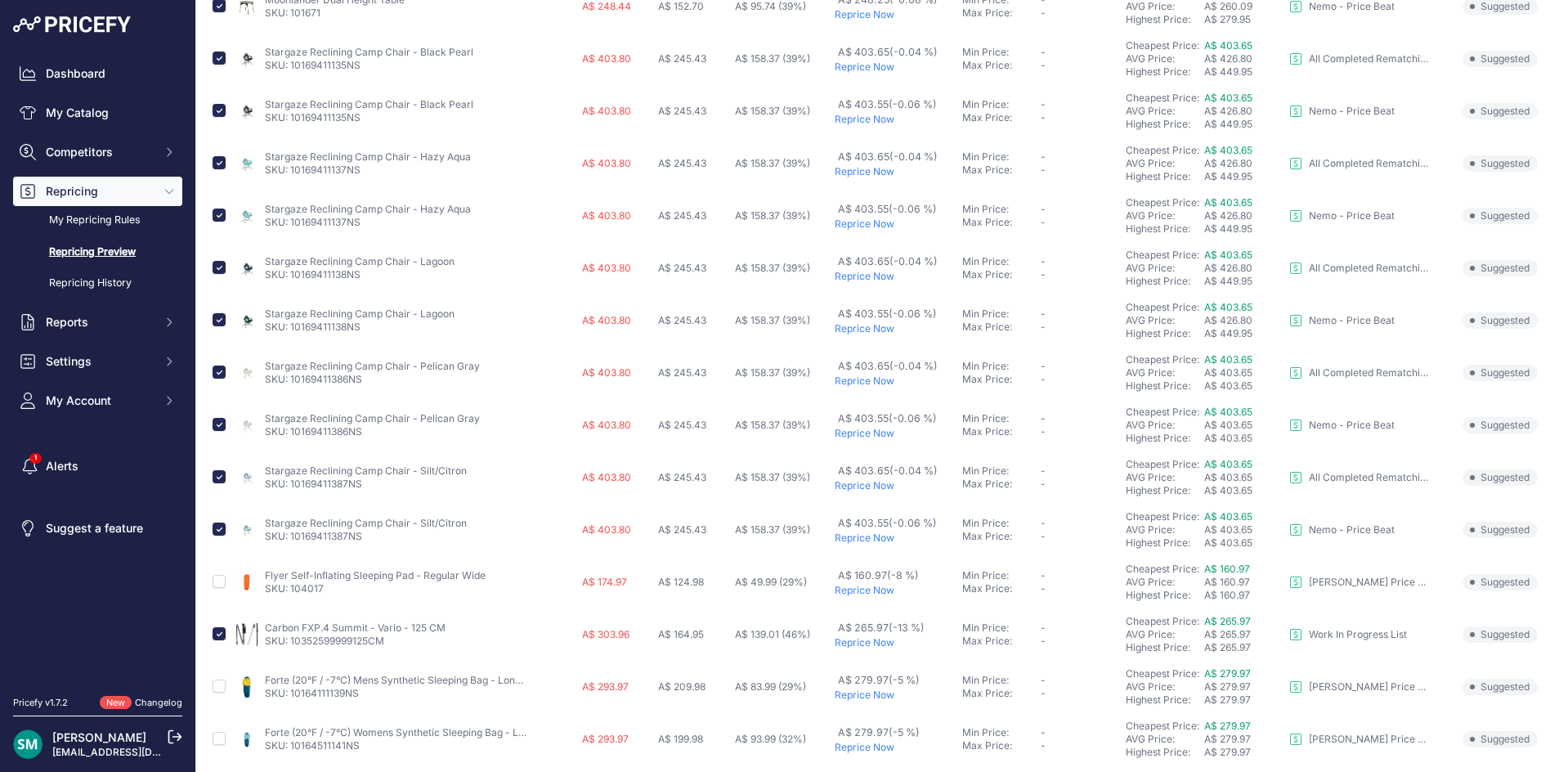
scroll to position [0, 0]
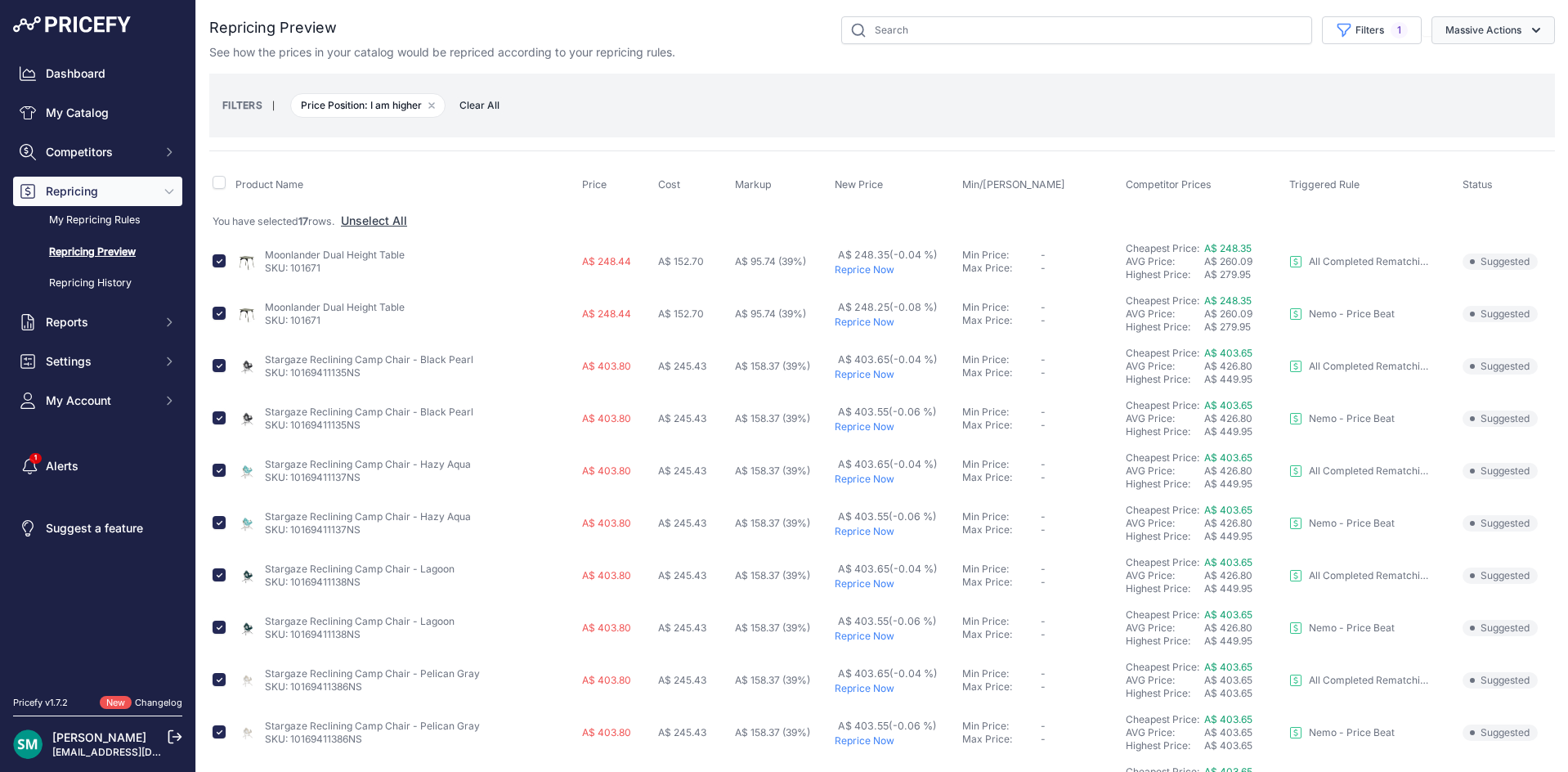
drag, startPoint x: 1503, startPoint y: 24, endPoint x: 1496, endPoint y: 42, distance: 19.3
click at [1501, 27] on button "Massive Actions" at bounding box center [1493, 30] width 123 height 27
click at [1482, 76] on button "Reprice Now" at bounding box center [1489, 68] width 131 height 29
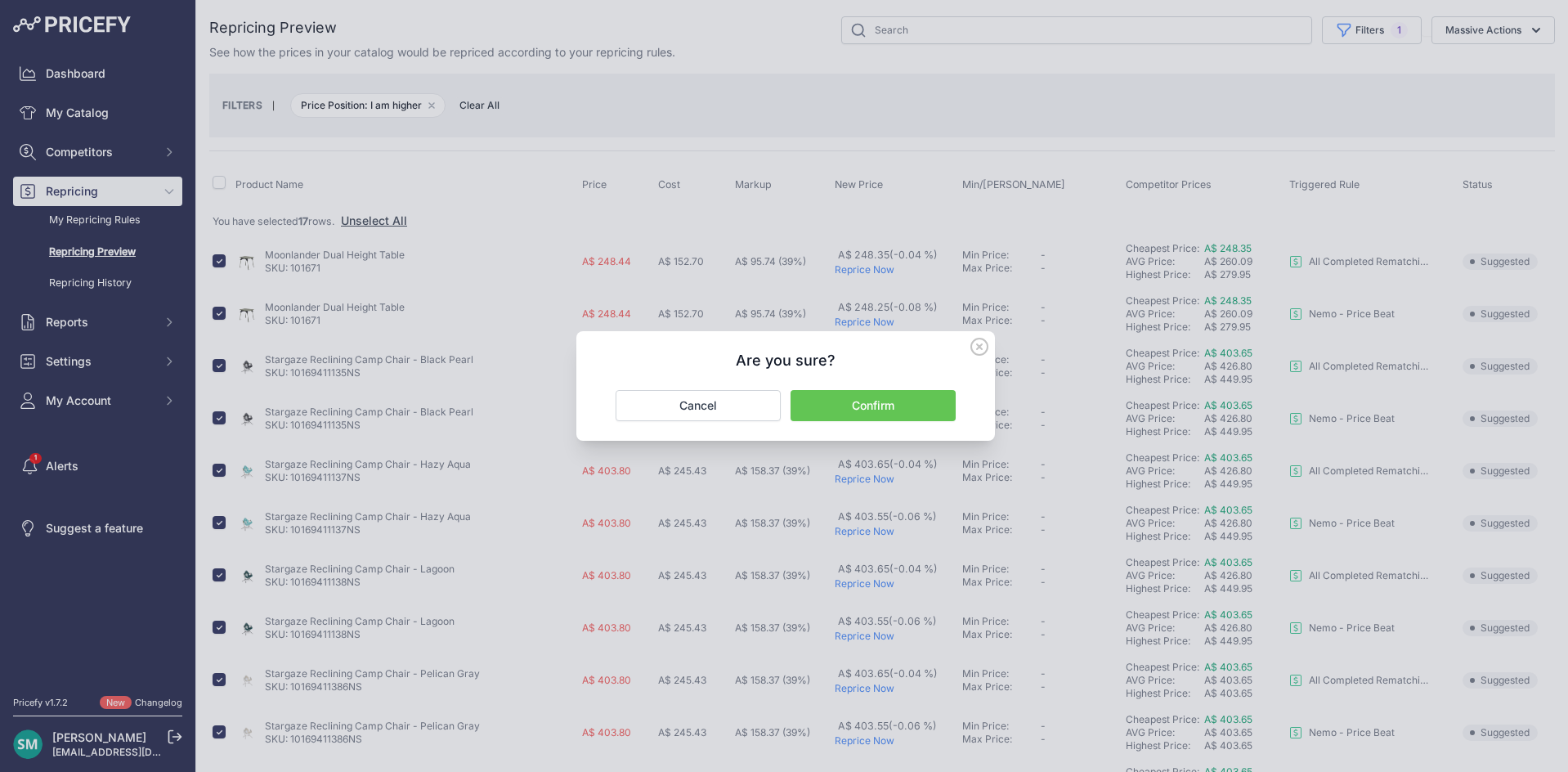
click at [806, 392] on button "Confirm" at bounding box center [873, 406] width 165 height 31
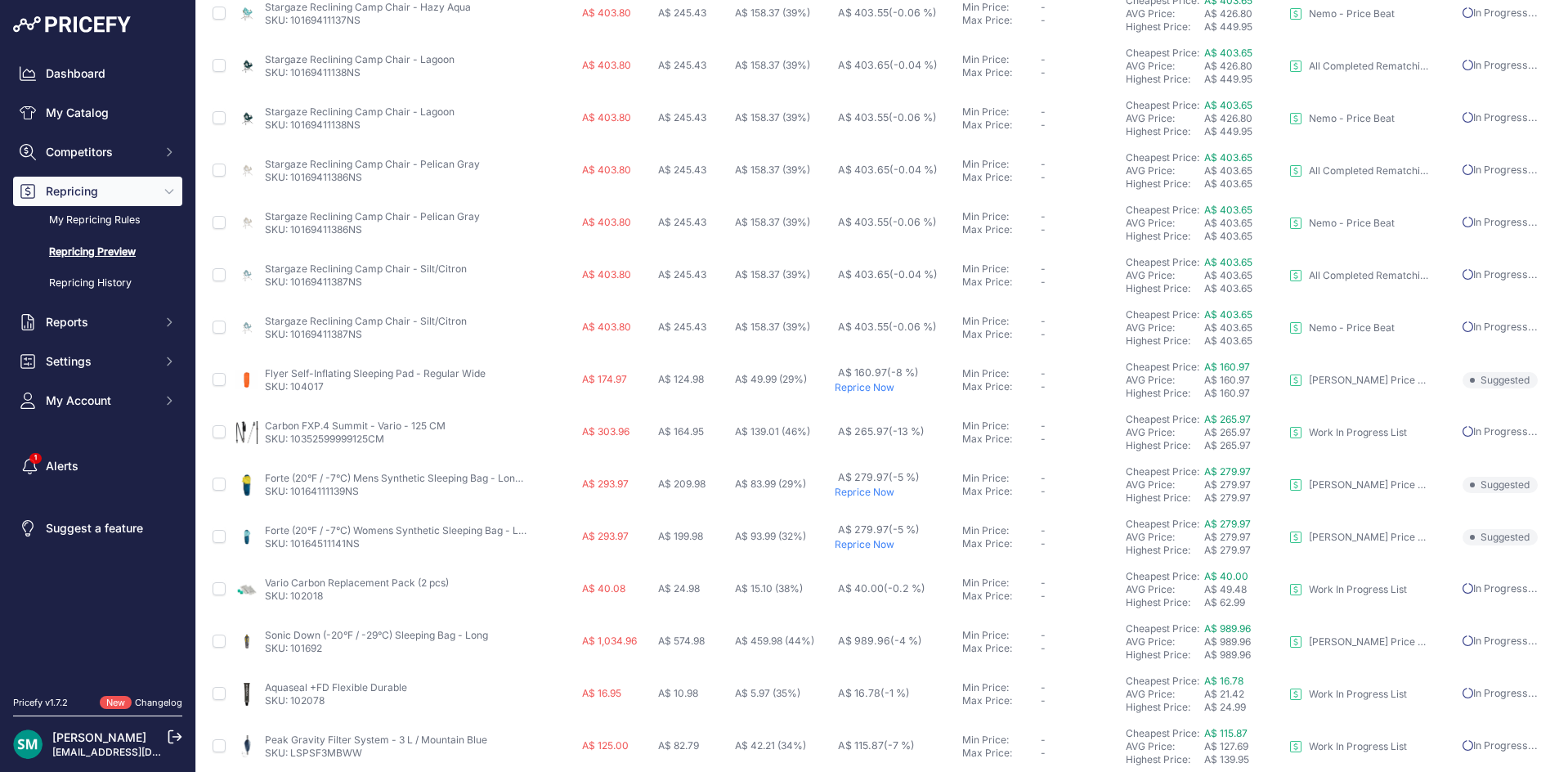
scroll to position [593, 0]
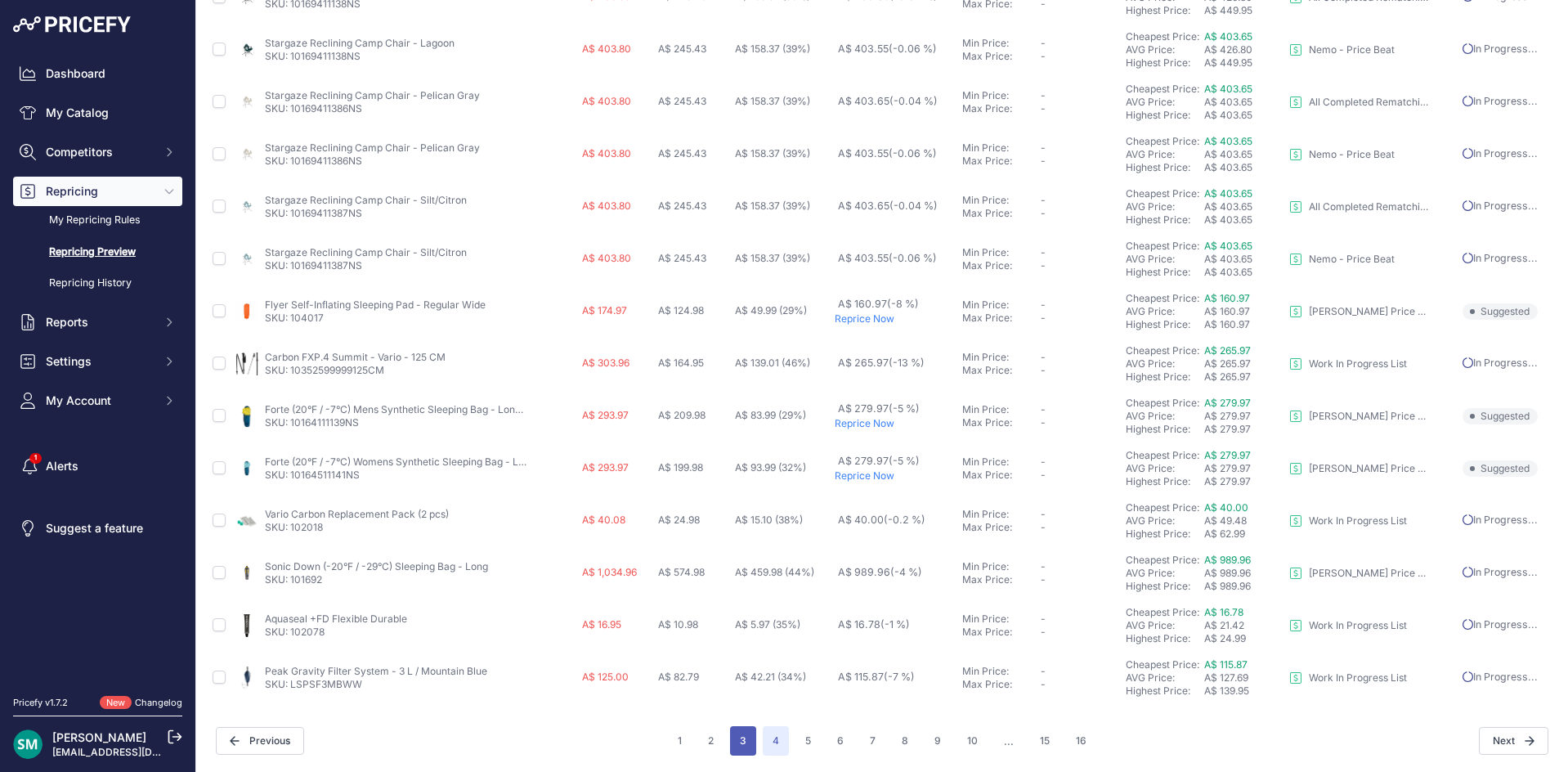
click at [744, 743] on button "3" at bounding box center [743, 741] width 27 height 29
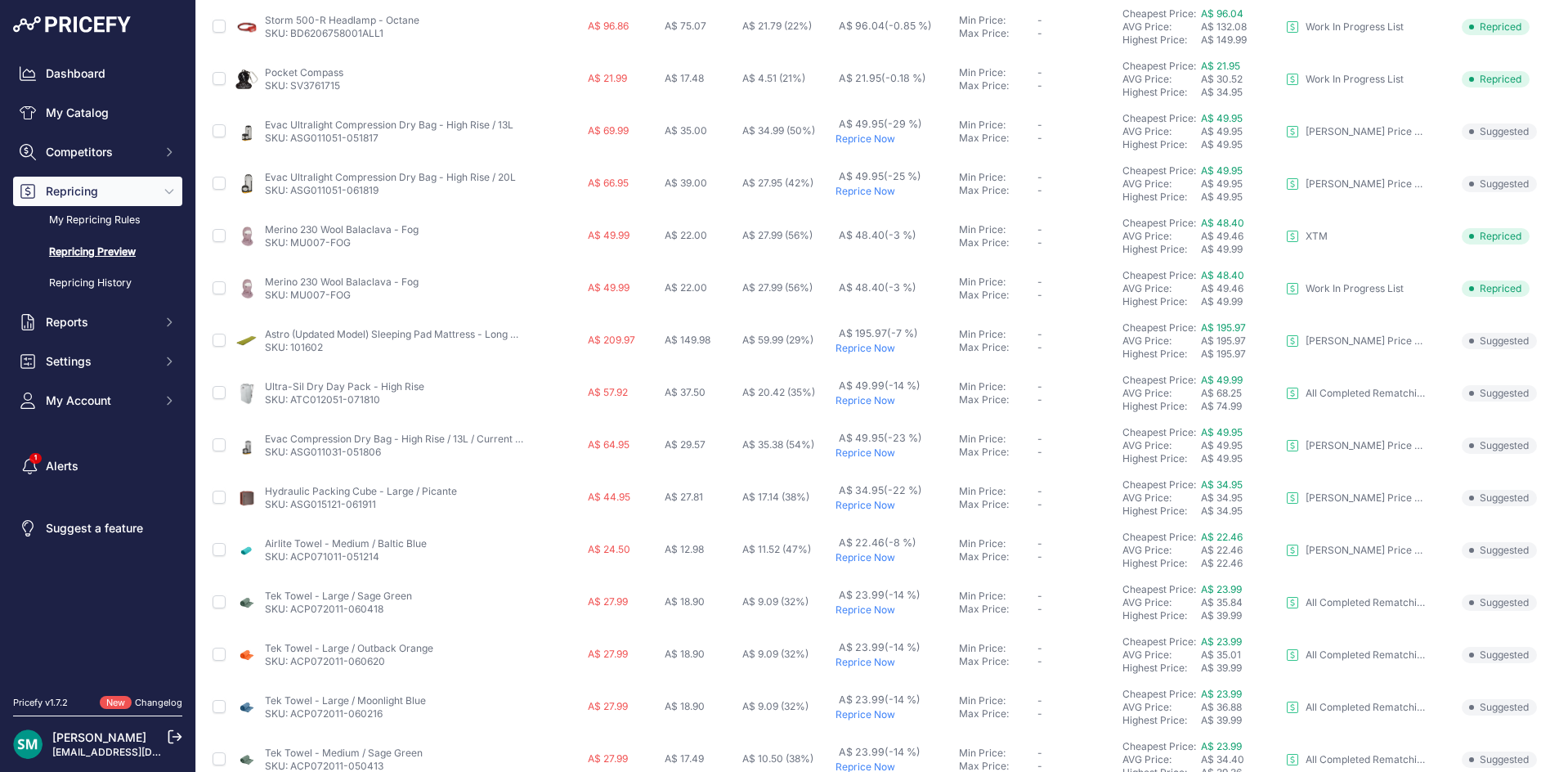
scroll to position [385, 0]
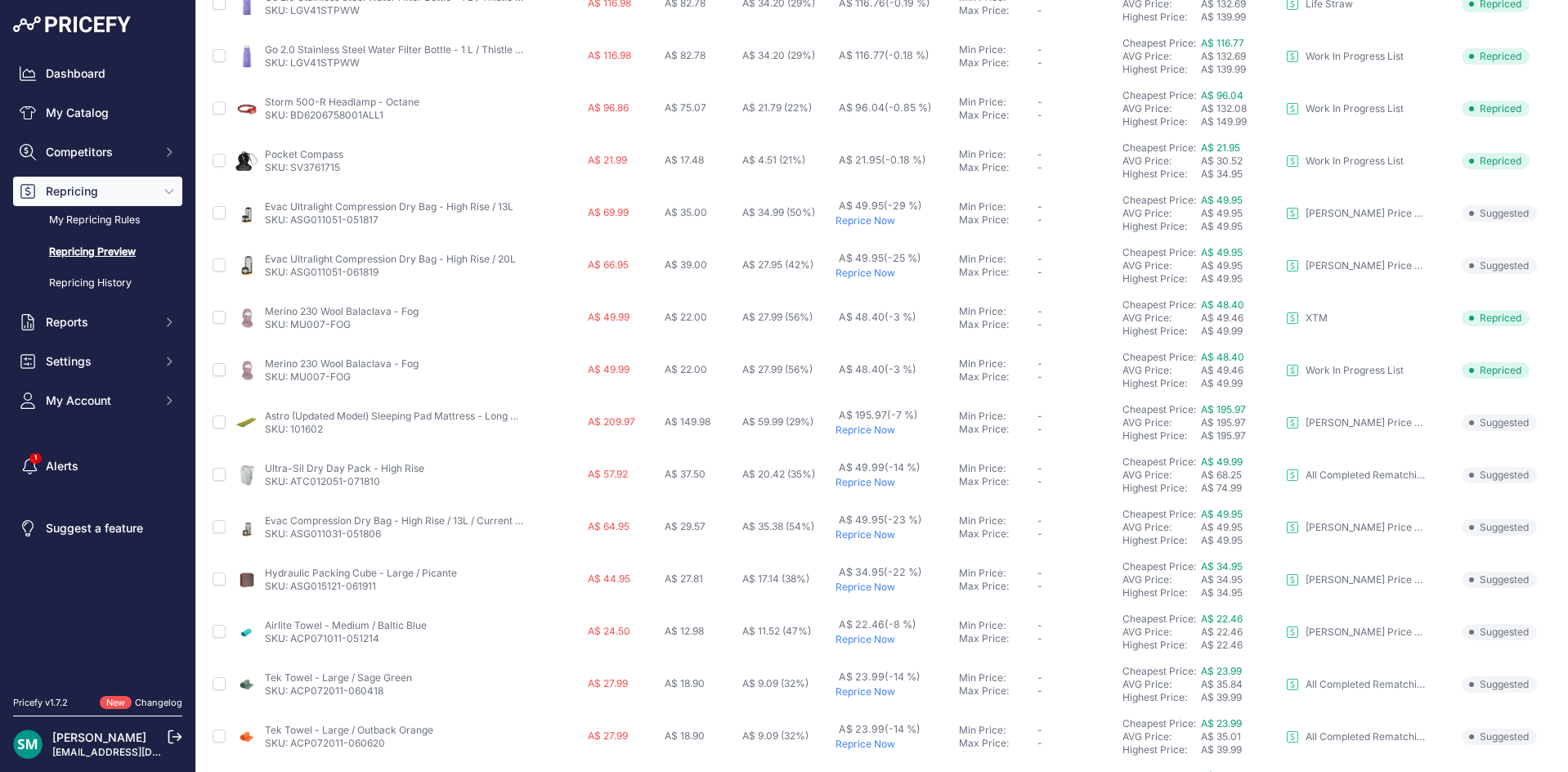
click at [875, 488] on p "Reprice Now" at bounding box center [894, 482] width 116 height 13
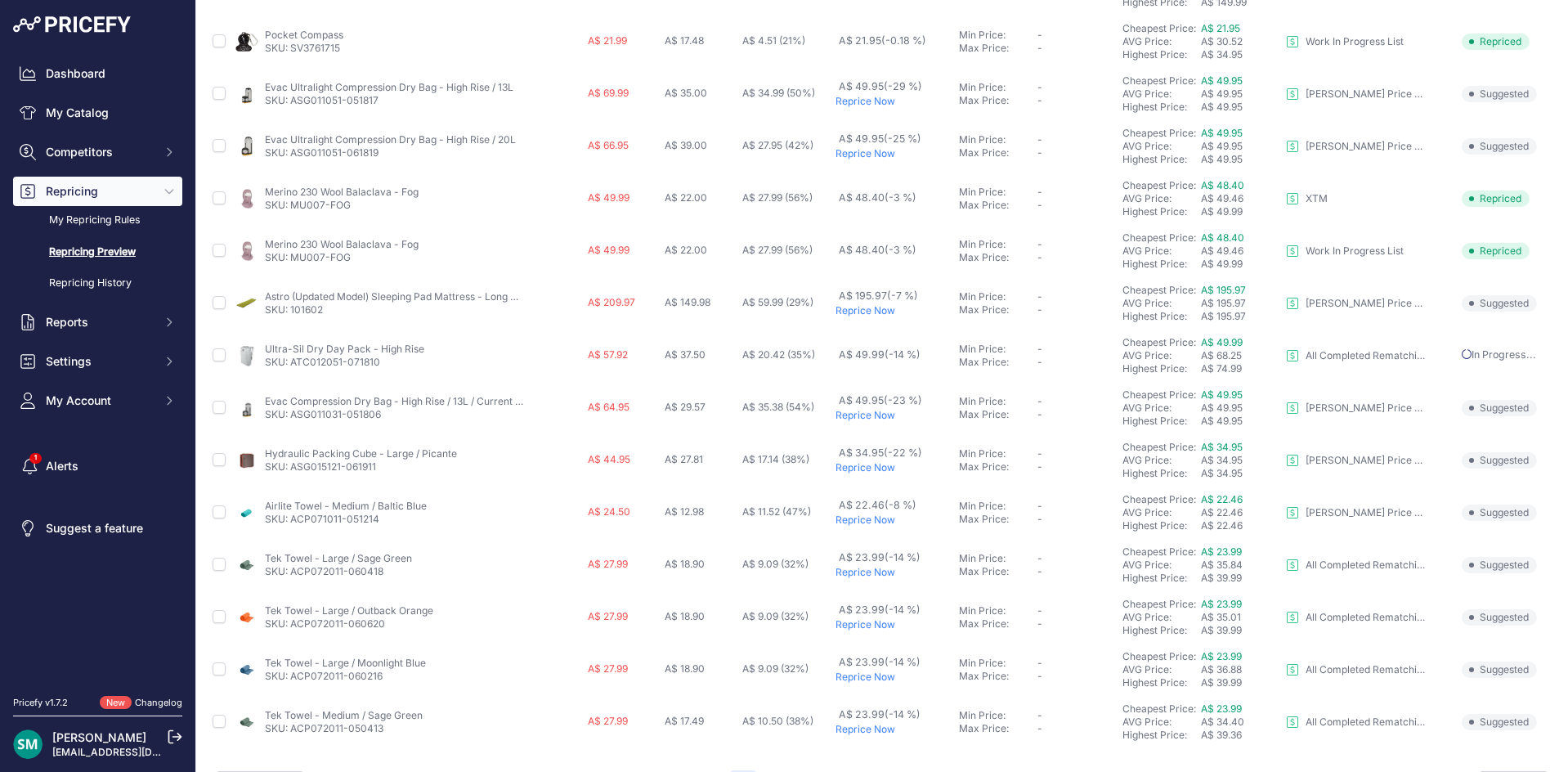
scroll to position [593, 0]
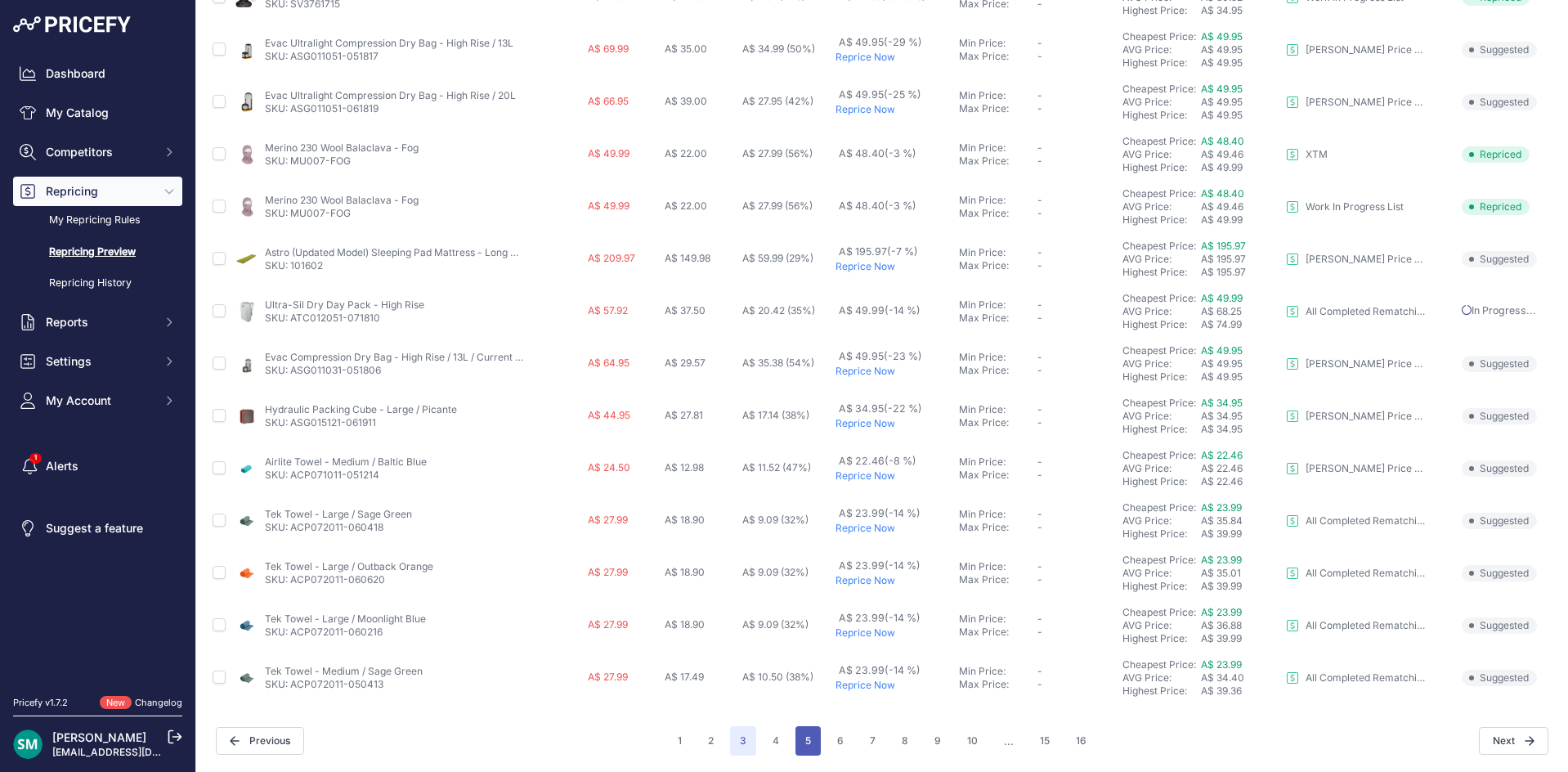
click at [813, 739] on button "5" at bounding box center [808, 741] width 26 height 29
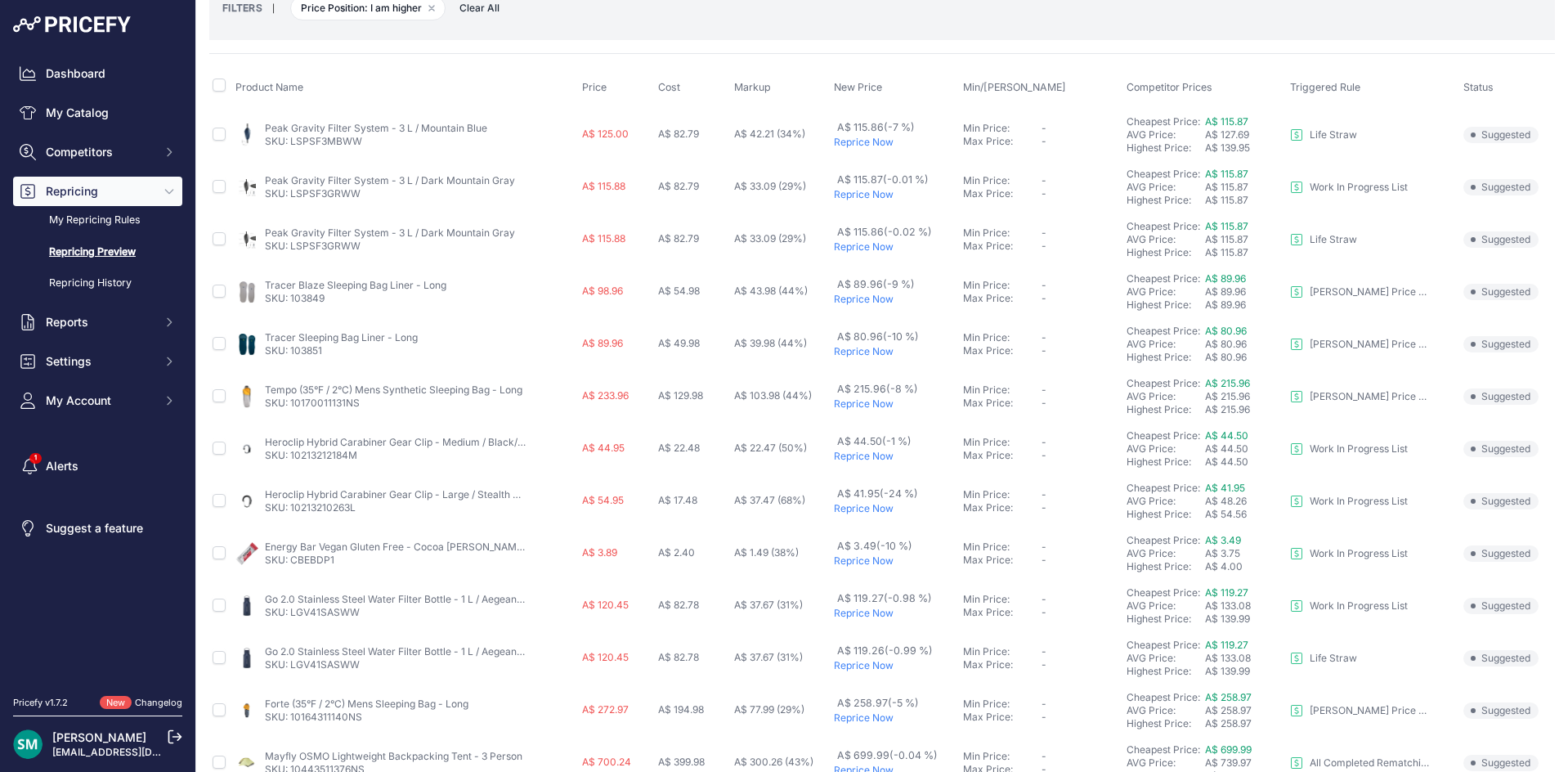
scroll to position [58, 0]
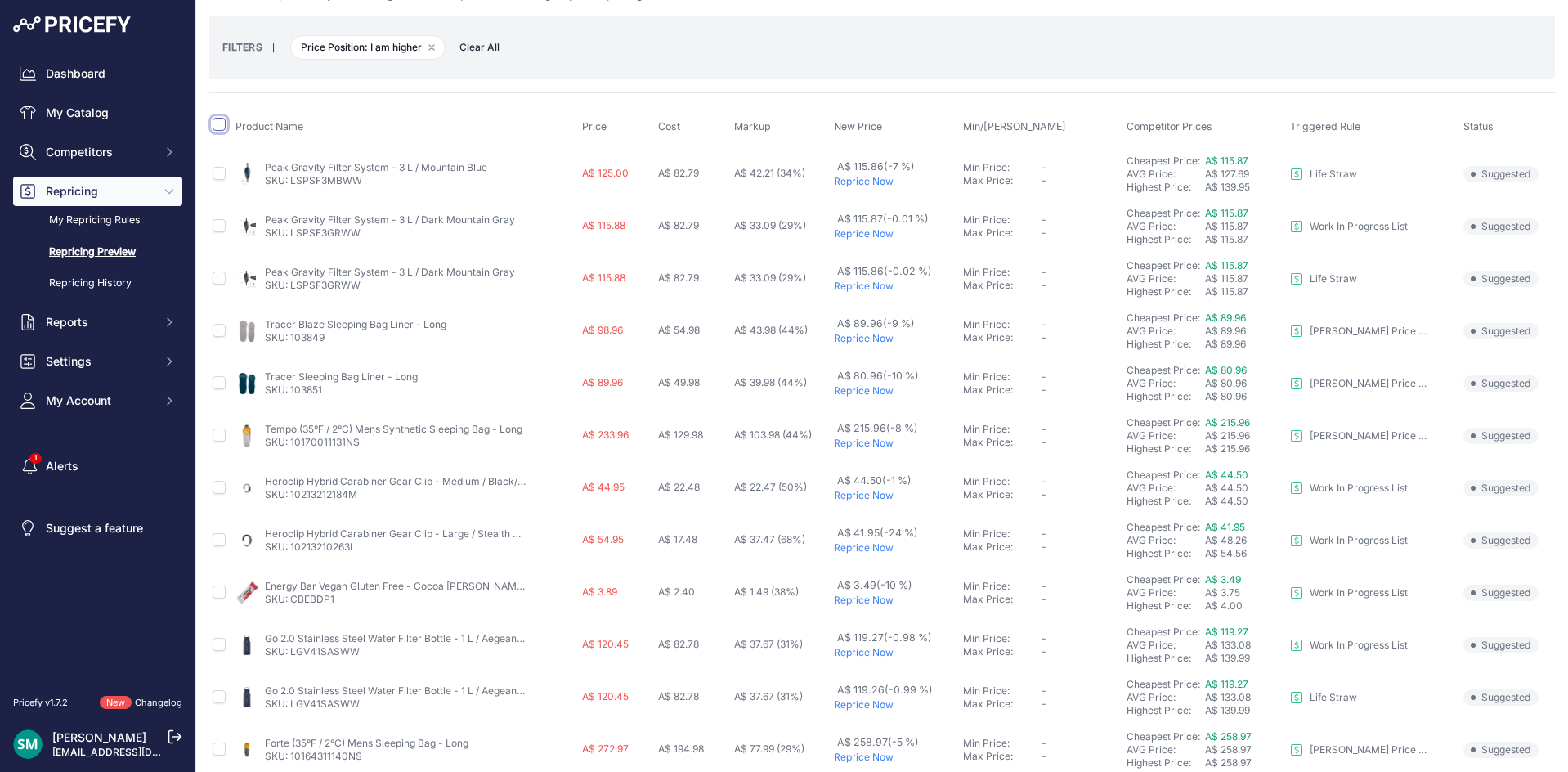
click at [219, 128] on input "checkbox" at bounding box center [218, 124] width 13 height 13
checkbox input "true"
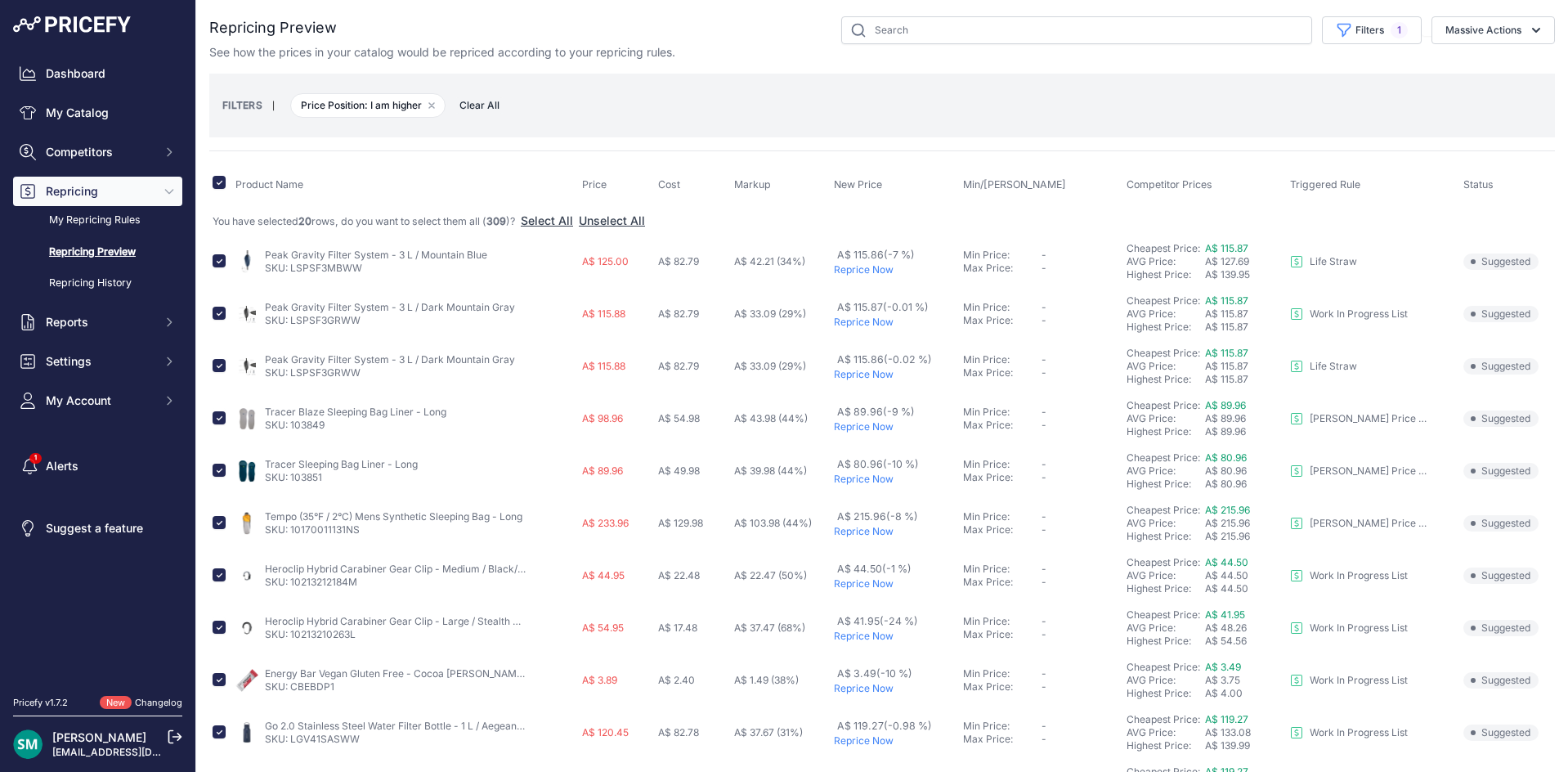
scroll to position [82, 0]
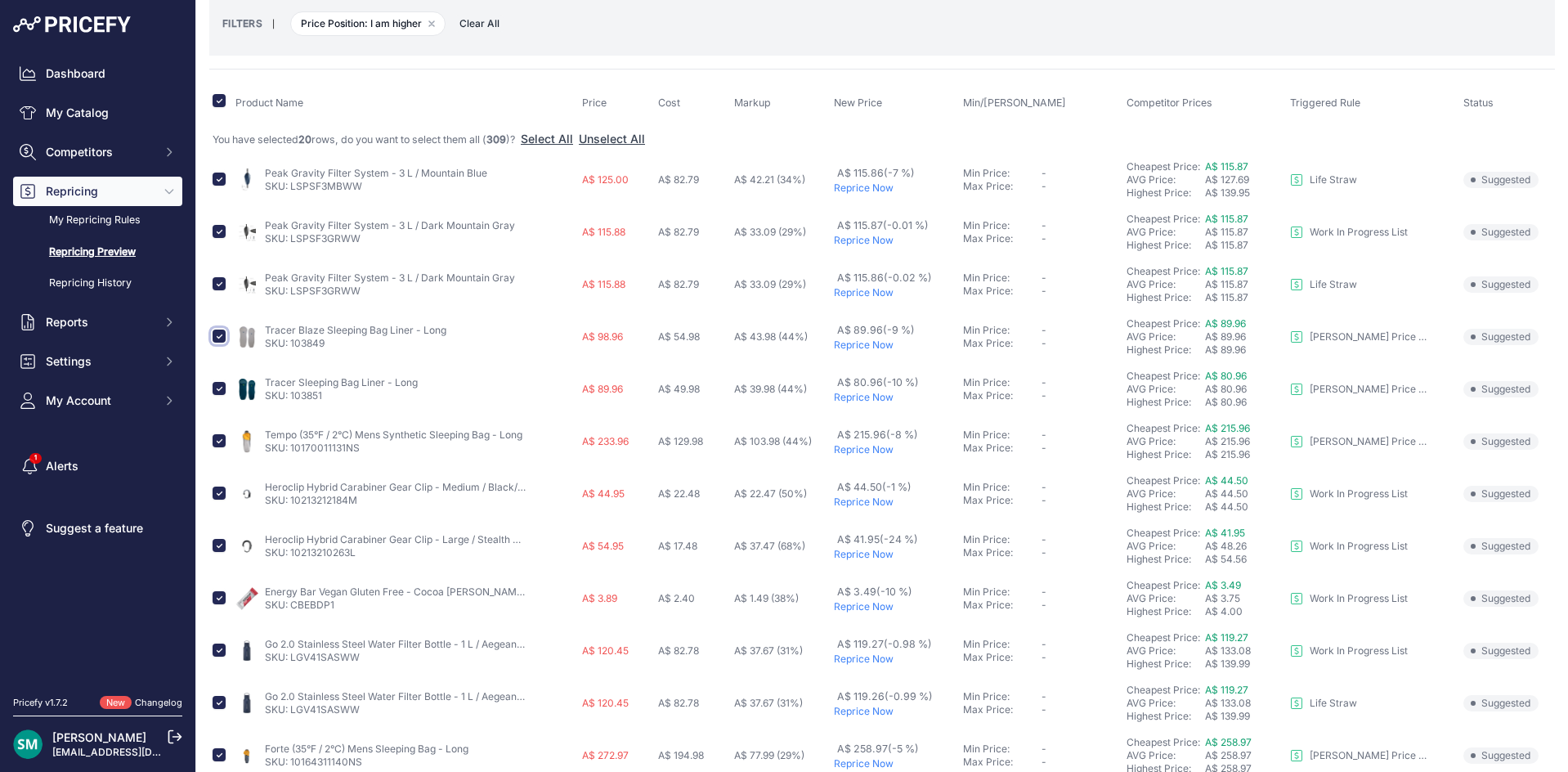
click at [213, 335] on input "checkbox" at bounding box center [218, 336] width 13 height 13
checkbox input "false"
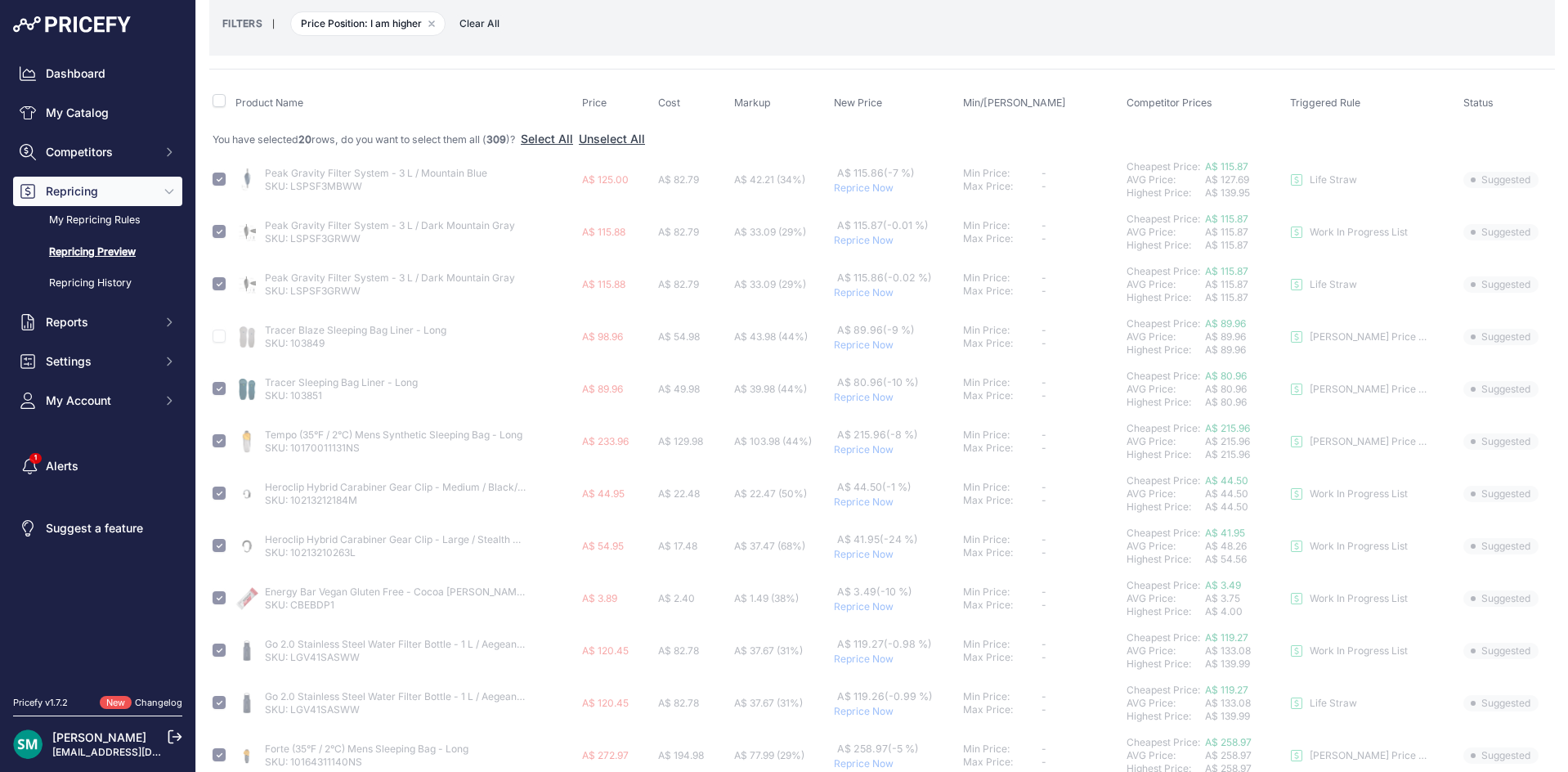
checkbox input "false"
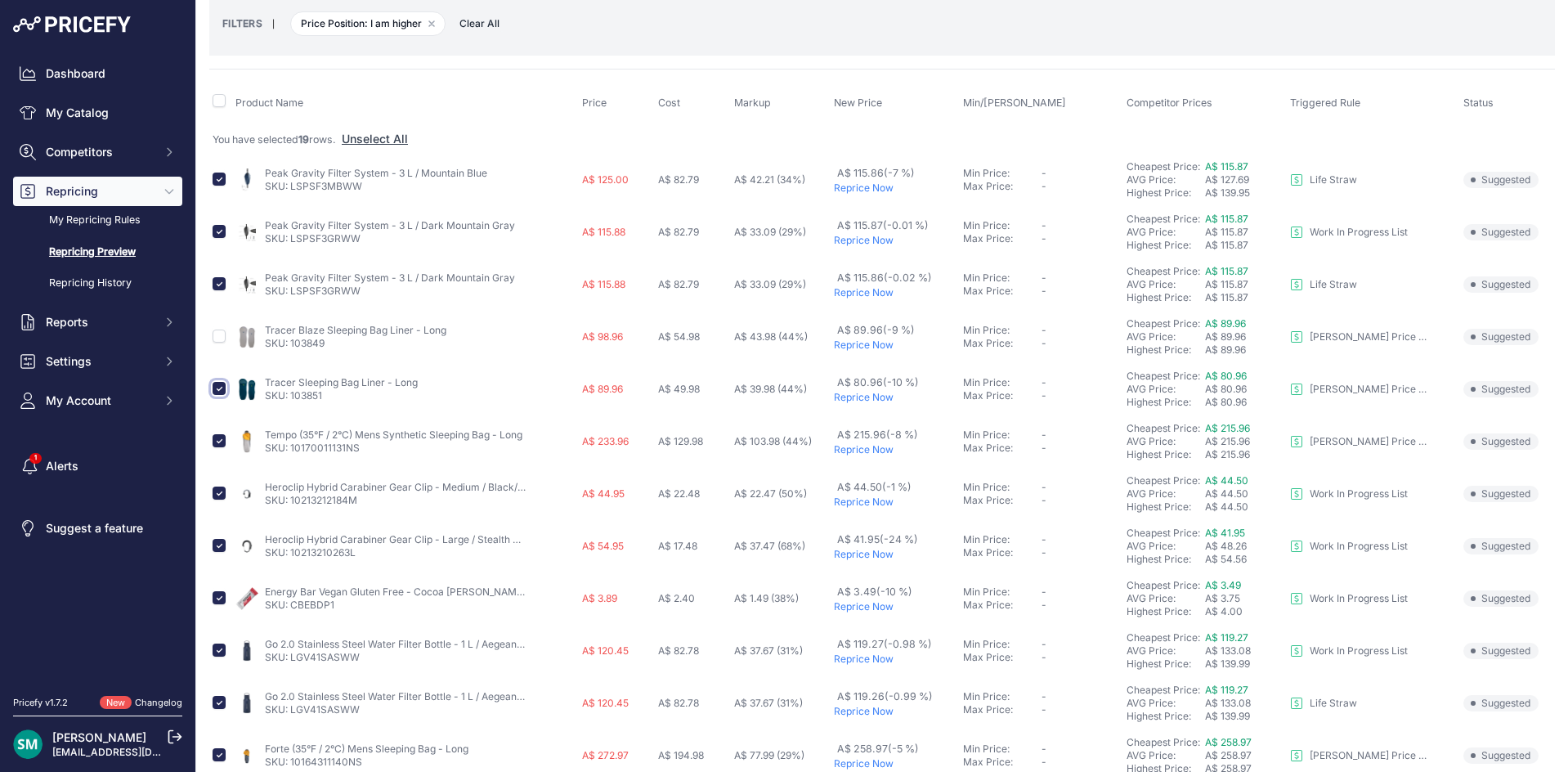
click at [214, 392] on input "checkbox" at bounding box center [218, 388] width 13 height 13
checkbox input "false"
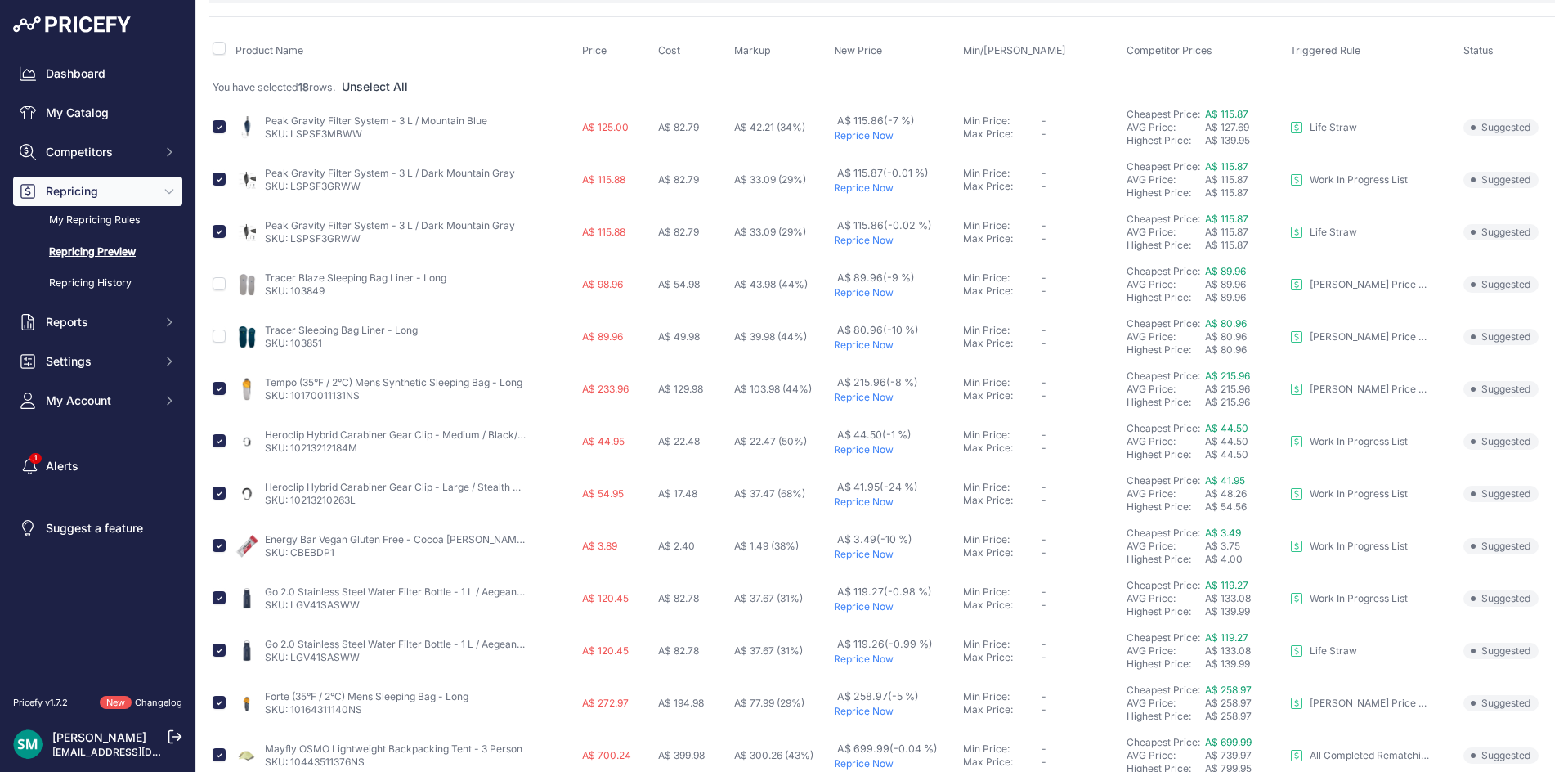
scroll to position [163, 0]
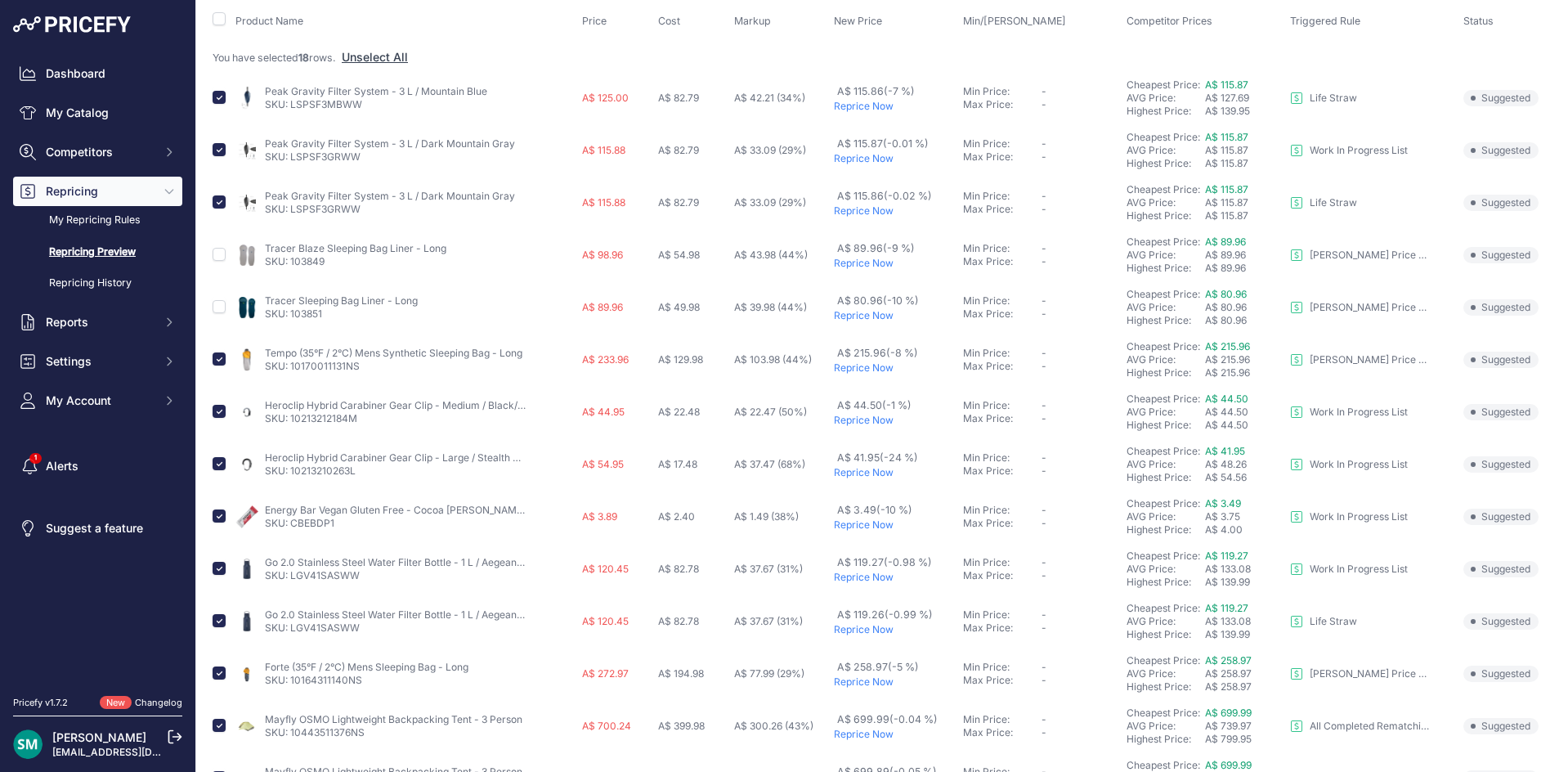
click at [226, 359] on td at bounding box center [221, 359] width 23 height 52
click at [223, 360] on input "checkbox" at bounding box center [218, 359] width 13 height 13
checkbox input "false"
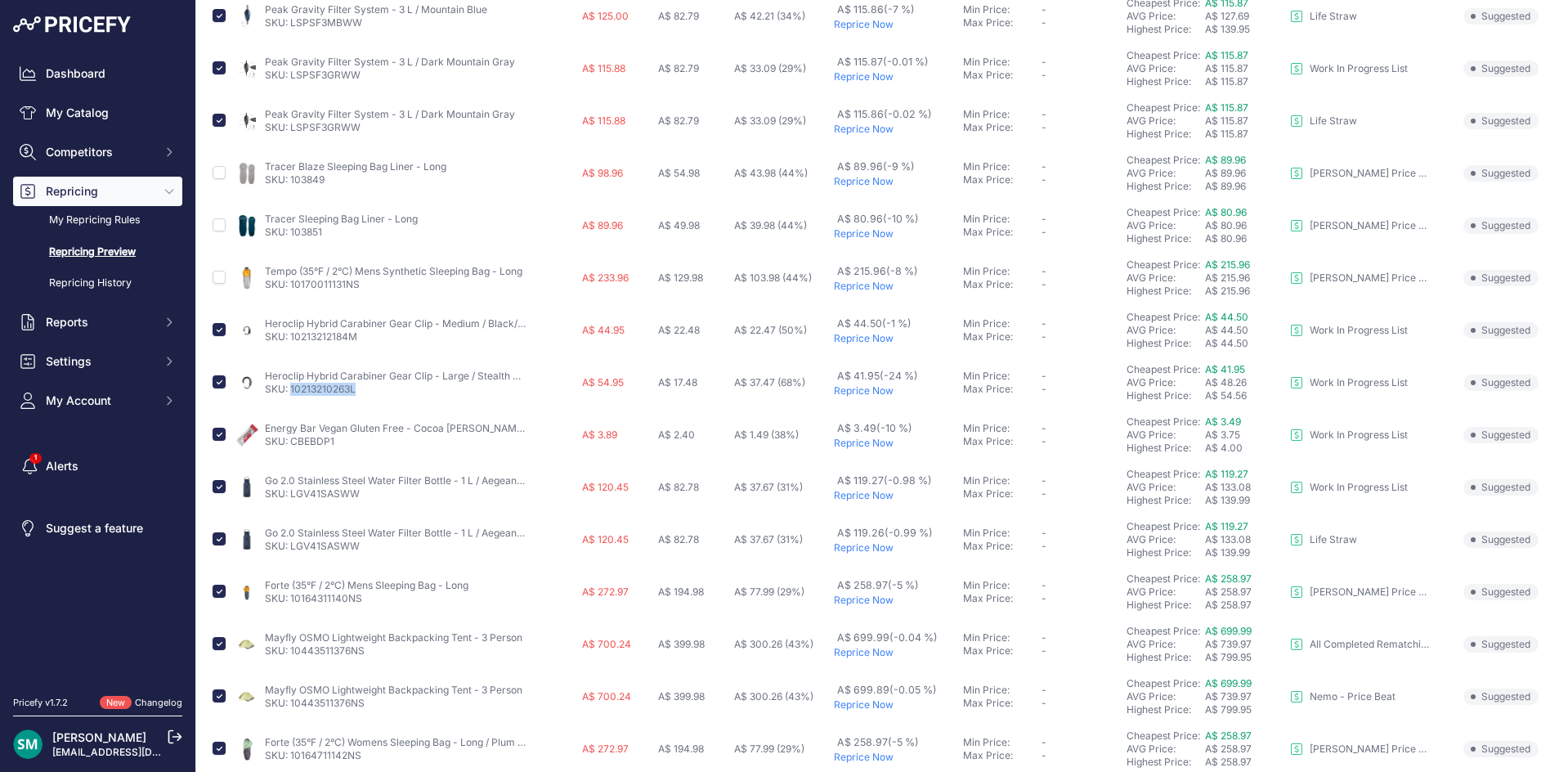
drag, startPoint x: 371, startPoint y: 391, endPoint x: 292, endPoint y: 397, distance: 79.2
click at [292, 397] on td "Heroclip Hybrid Carabiner Gear Clip - Large / Stealth Black SKU: 10213210263L" at bounding box center [405, 383] width 346 height 52
copy link "10213210263L"
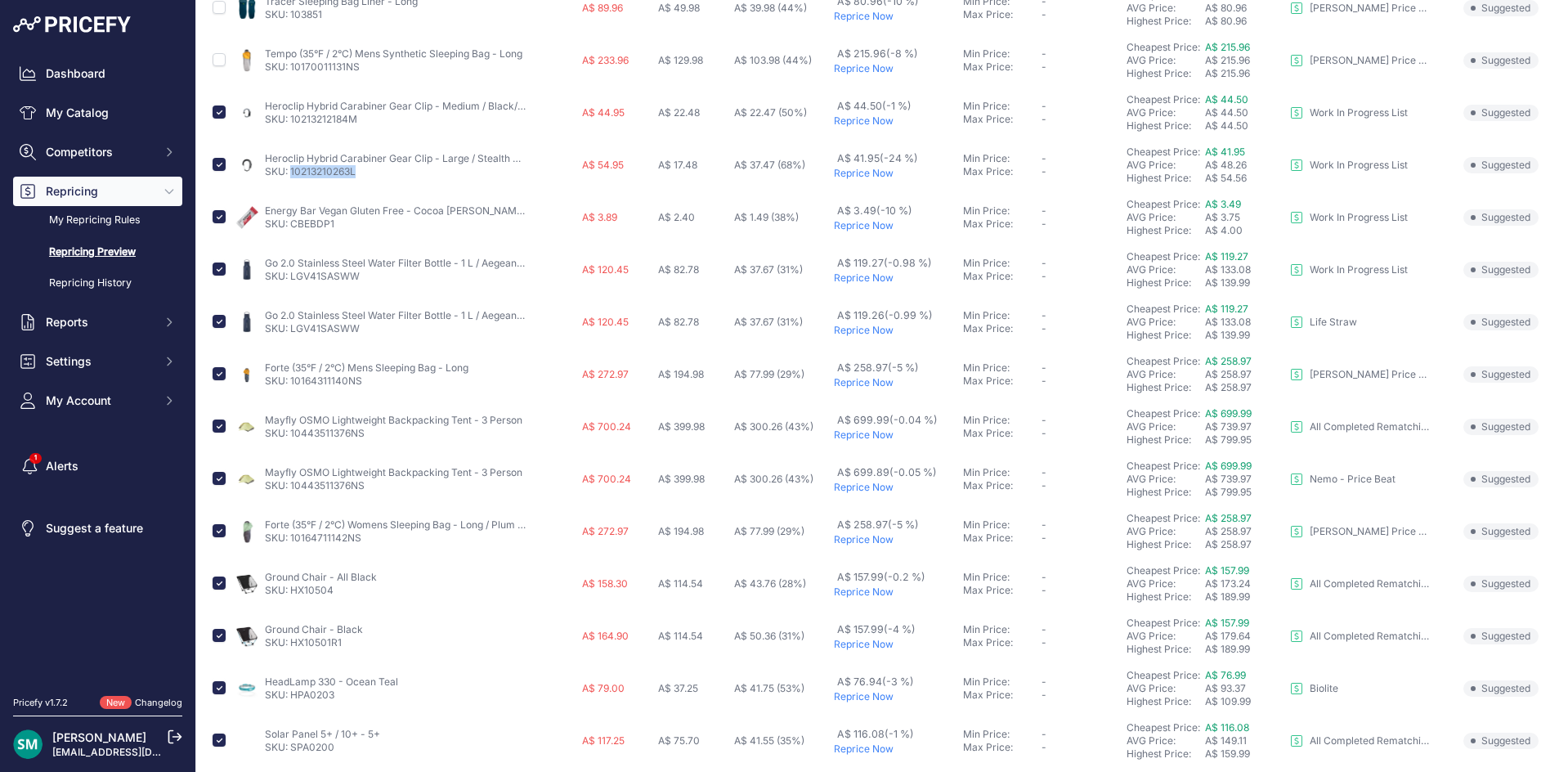
scroll to position [490, 0]
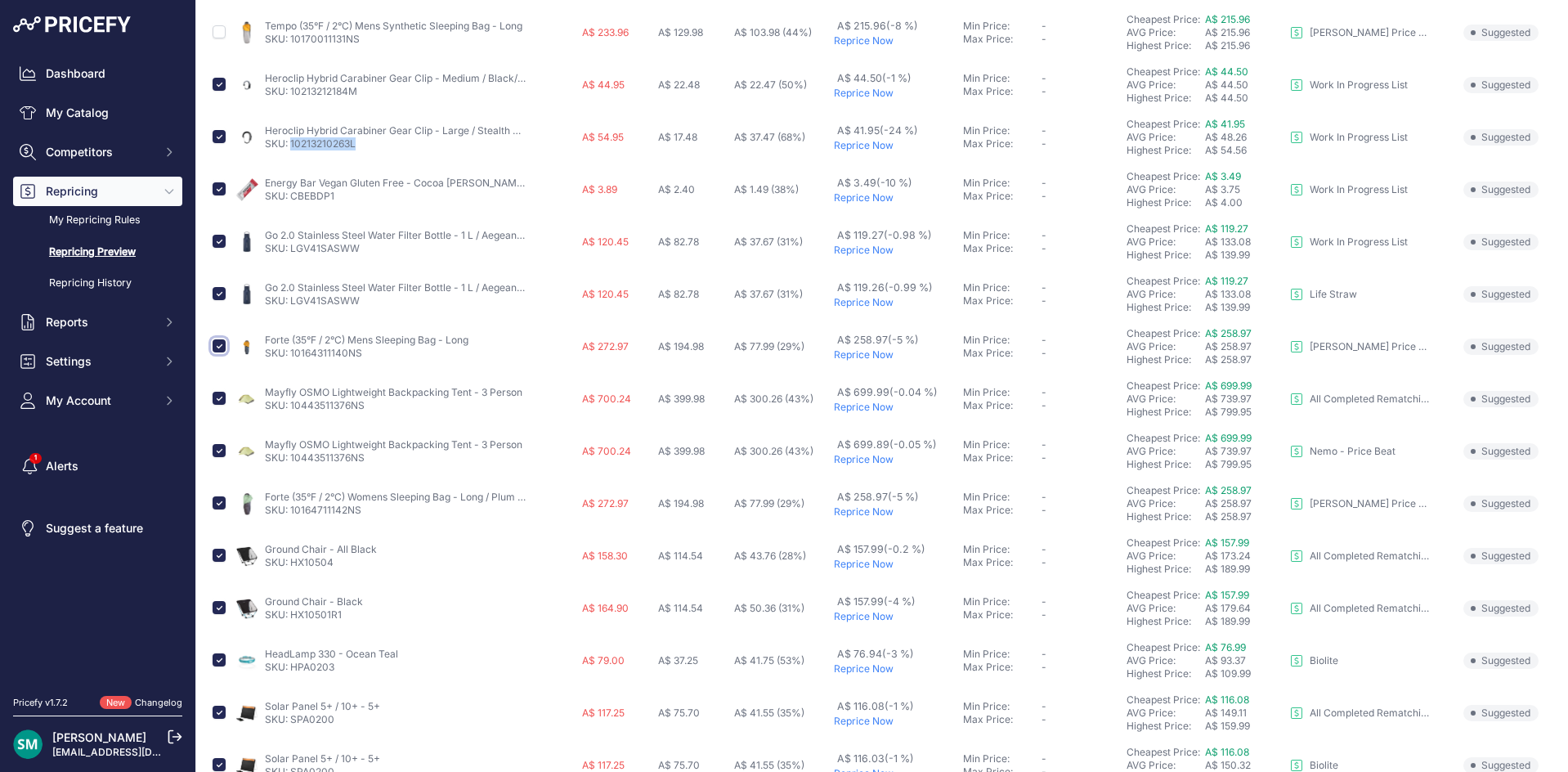
click at [216, 347] on input "checkbox" at bounding box center [218, 346] width 13 height 13
checkbox input "false"
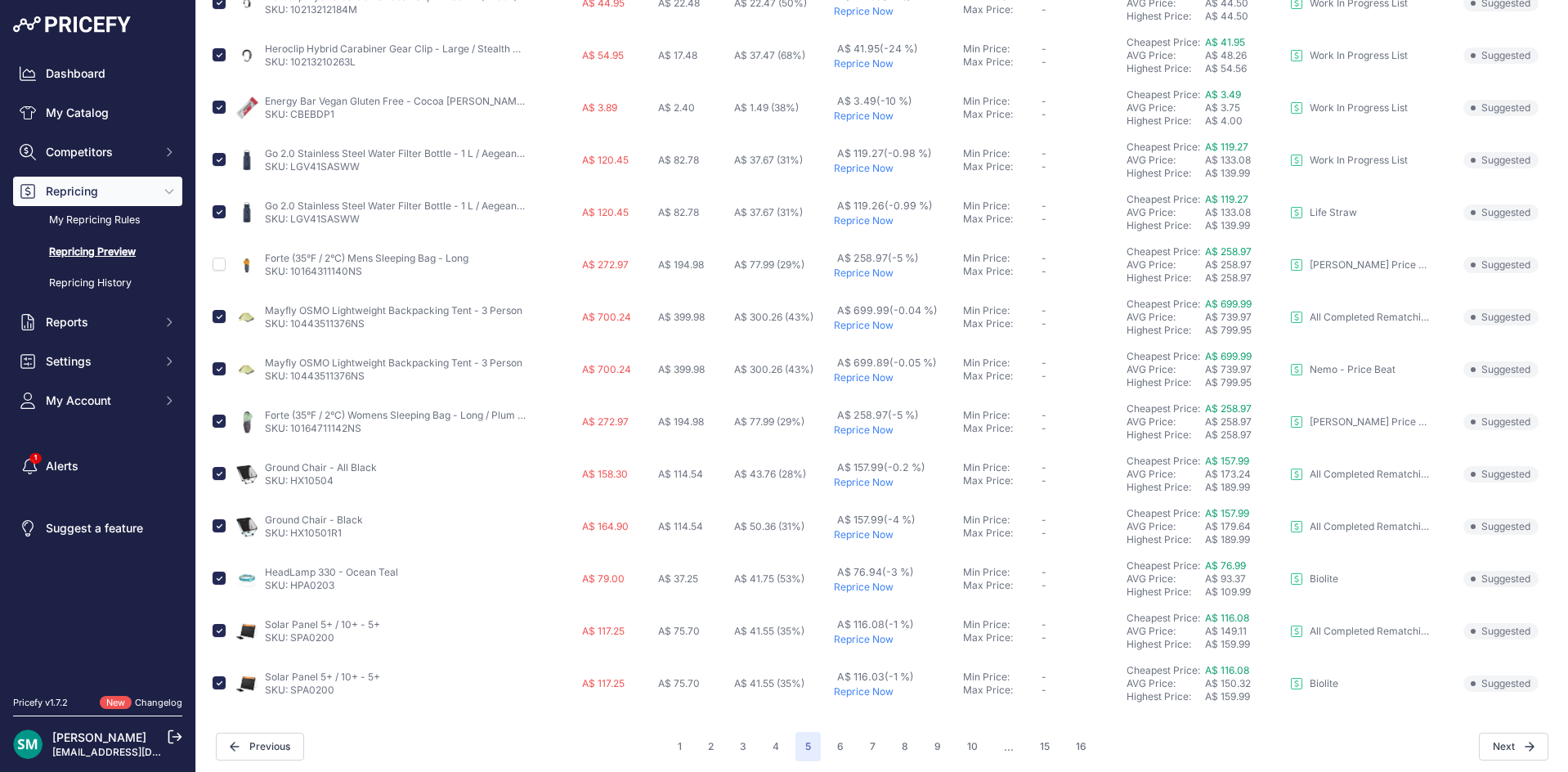
scroll to position [579, 0]
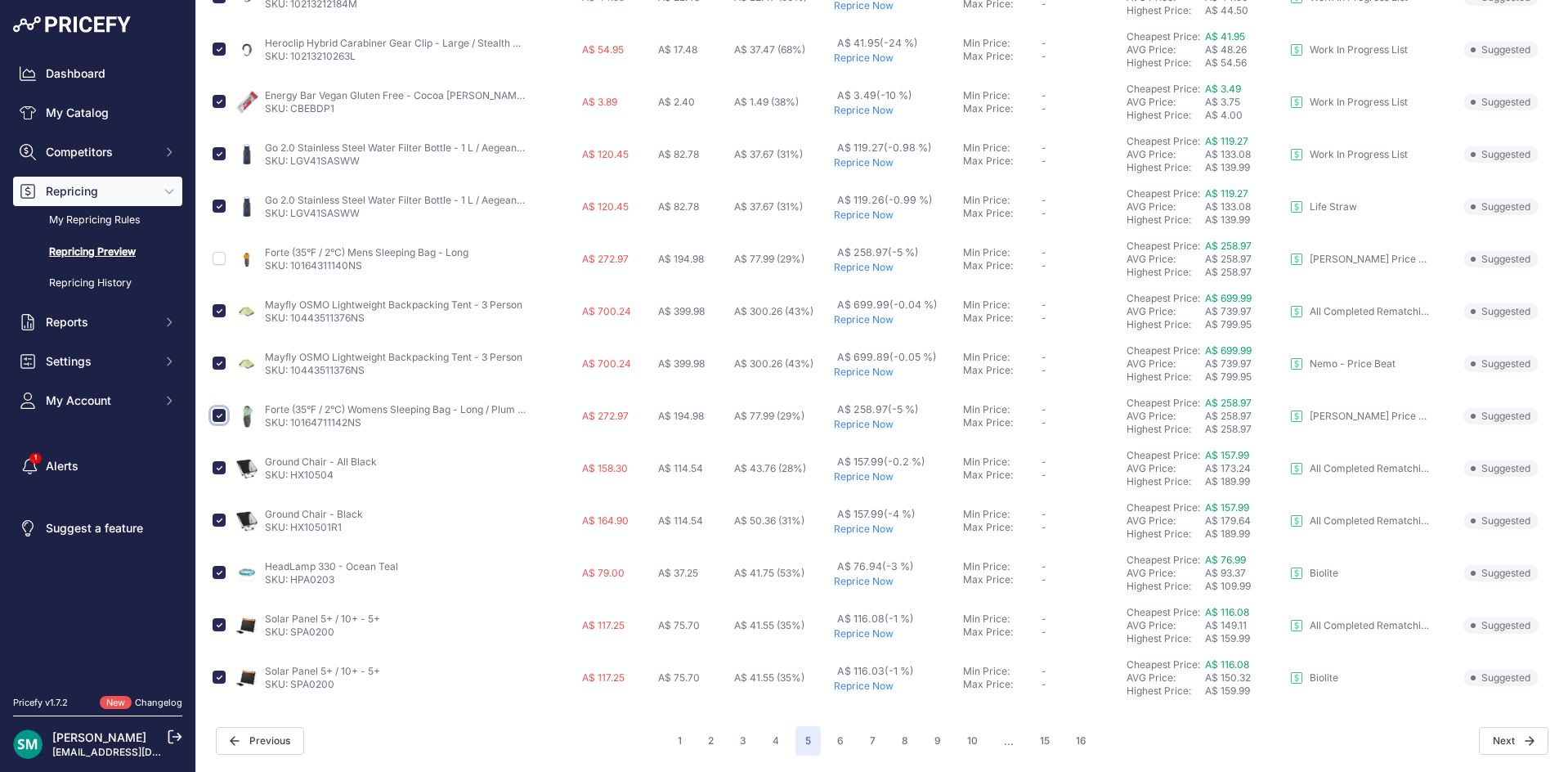
click at [222, 413] on input "checkbox" at bounding box center [218, 415] width 13 height 13
checkbox input "false"
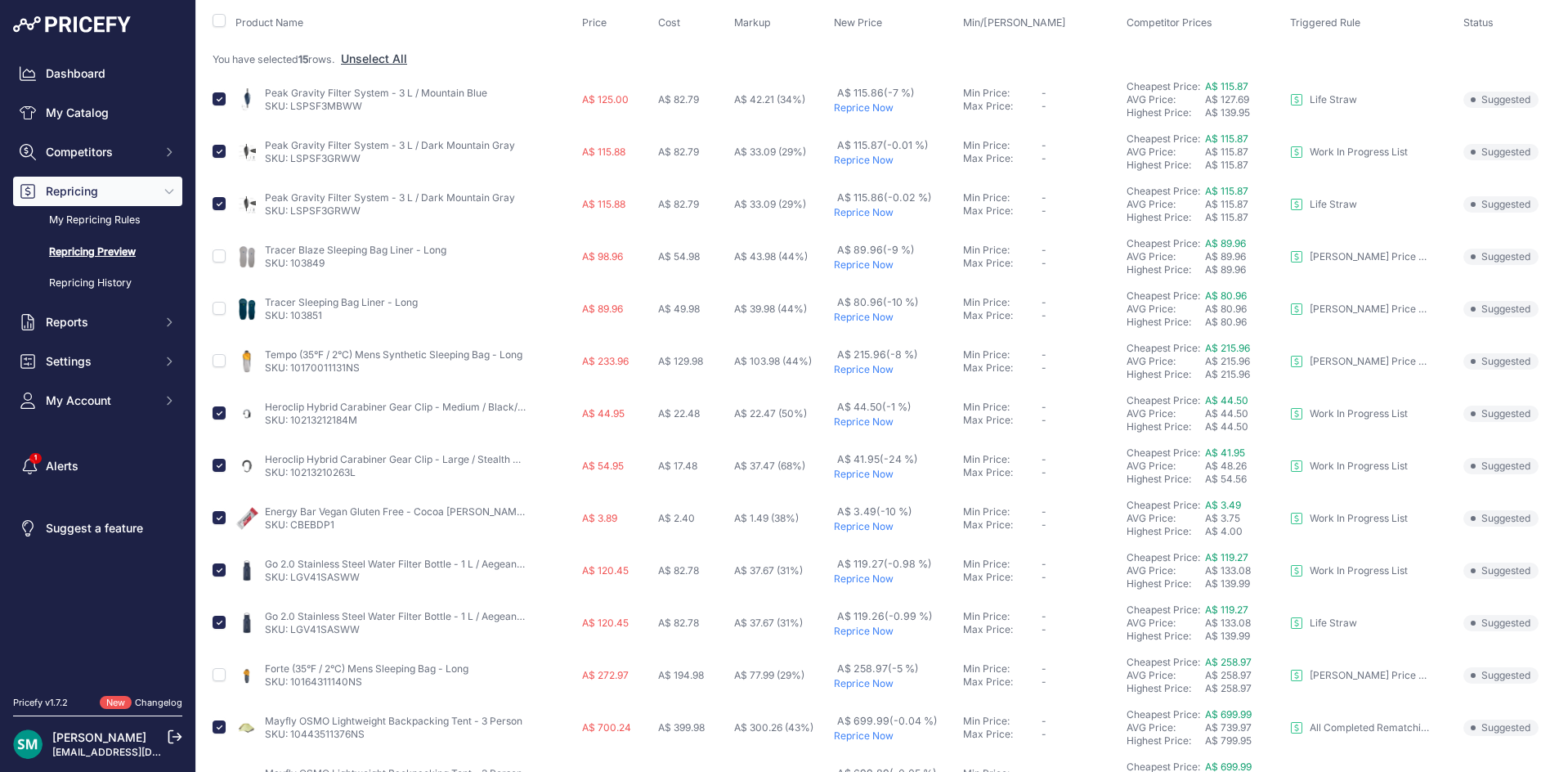
scroll to position [0, 0]
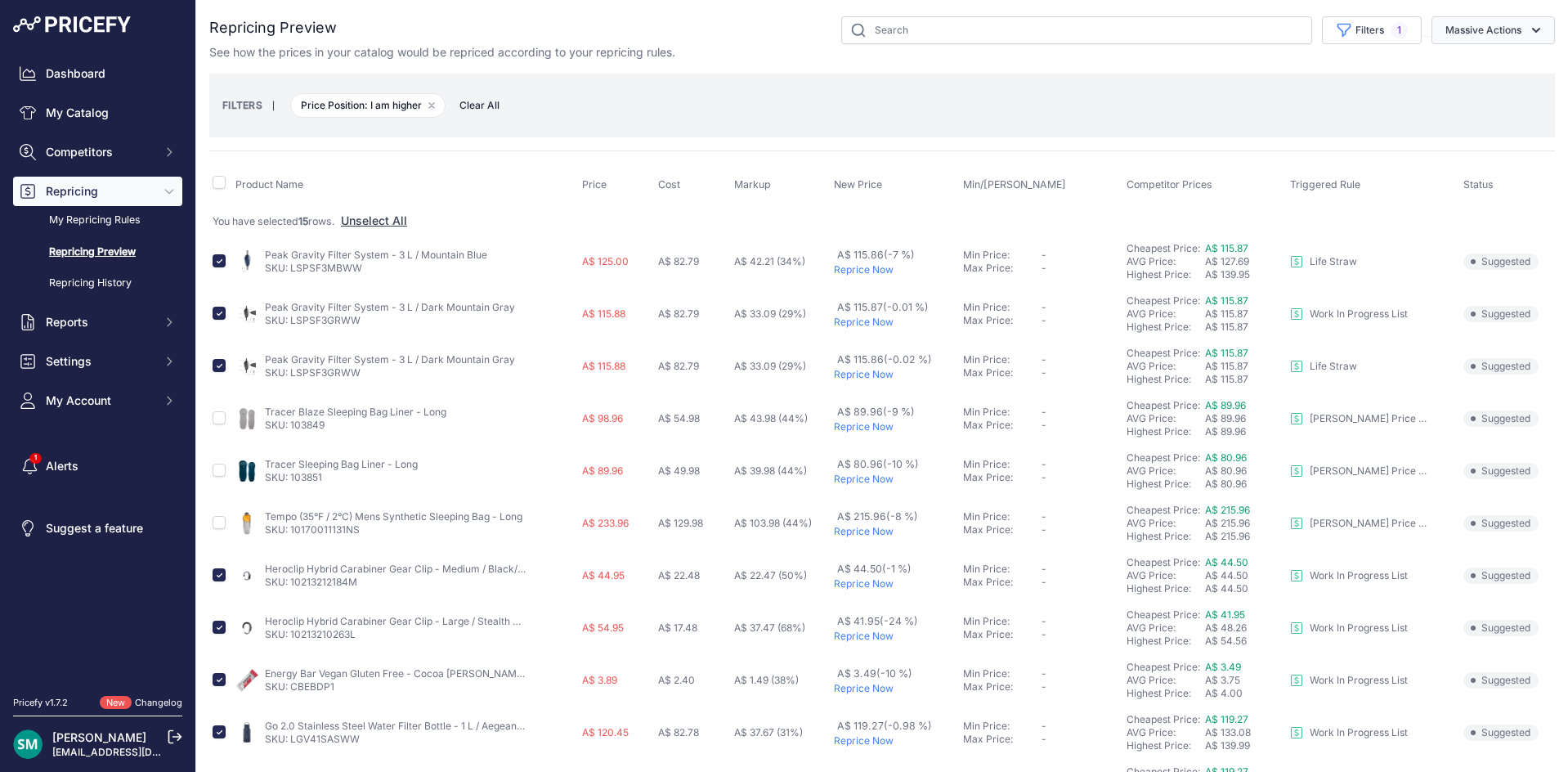
click at [1469, 32] on button "Massive Actions" at bounding box center [1493, 30] width 123 height 27
click at [1469, 78] on button "Reprice Now" at bounding box center [1489, 68] width 131 height 29
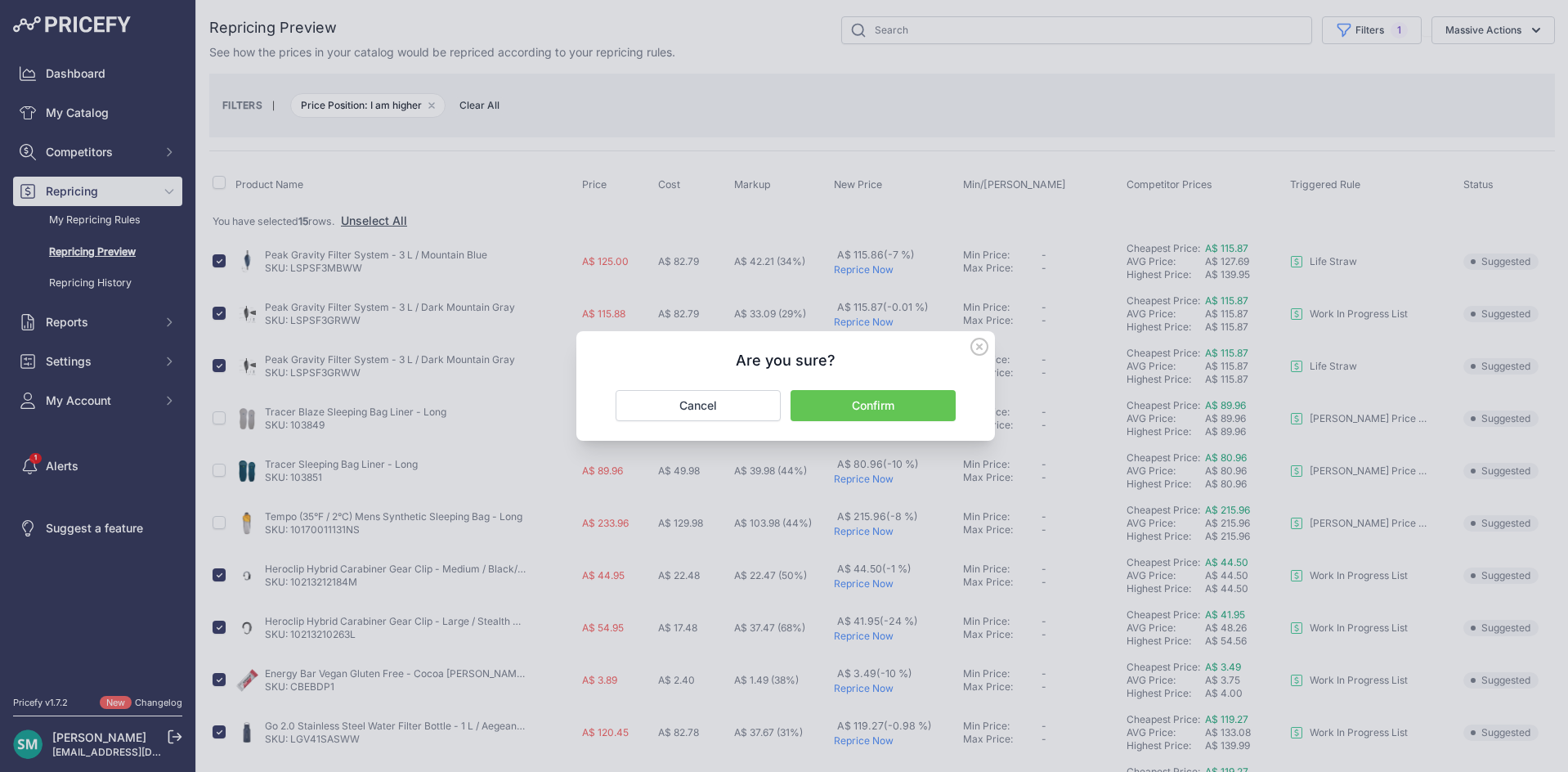
click at [884, 418] on button "Confirm" at bounding box center [873, 406] width 165 height 31
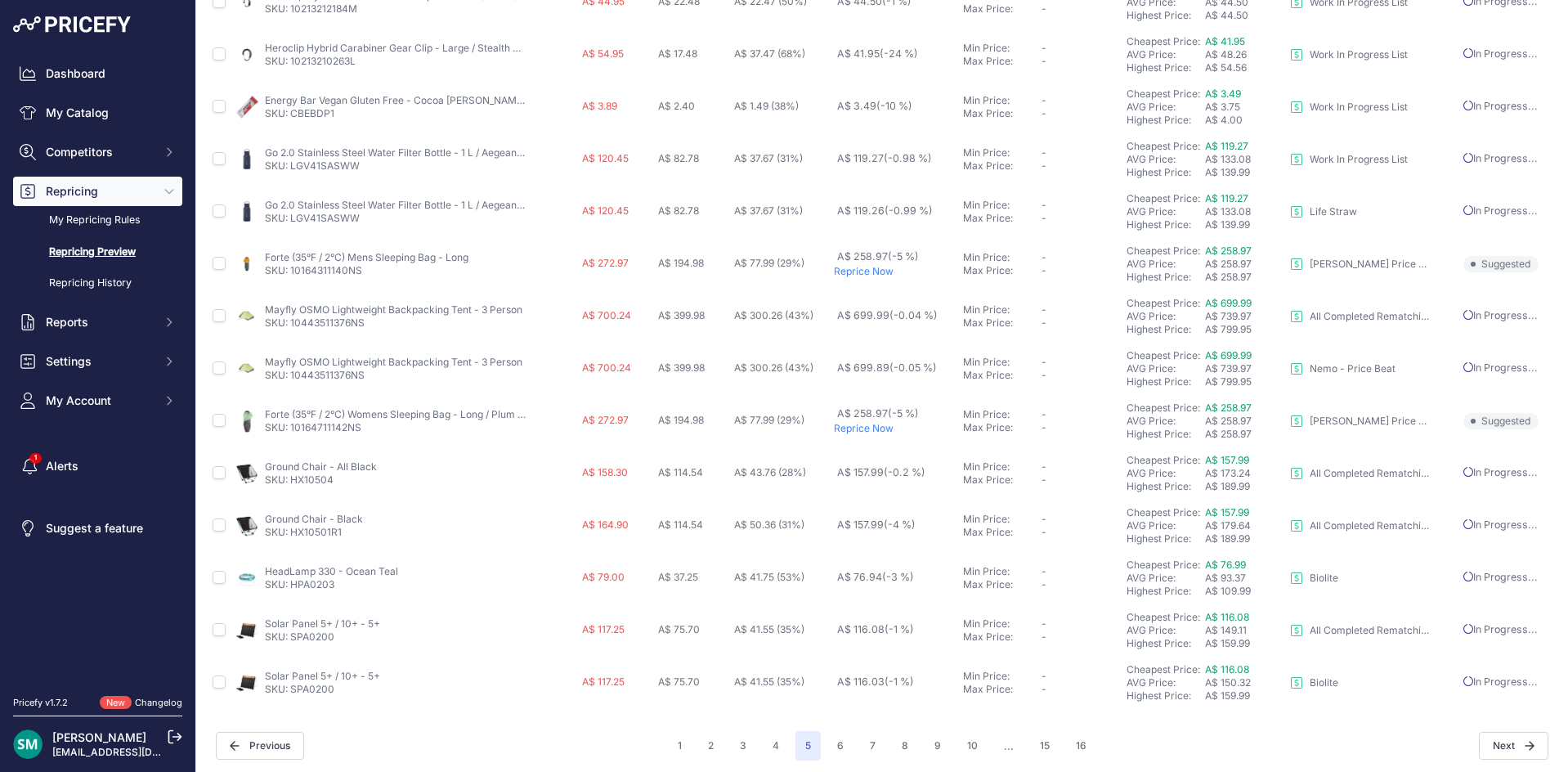
scroll to position [593, 0]
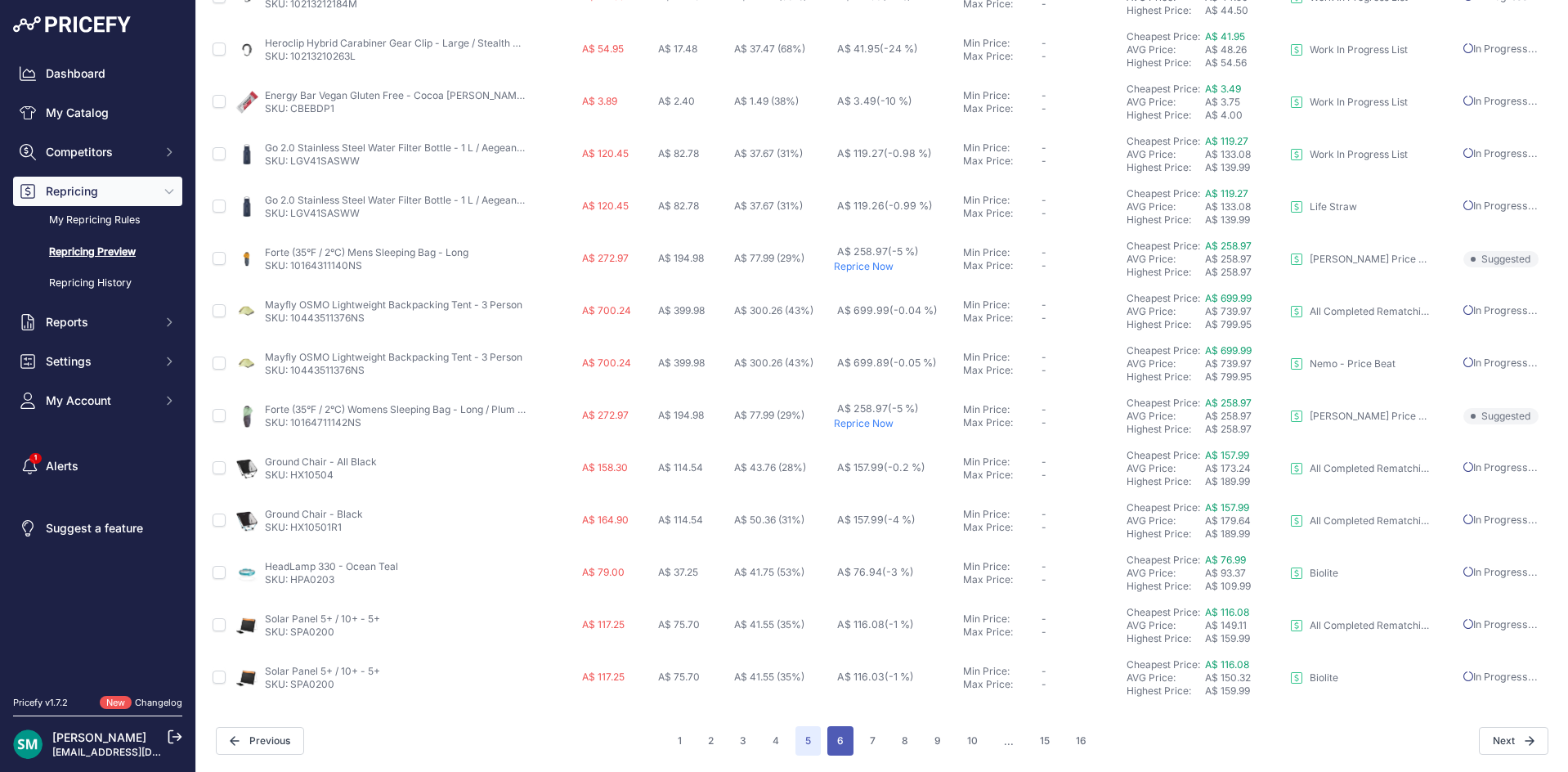
click at [827, 752] on button "6" at bounding box center [840, 741] width 27 height 29
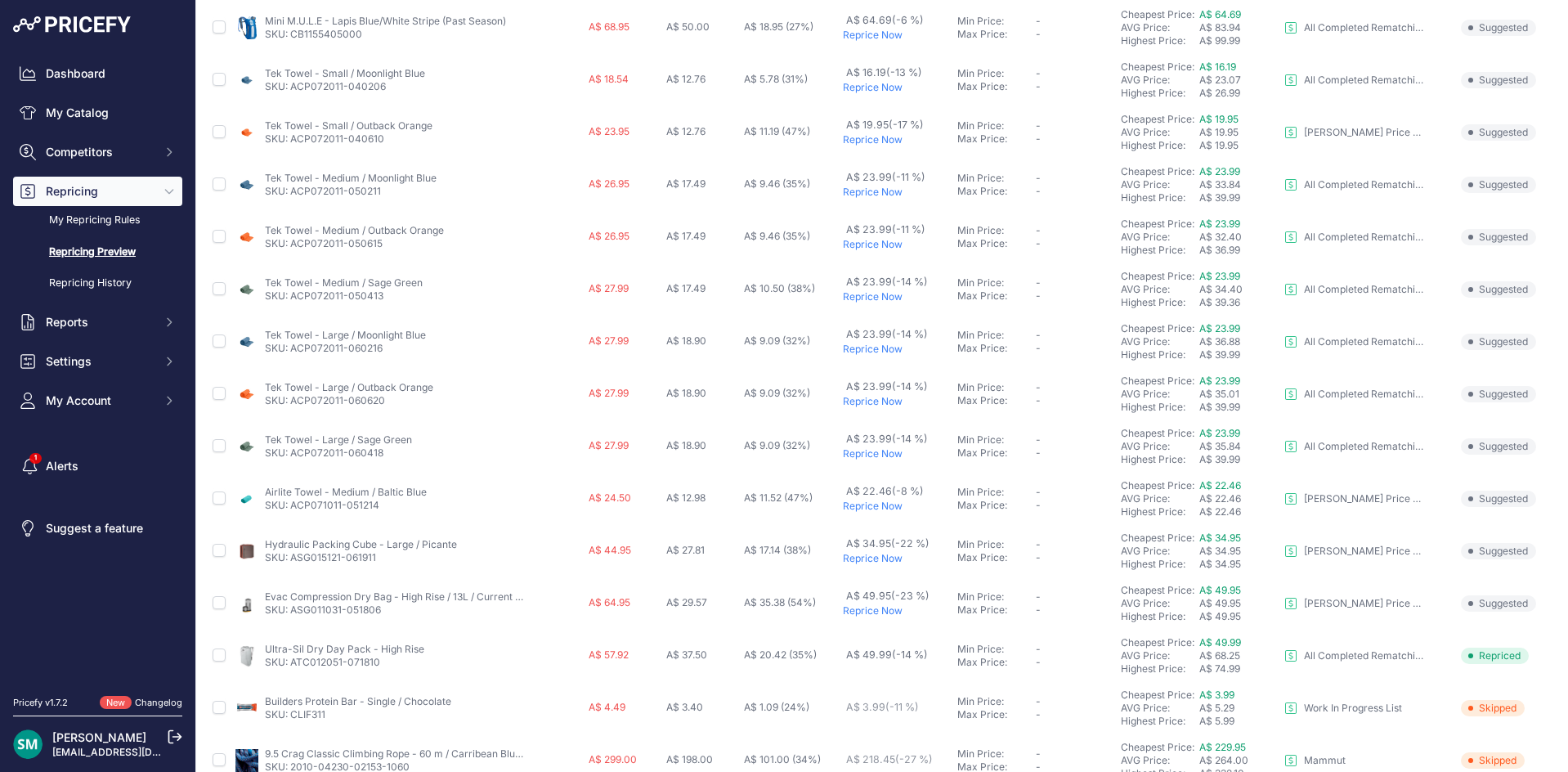
scroll to position [549, 0]
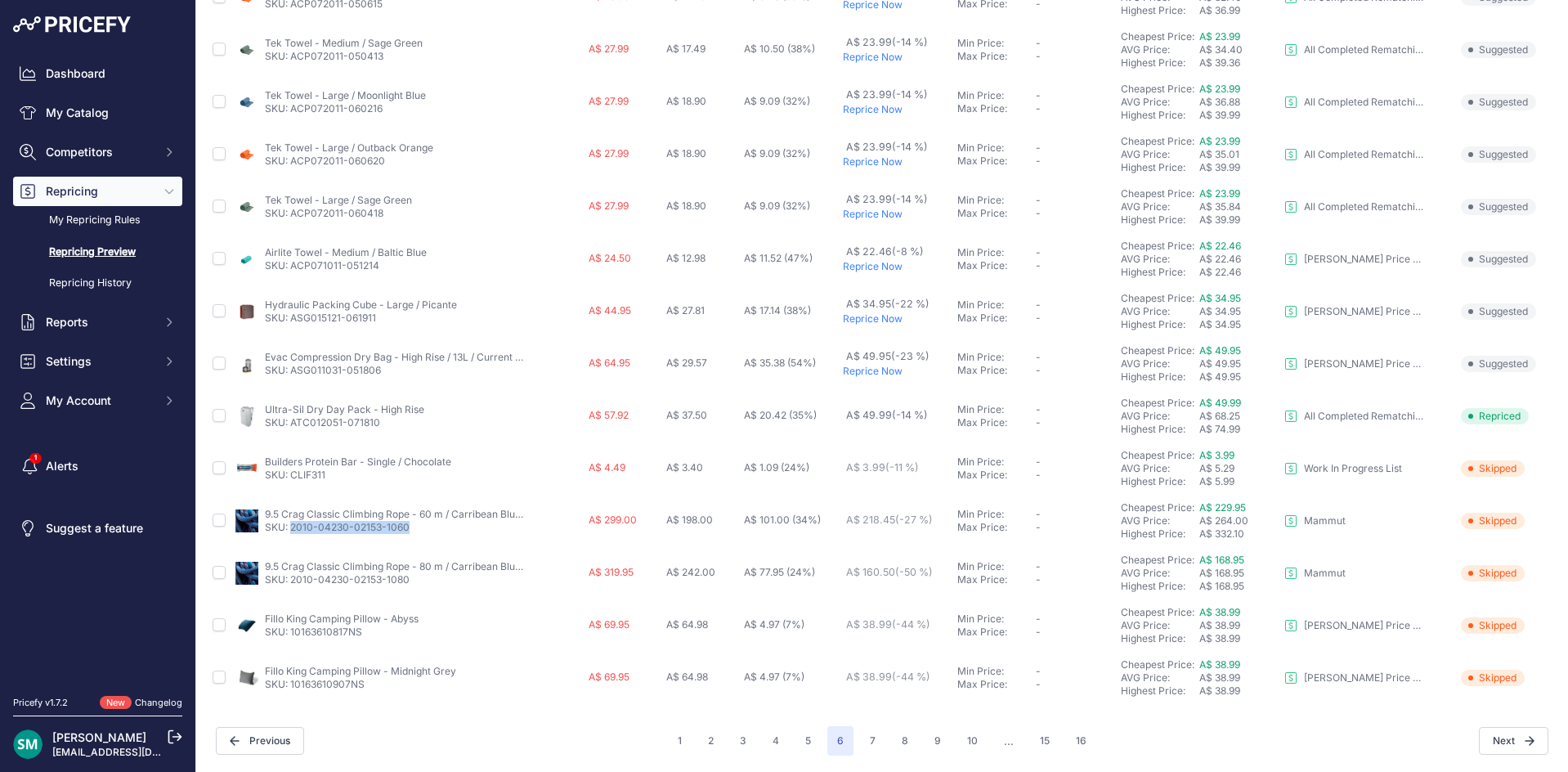
drag, startPoint x: 418, startPoint y: 530, endPoint x: 291, endPoint y: 539, distance: 127.3
click at [291, 539] on td "9.5 Crag Classic Climbing Rope - 60 m / Carribean Blue-White SKU: 2010-04230-02…" at bounding box center [408, 520] width 353 height 52
copy link "2010-04230-02153-1060"
click at [863, 742] on button "7" at bounding box center [873, 741] width 26 height 29
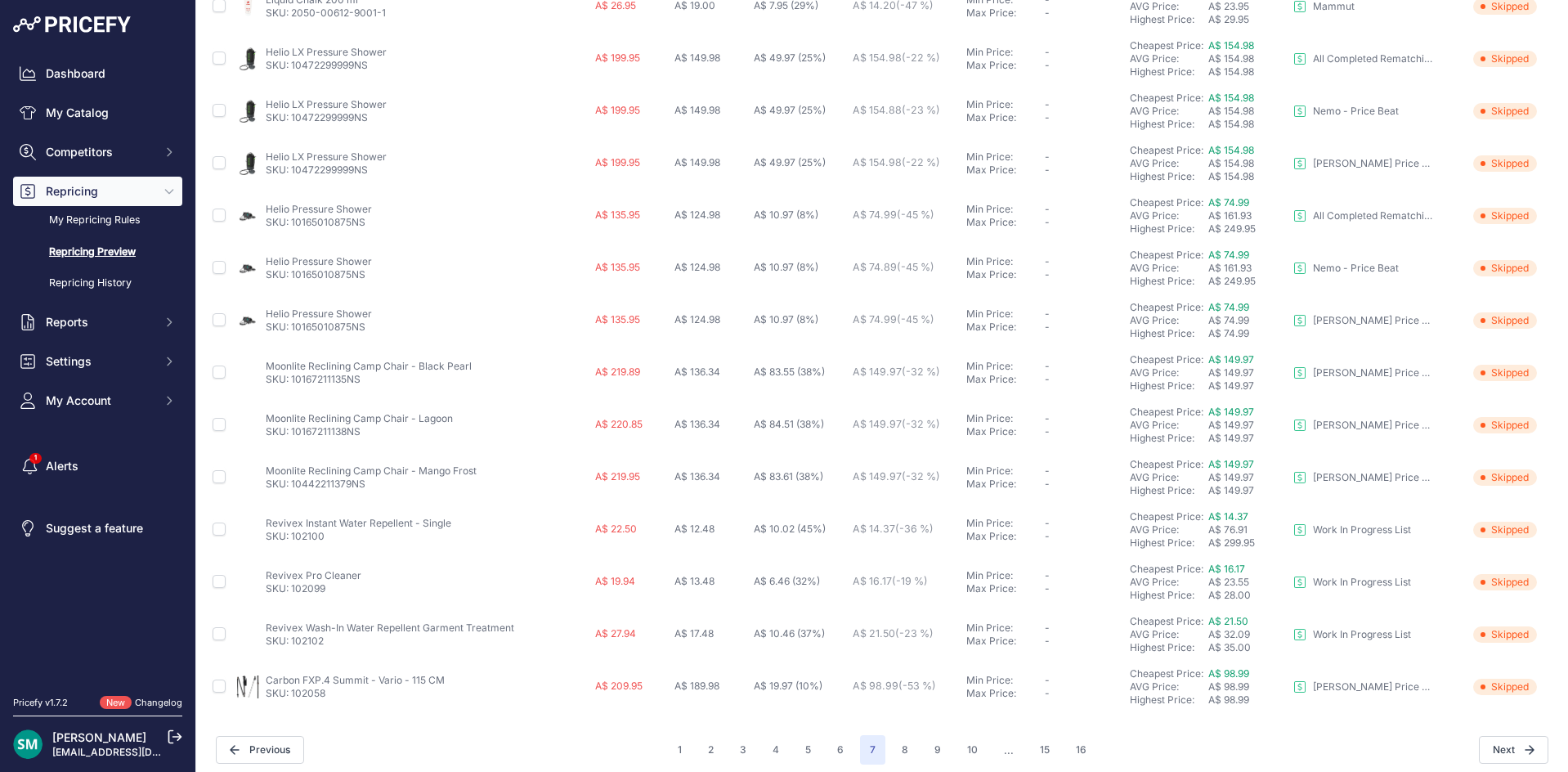
scroll to position [549, 0]
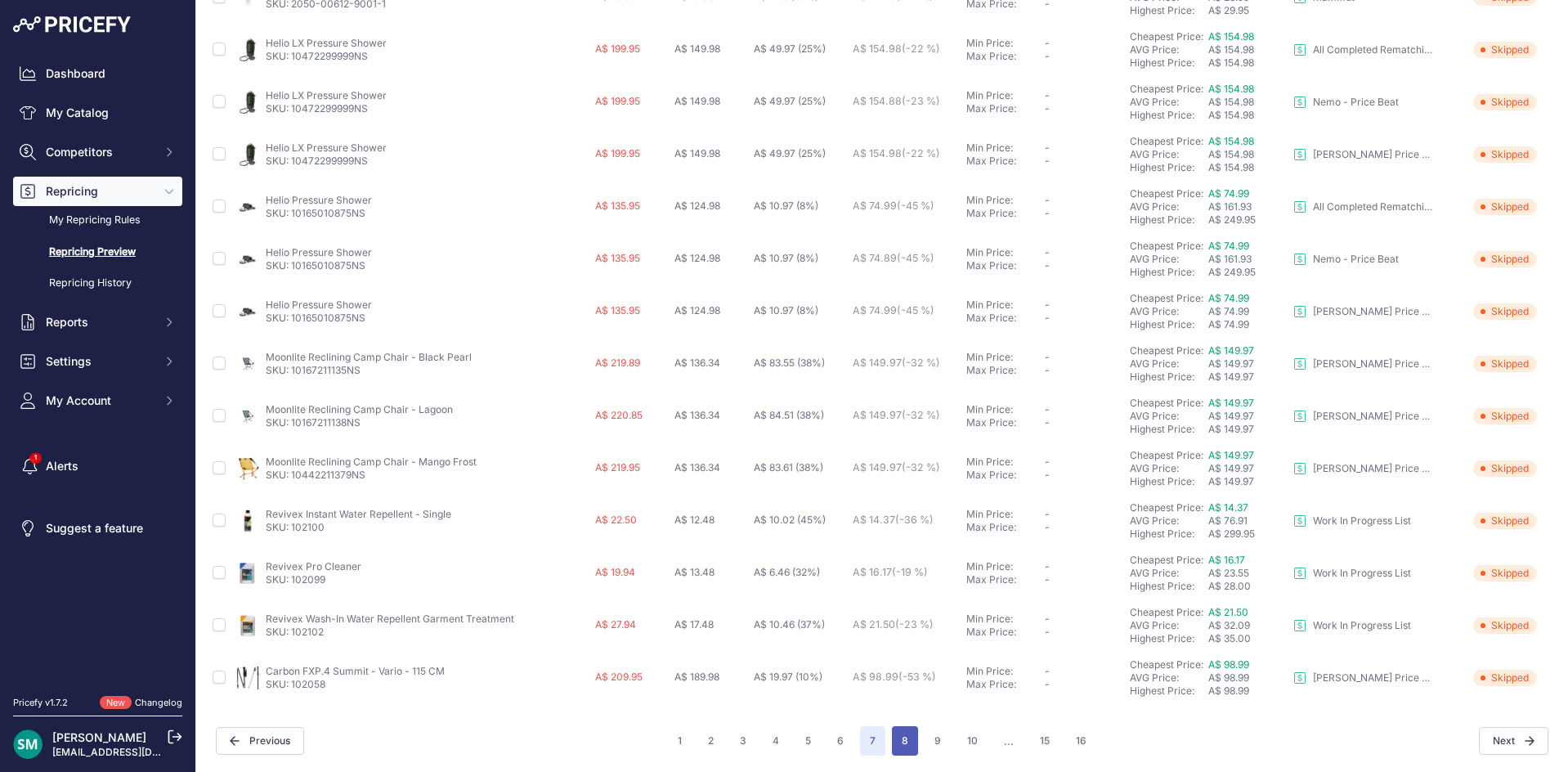
click at [906, 739] on button "8" at bounding box center [904, 741] width 27 height 29
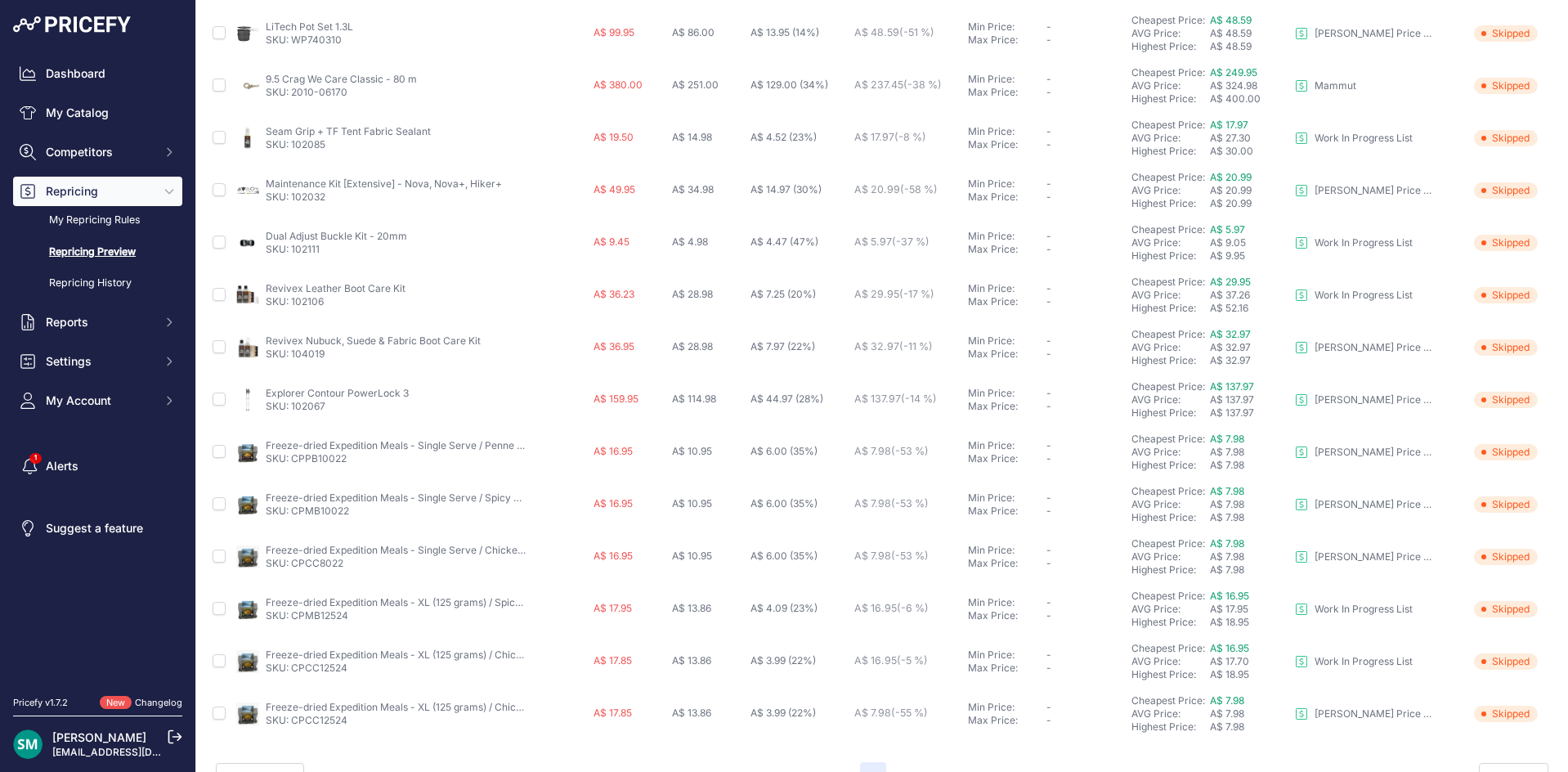
scroll to position [549, 0]
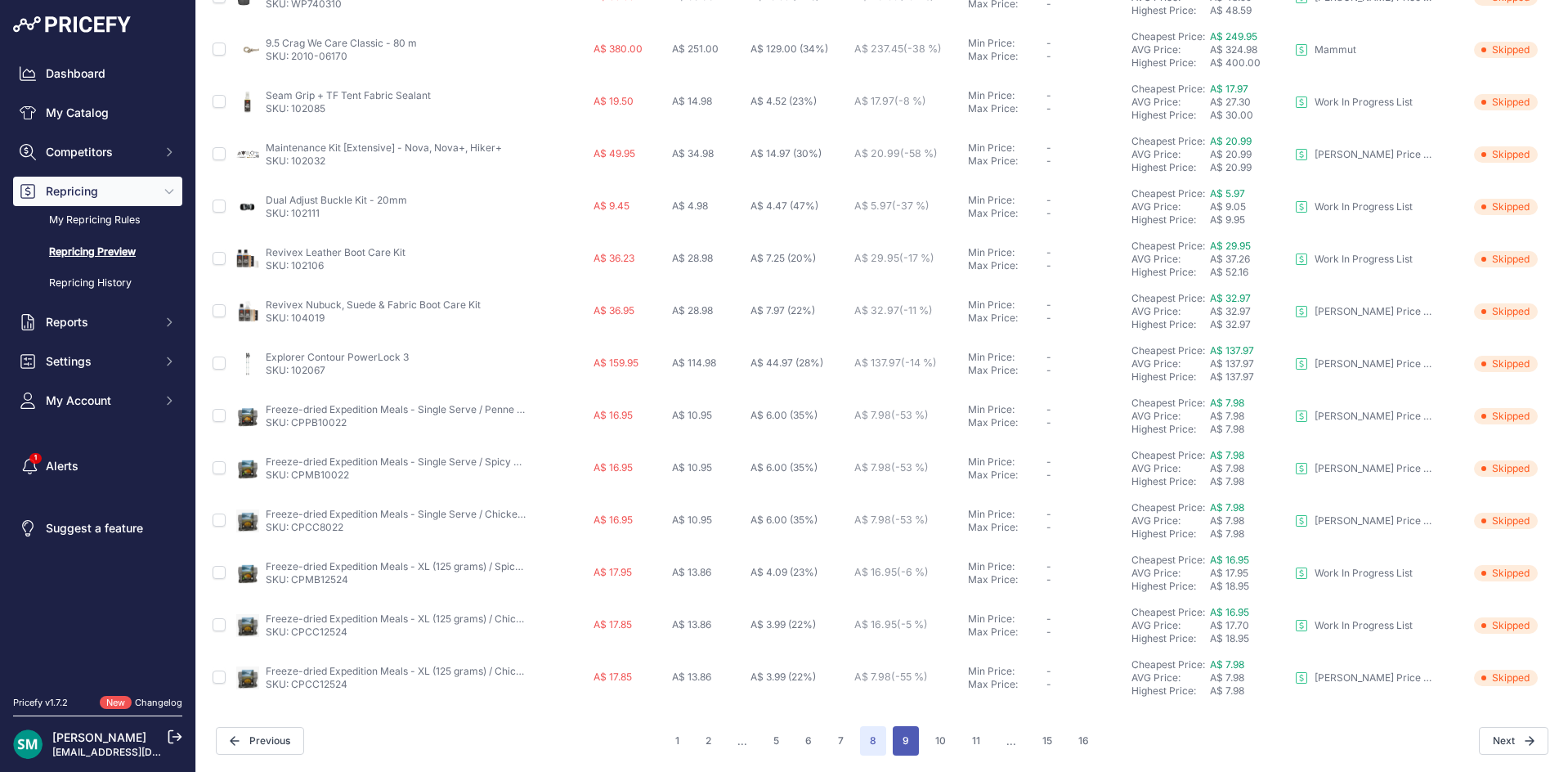
drag, startPoint x: 907, startPoint y: 737, endPoint x: 902, endPoint y: 758, distance: 21.6
click at [906, 737] on button "9" at bounding box center [905, 741] width 27 height 29
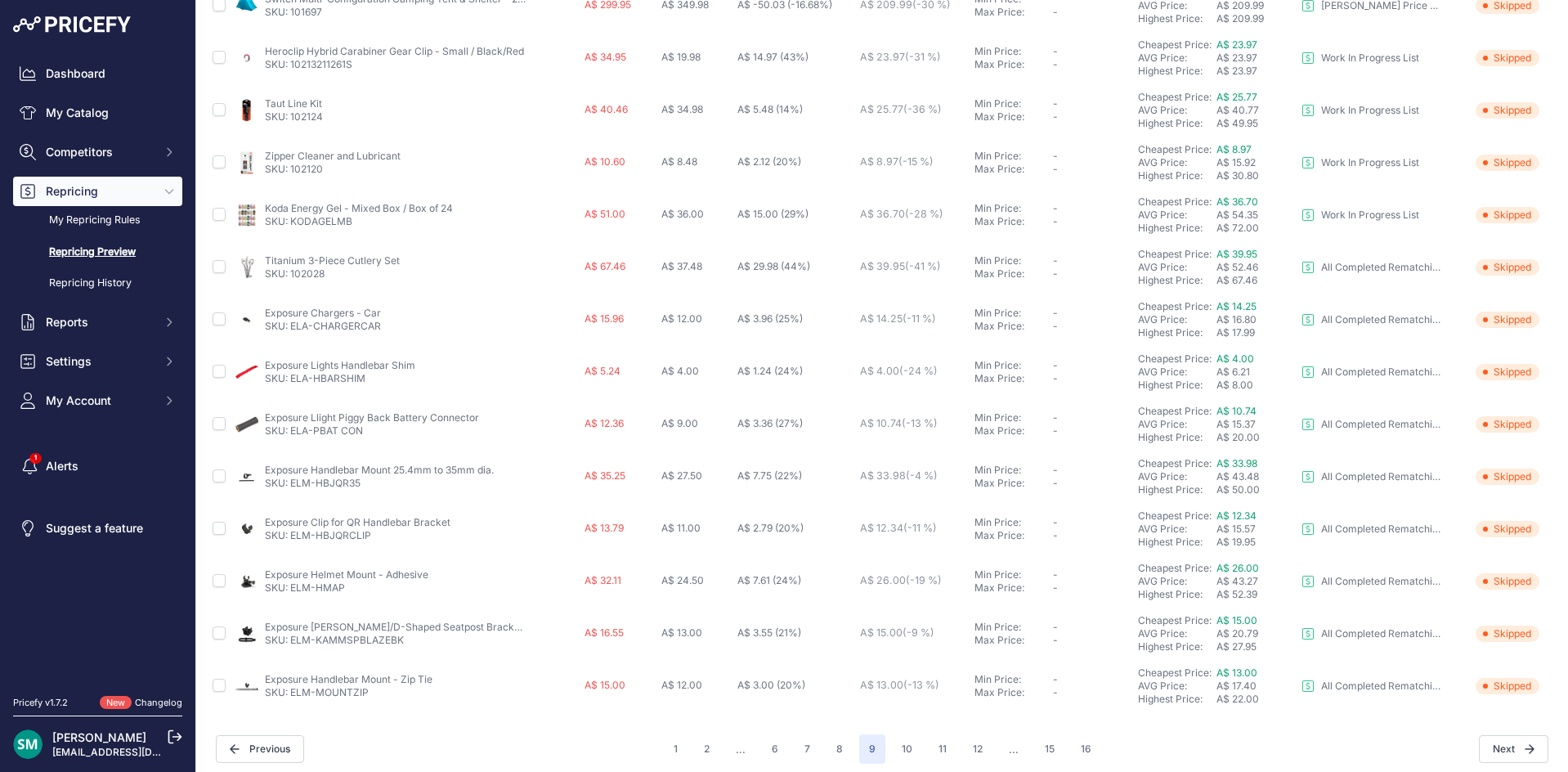
scroll to position [549, 0]
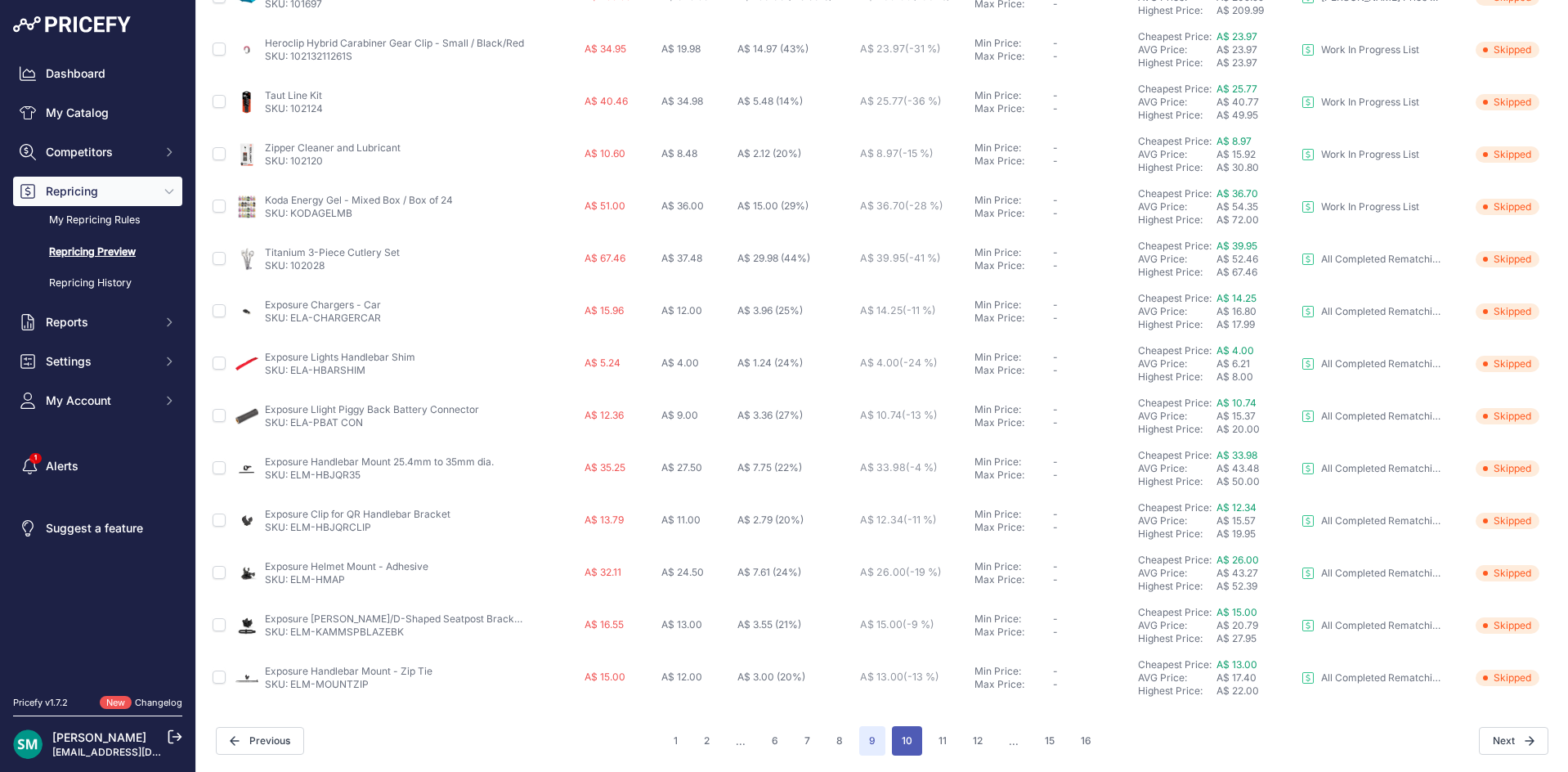
click at [891, 737] on button "10" at bounding box center [906, 741] width 30 height 29
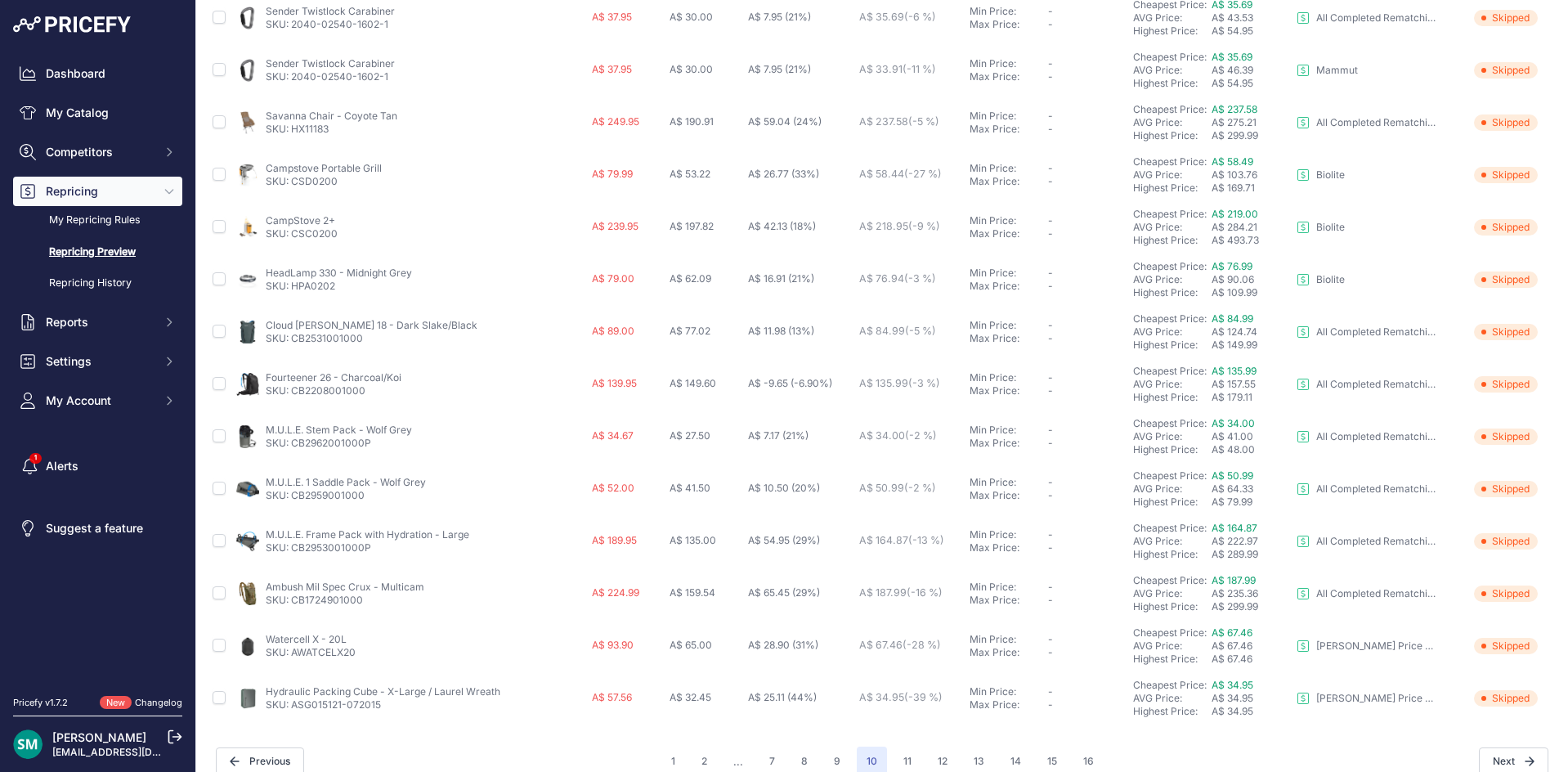
scroll to position [549, 0]
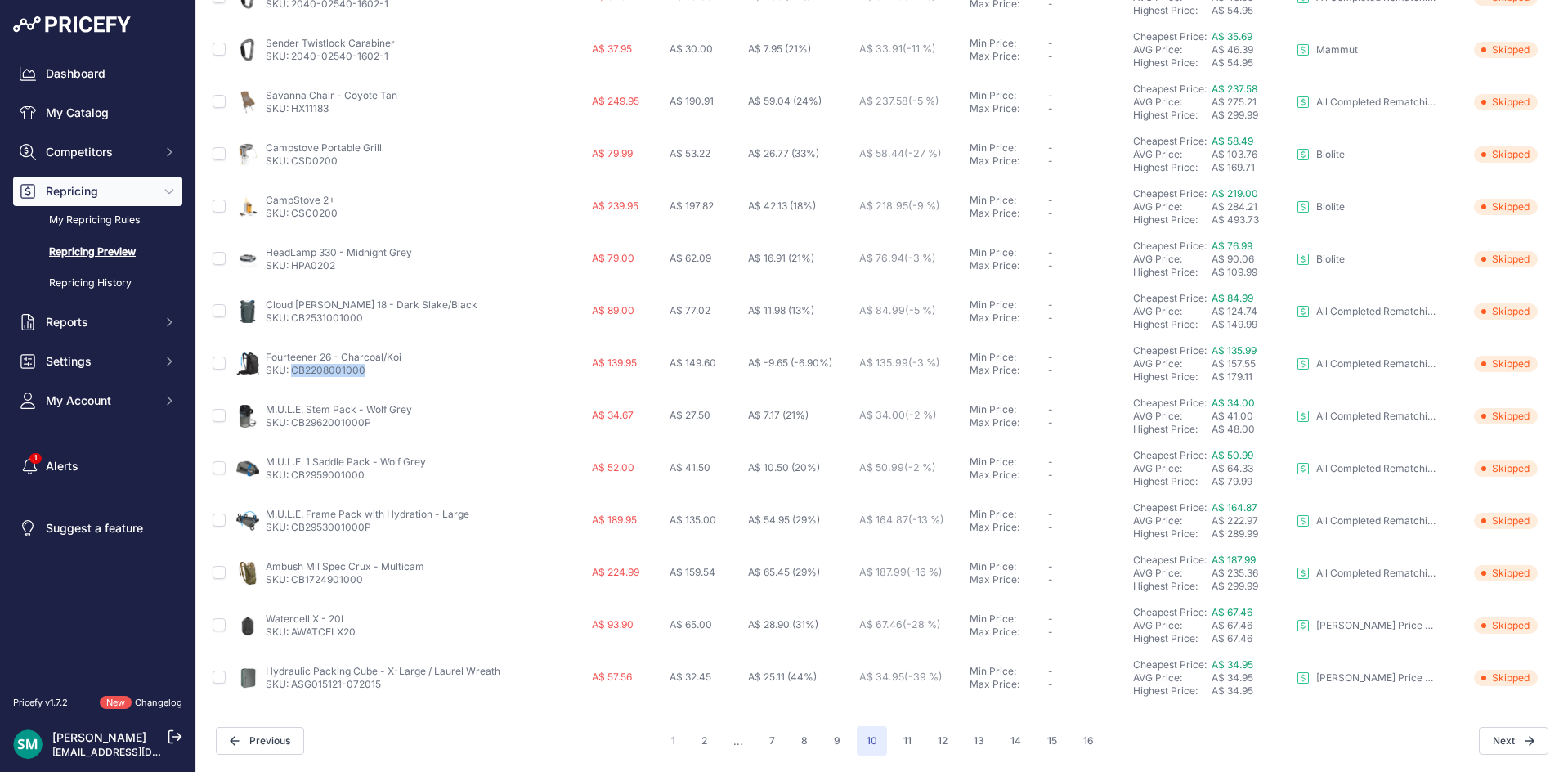
drag, startPoint x: 354, startPoint y: 377, endPoint x: 290, endPoint y: 377, distance: 64.0
click at [290, 377] on td "Fourteener 26 - Charcoal/Koi SKU: CB2208001000" at bounding box center [411, 364] width 356 height 52
copy link "CB2208001000"
drag, startPoint x: 375, startPoint y: 318, endPoint x: 292, endPoint y: 328, distance: 83.6
click at [292, 328] on td "Cloud Walker 18 - Dark Slake/Black SKU: CB2531001000" at bounding box center [411, 311] width 356 height 52
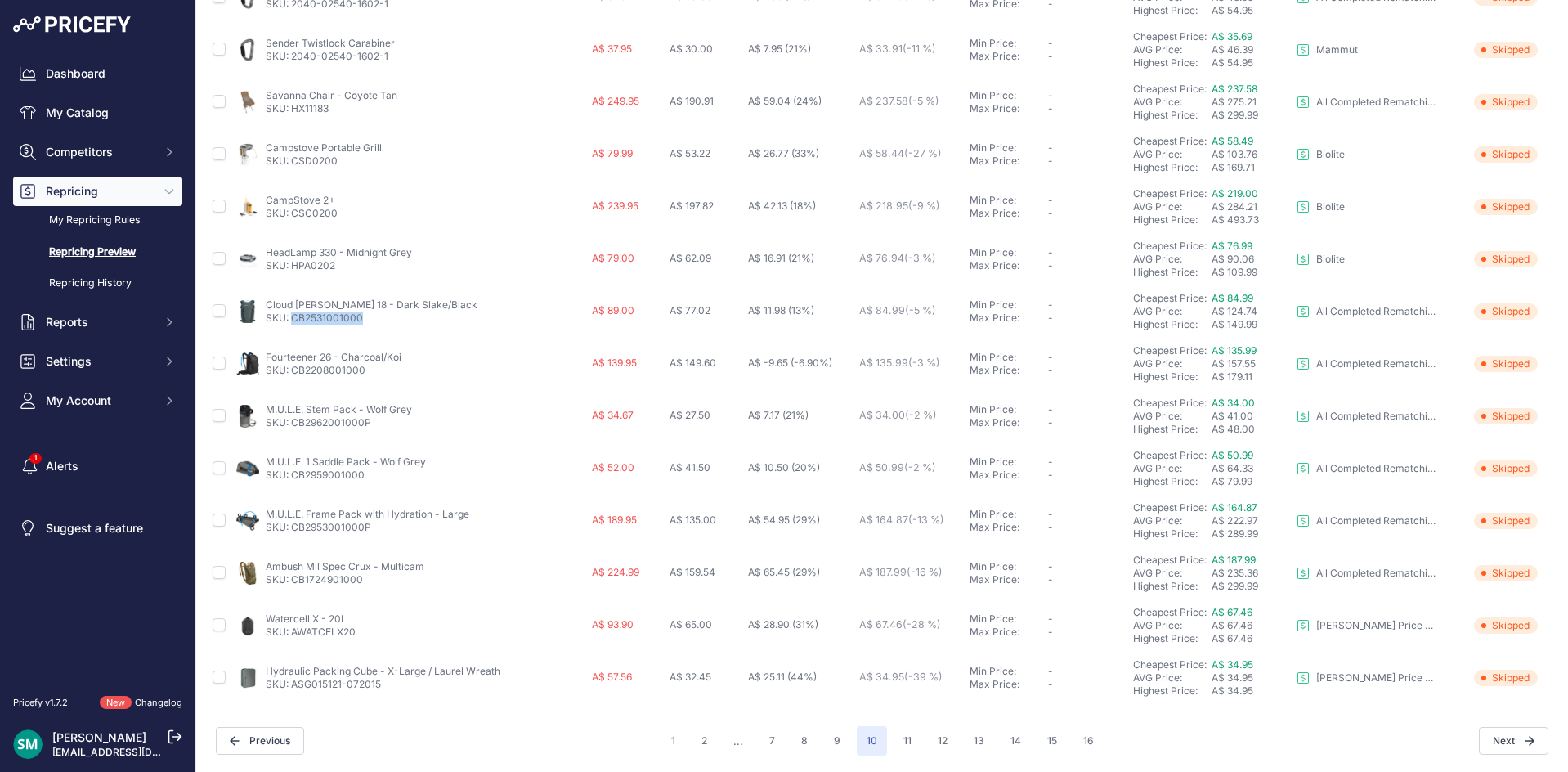
copy link "CB2531001000"
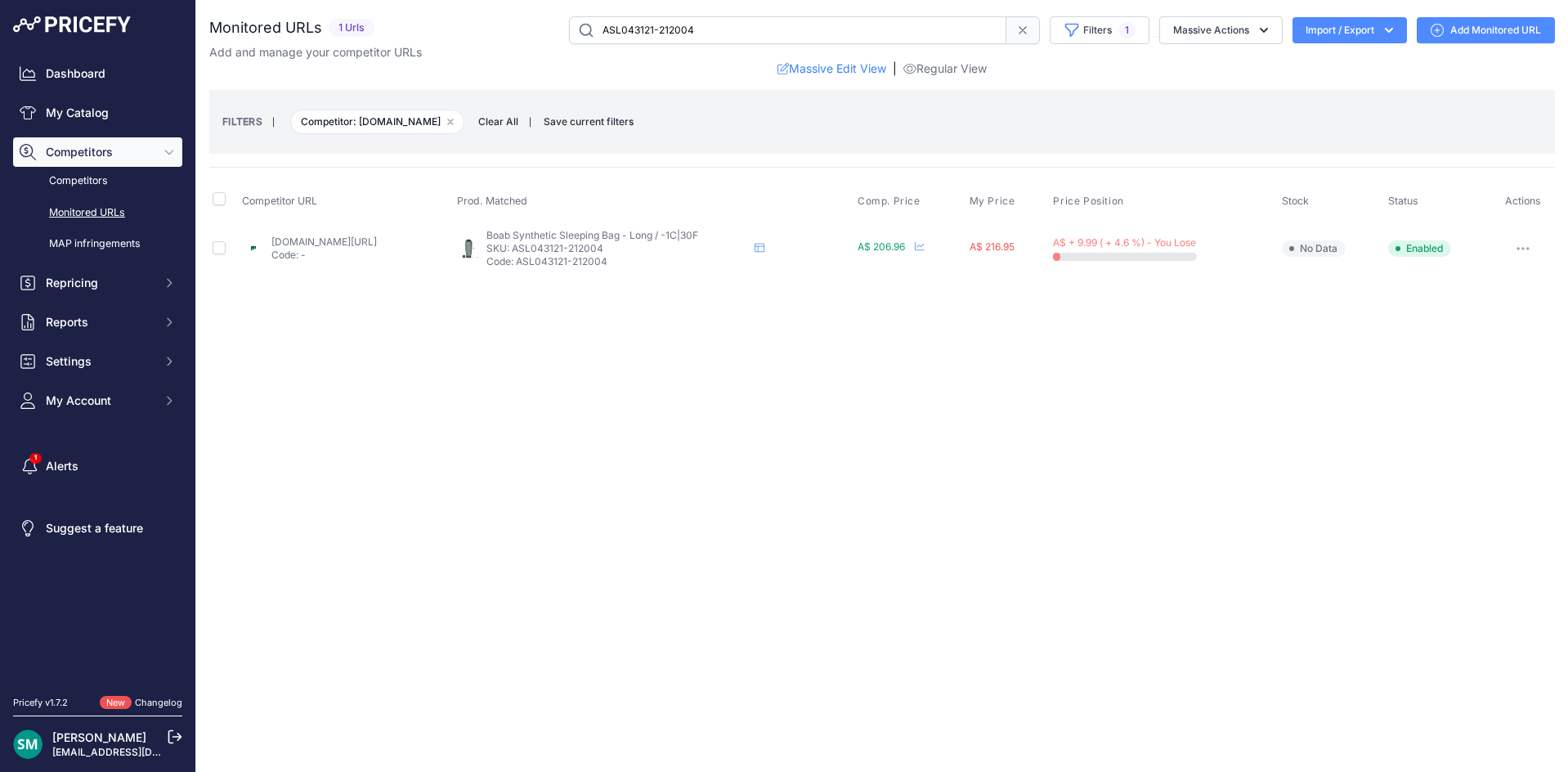
click at [1517, 252] on button "button" at bounding box center [1523, 248] width 33 height 23
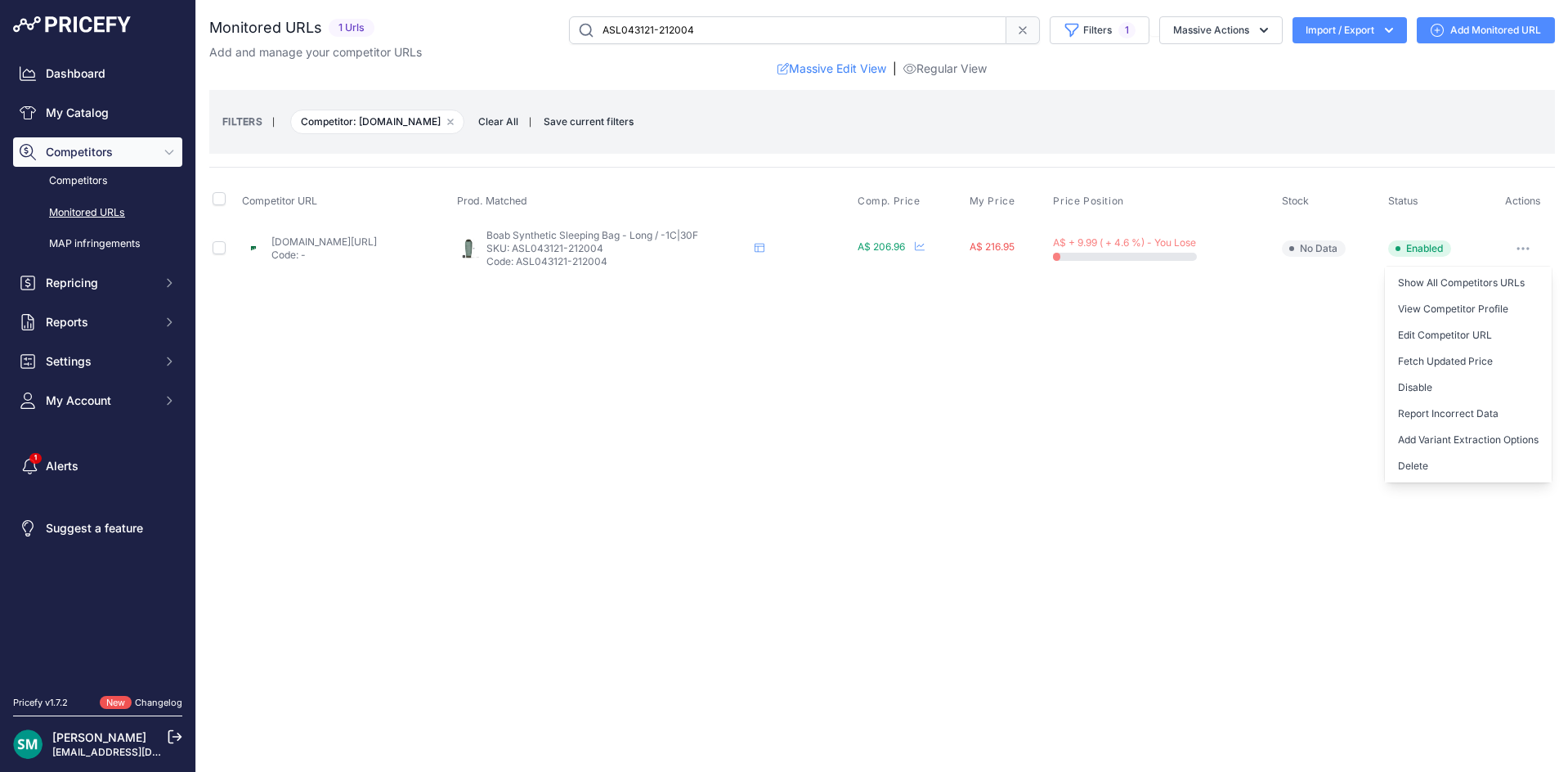
click at [1472, 388] on button "Disable" at bounding box center [1468, 388] width 167 height 27
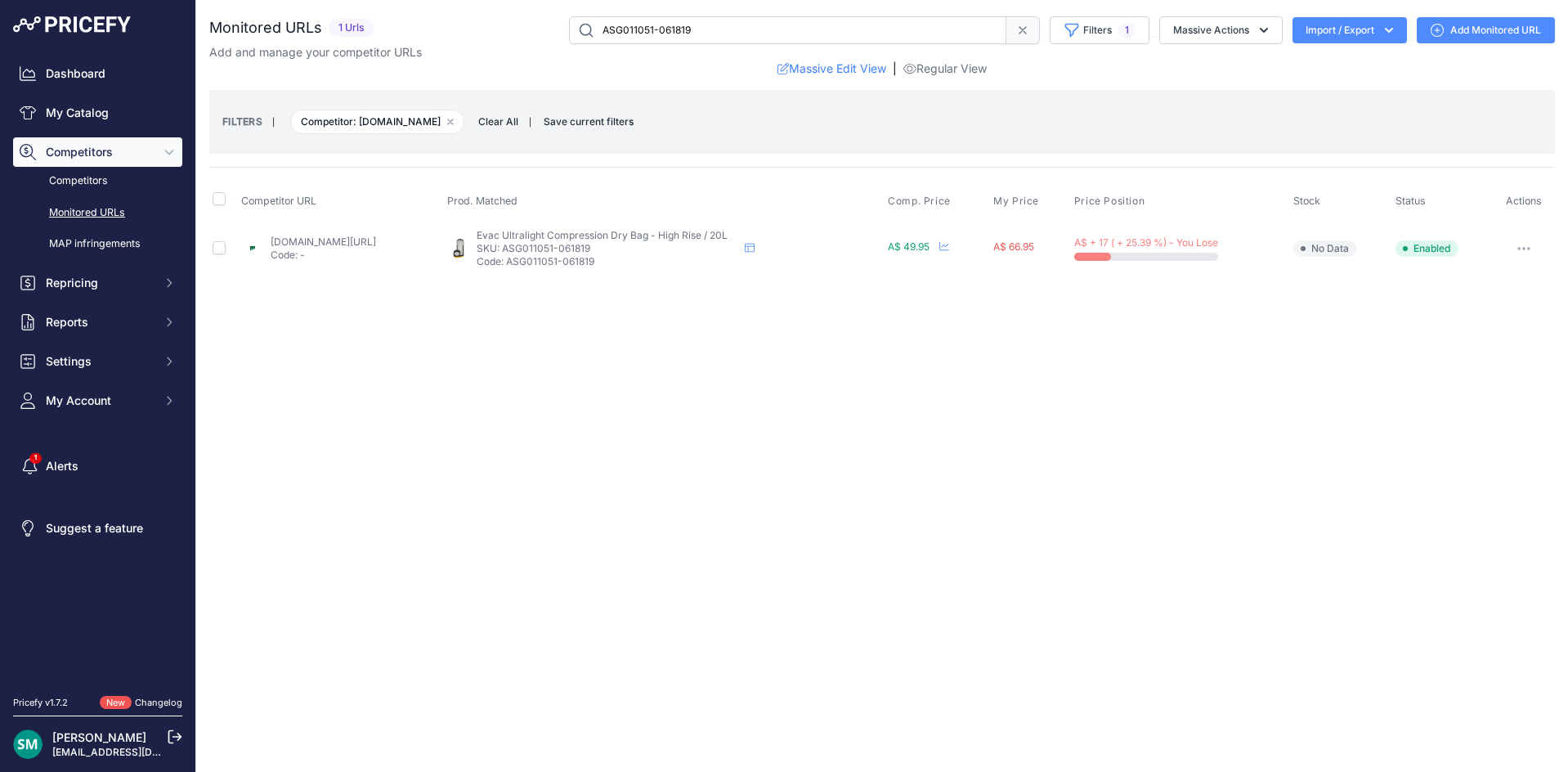
click at [1519, 248] on icon "button" at bounding box center [1523, 249] width 13 height 3
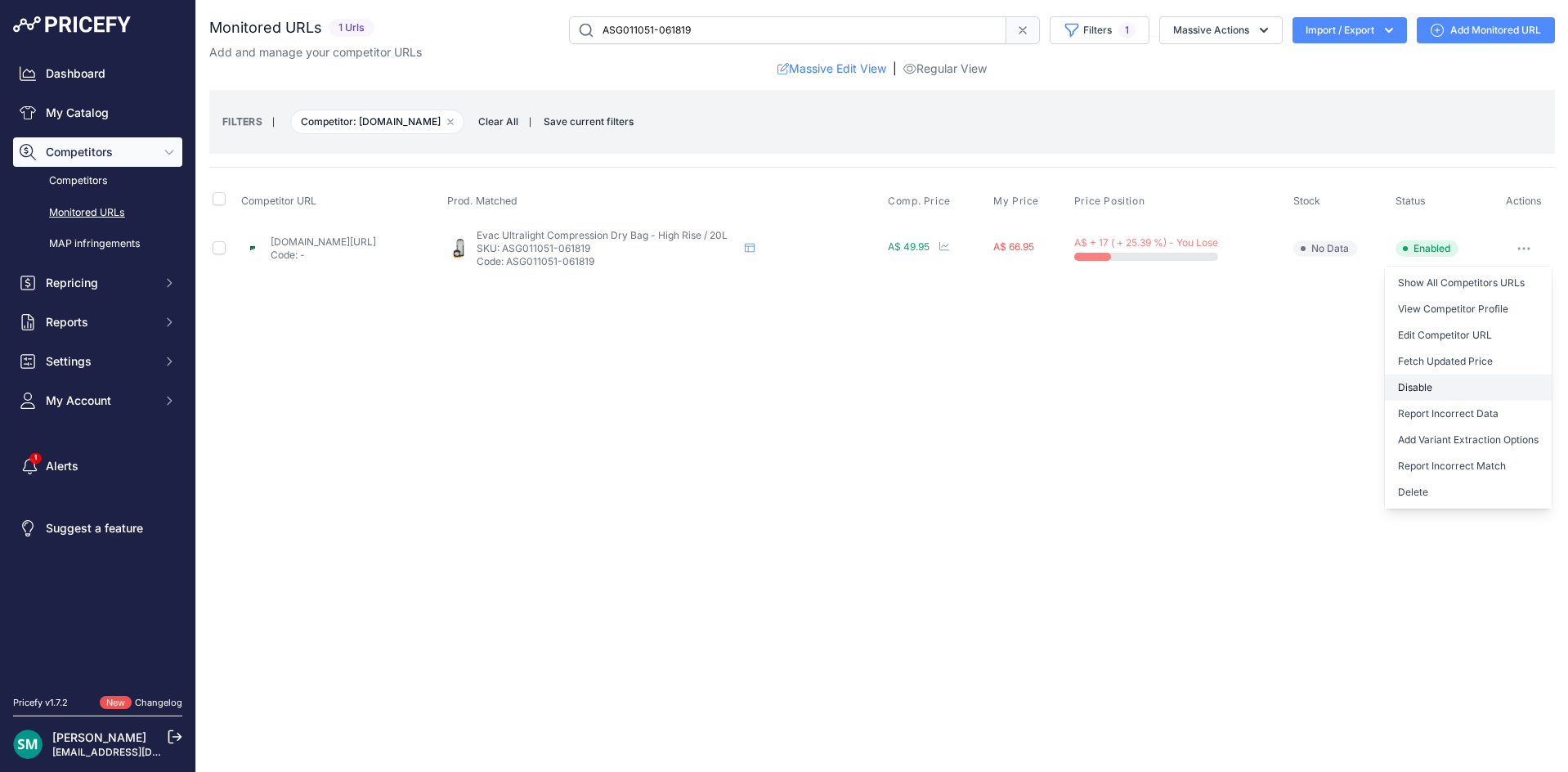
click at [1464, 393] on button "Disable" at bounding box center [1468, 388] width 167 height 27
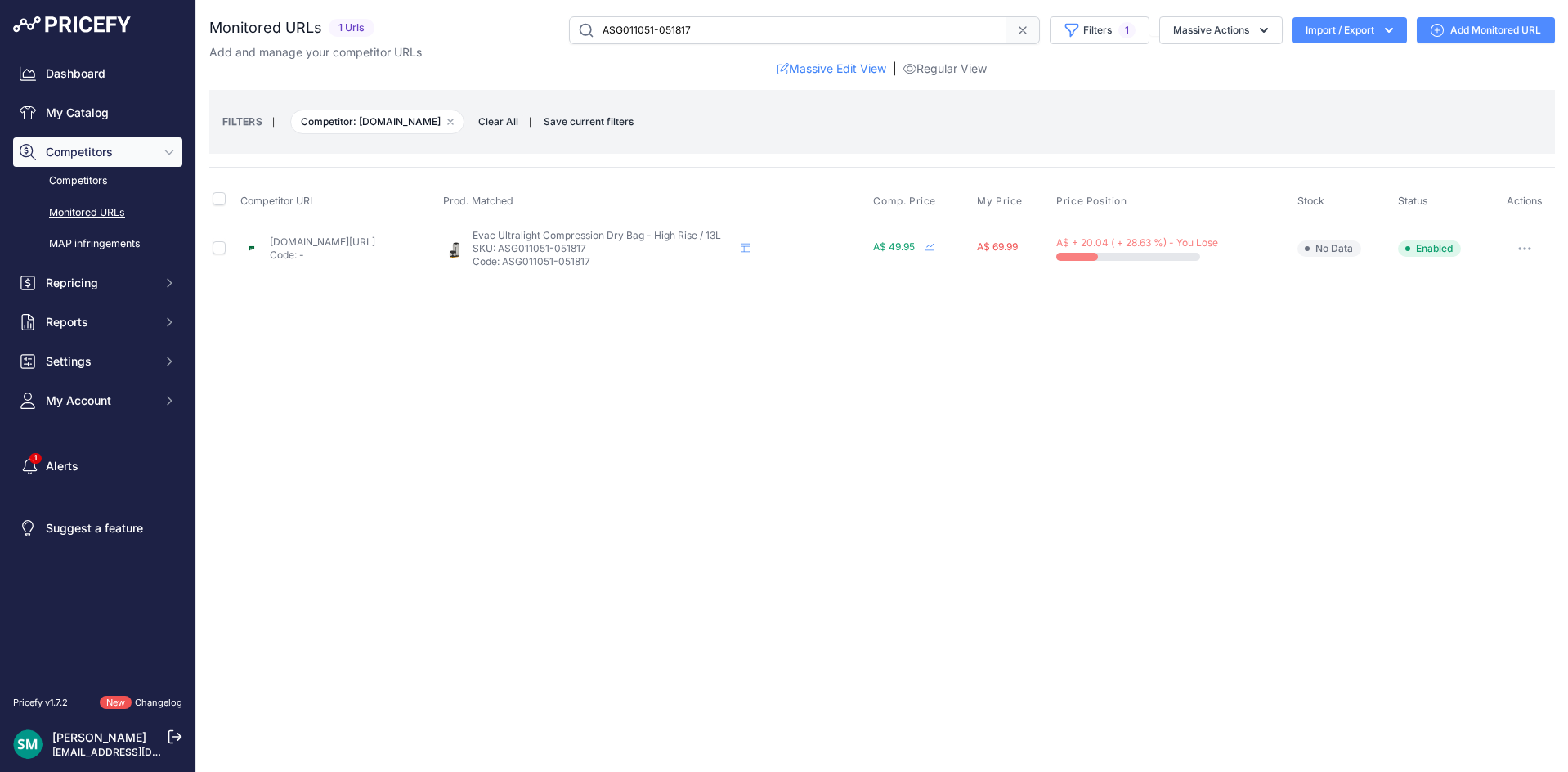
click at [1535, 248] on button "button" at bounding box center [1524, 248] width 33 height 23
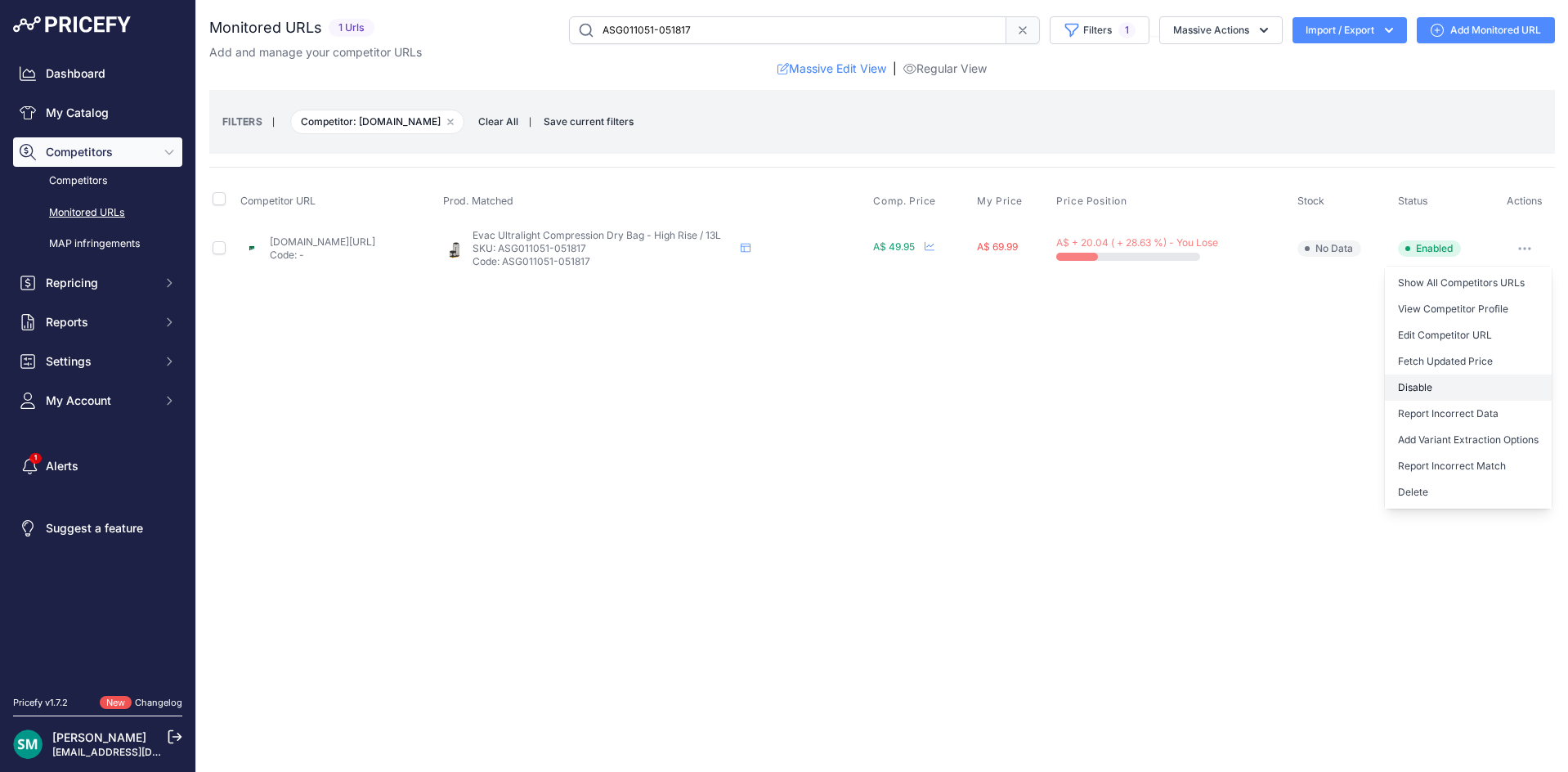
click at [1506, 395] on button "Disable" at bounding box center [1468, 388] width 167 height 27
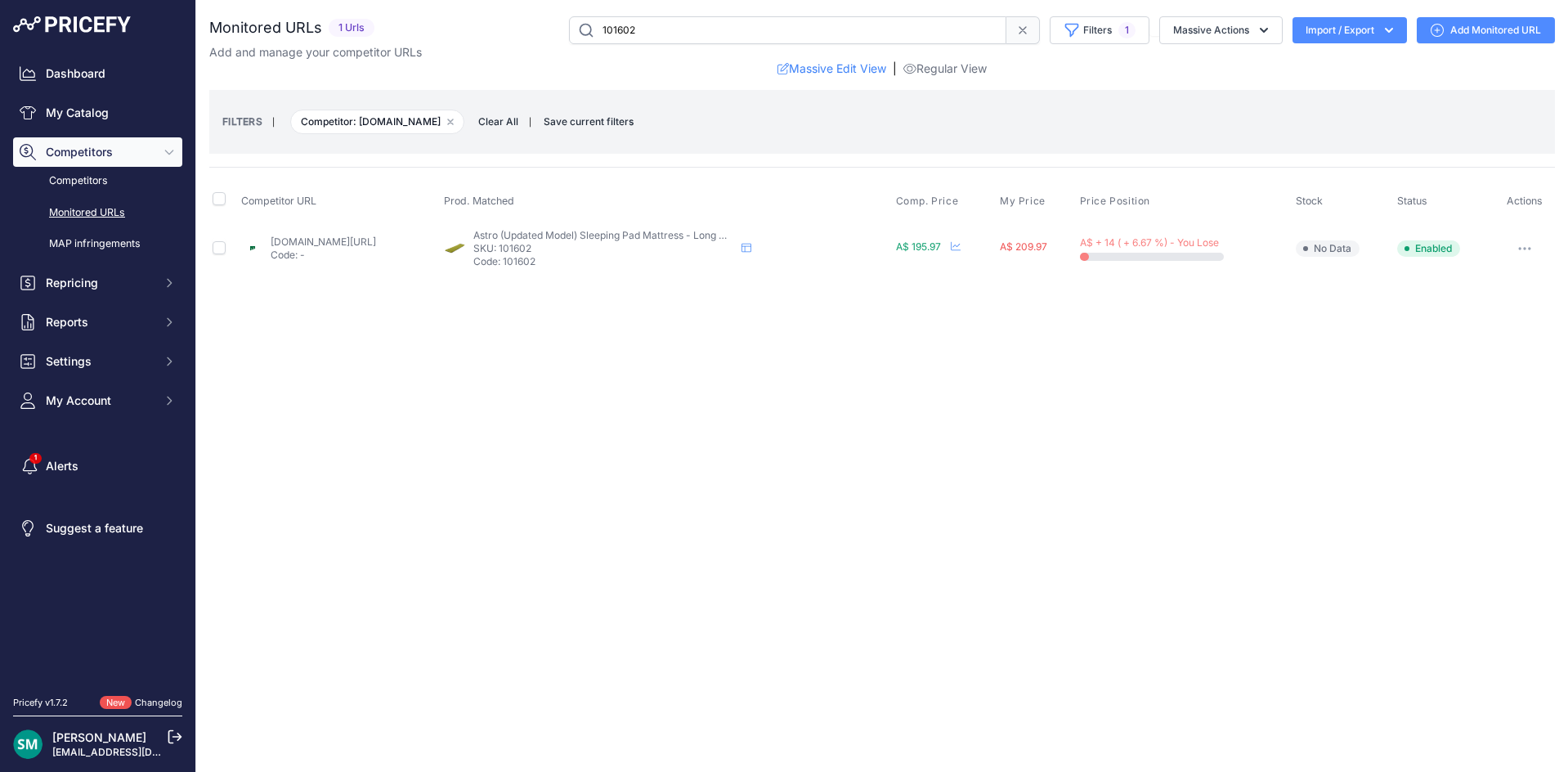
click at [1518, 244] on button "button" at bounding box center [1524, 248] width 33 height 23
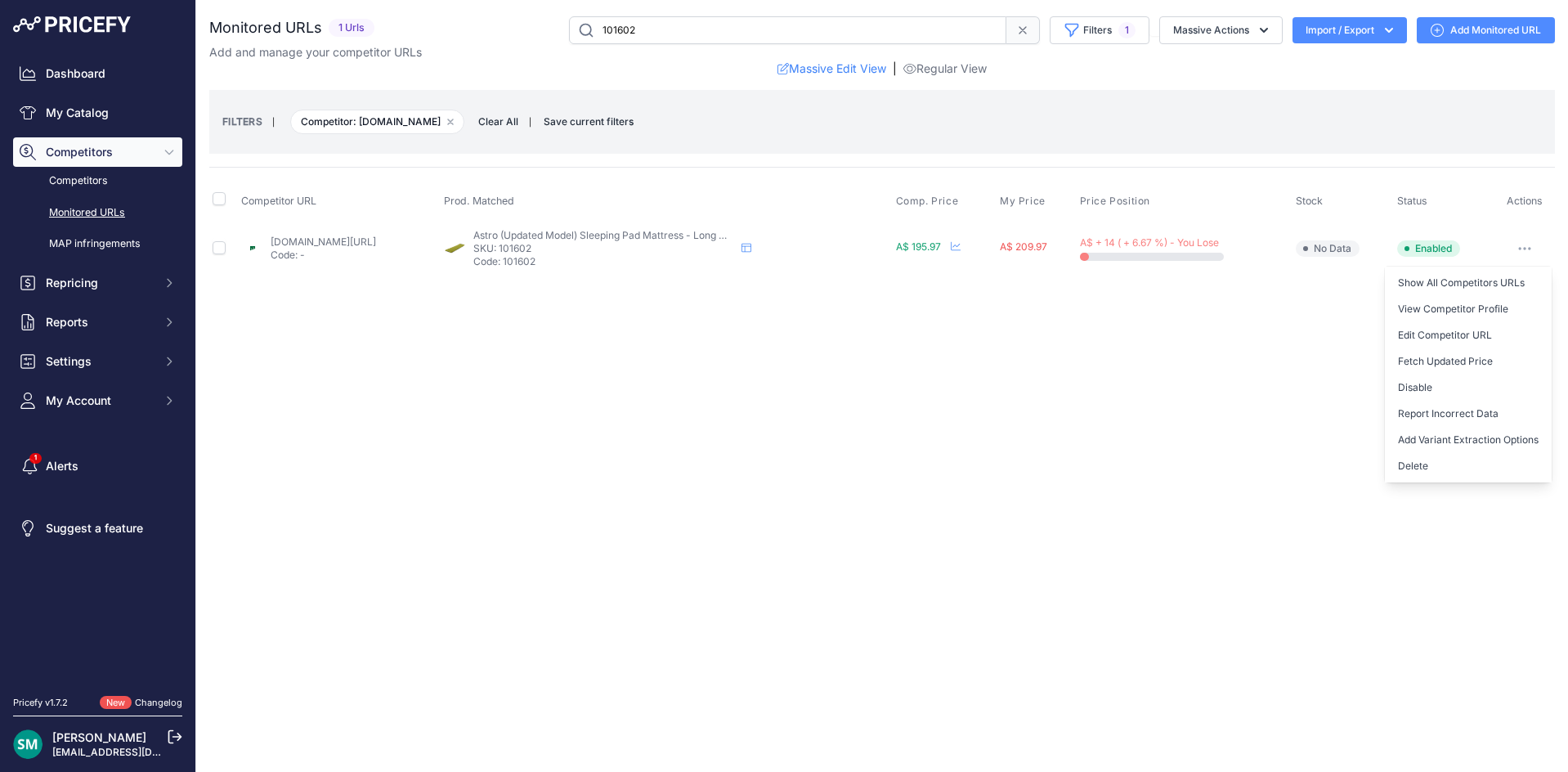
click at [1497, 377] on button "Disable" at bounding box center [1468, 388] width 167 height 27
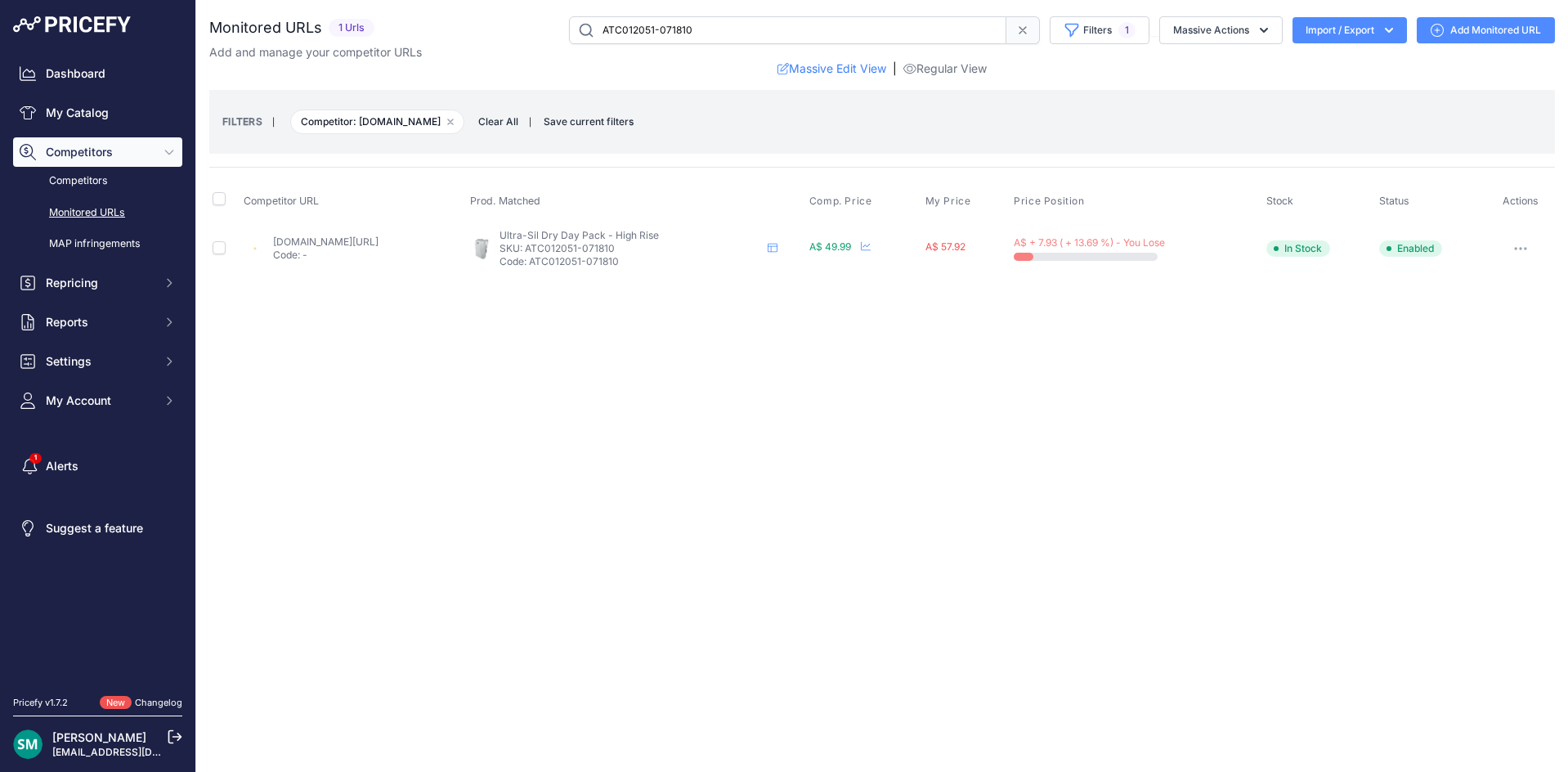
drag, startPoint x: 319, startPoint y: 223, endPoint x: 291, endPoint y: 247, distance: 36.9
click at [1534, 249] on button "button" at bounding box center [1522, 248] width 33 height 23
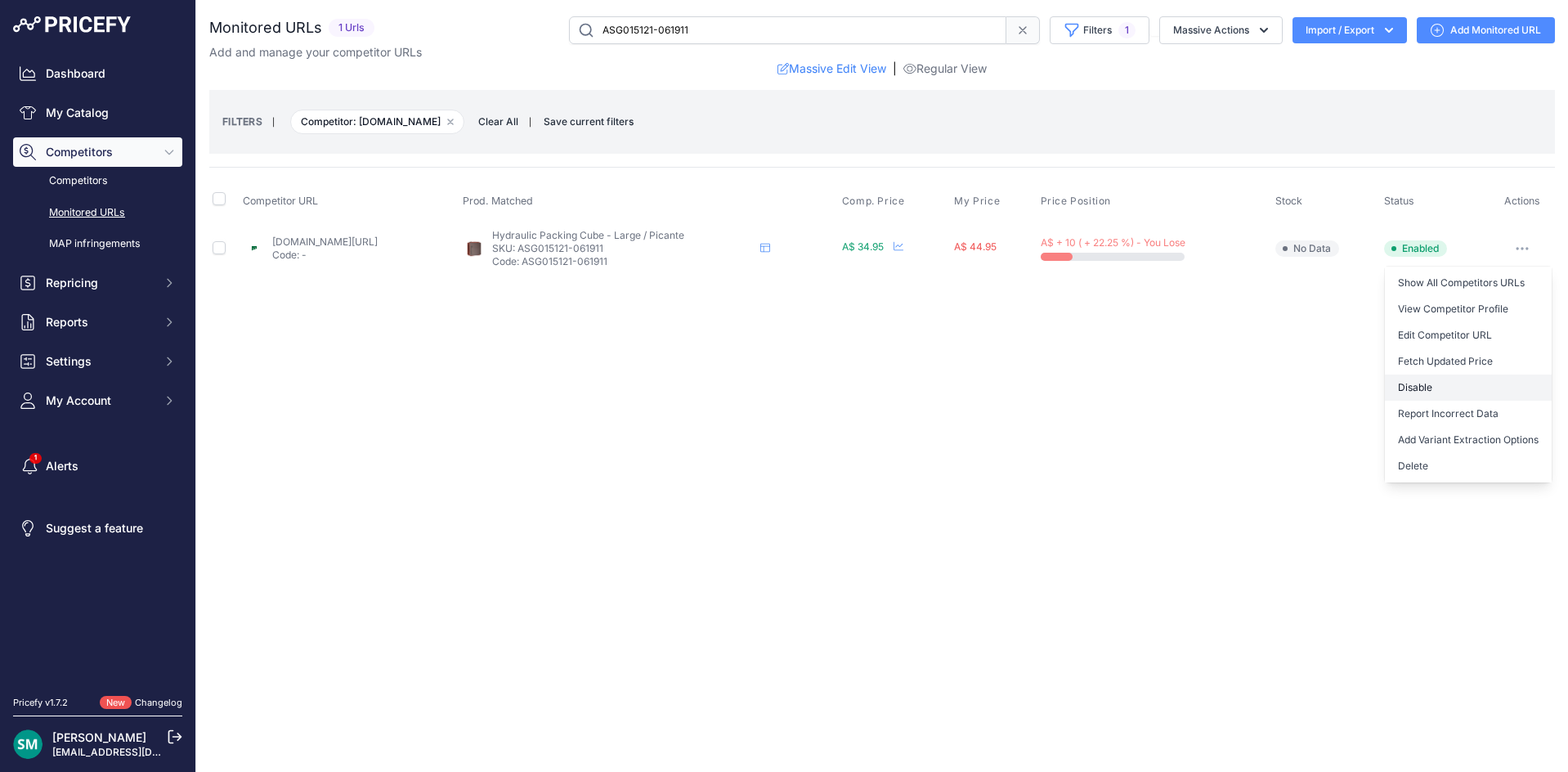
click at [1514, 387] on button "Disable" at bounding box center [1468, 388] width 167 height 27
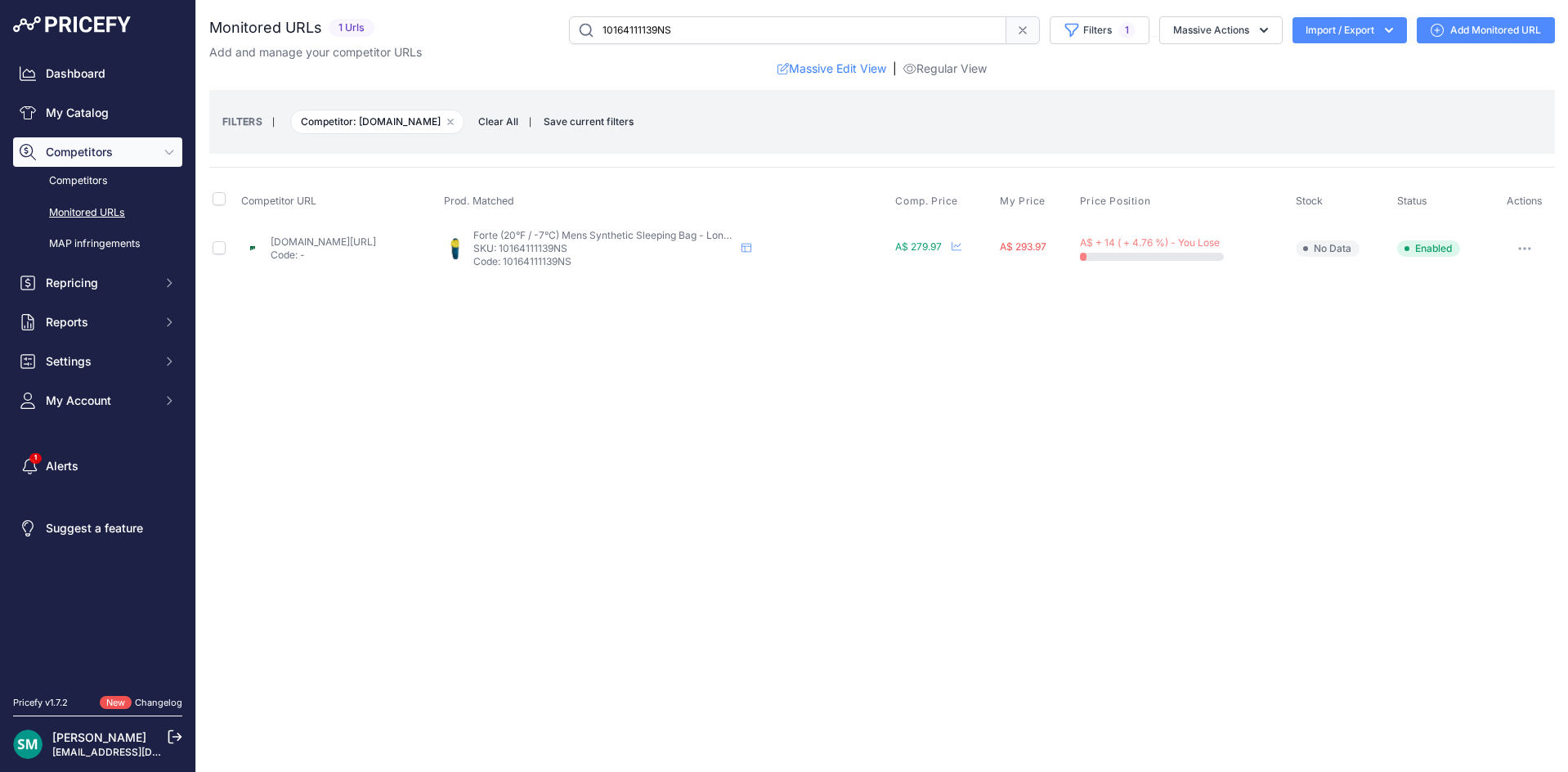
drag, startPoint x: 327, startPoint y: 234, endPoint x: 298, endPoint y: 242, distance: 30.1
drag, startPoint x: 341, startPoint y: 249, endPoint x: 364, endPoint y: 242, distance: 24.0
click at [1530, 246] on button "button" at bounding box center [1521, 248] width 33 height 23
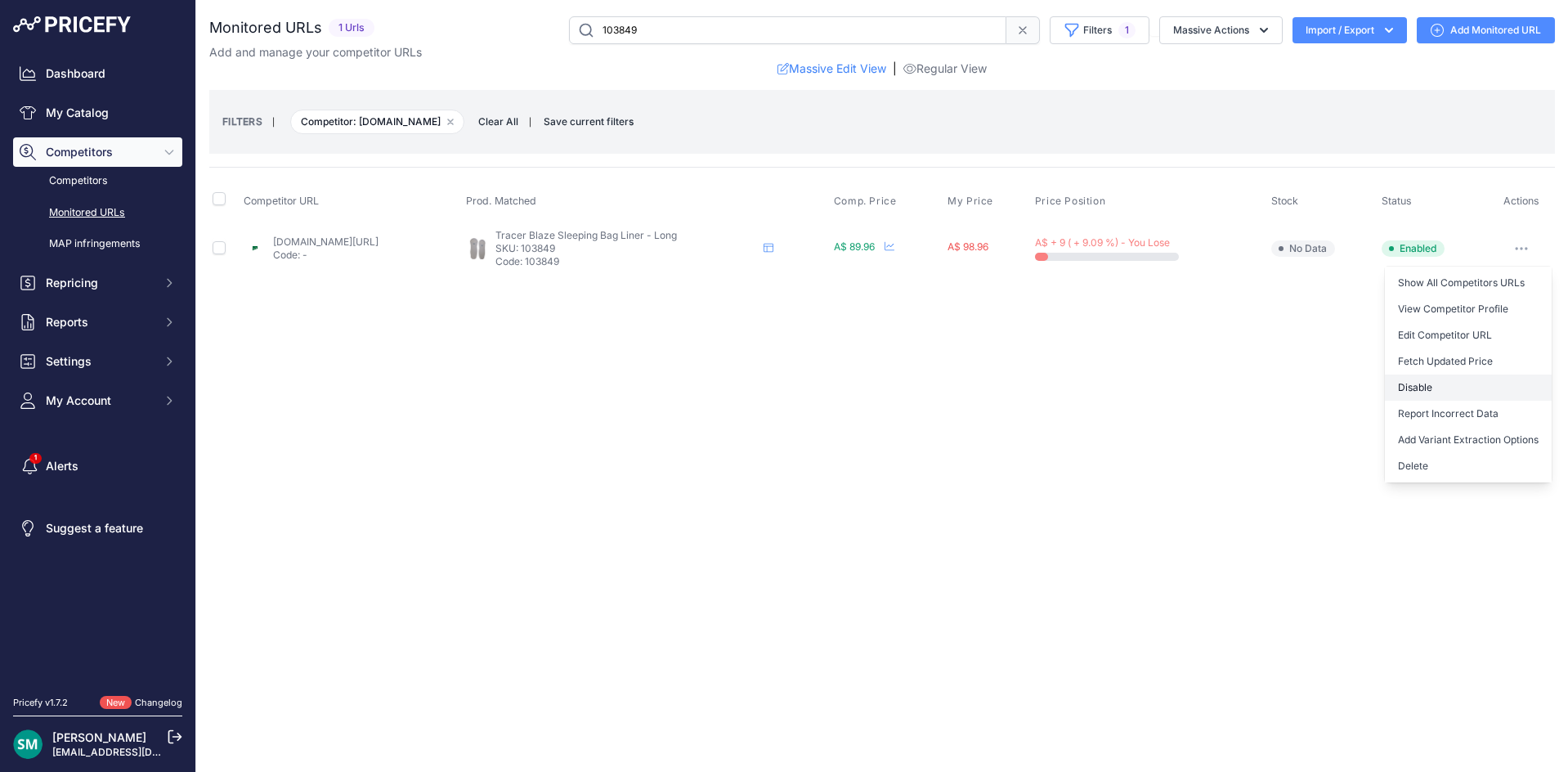
click at [1471, 383] on button "Disable" at bounding box center [1468, 388] width 167 height 27
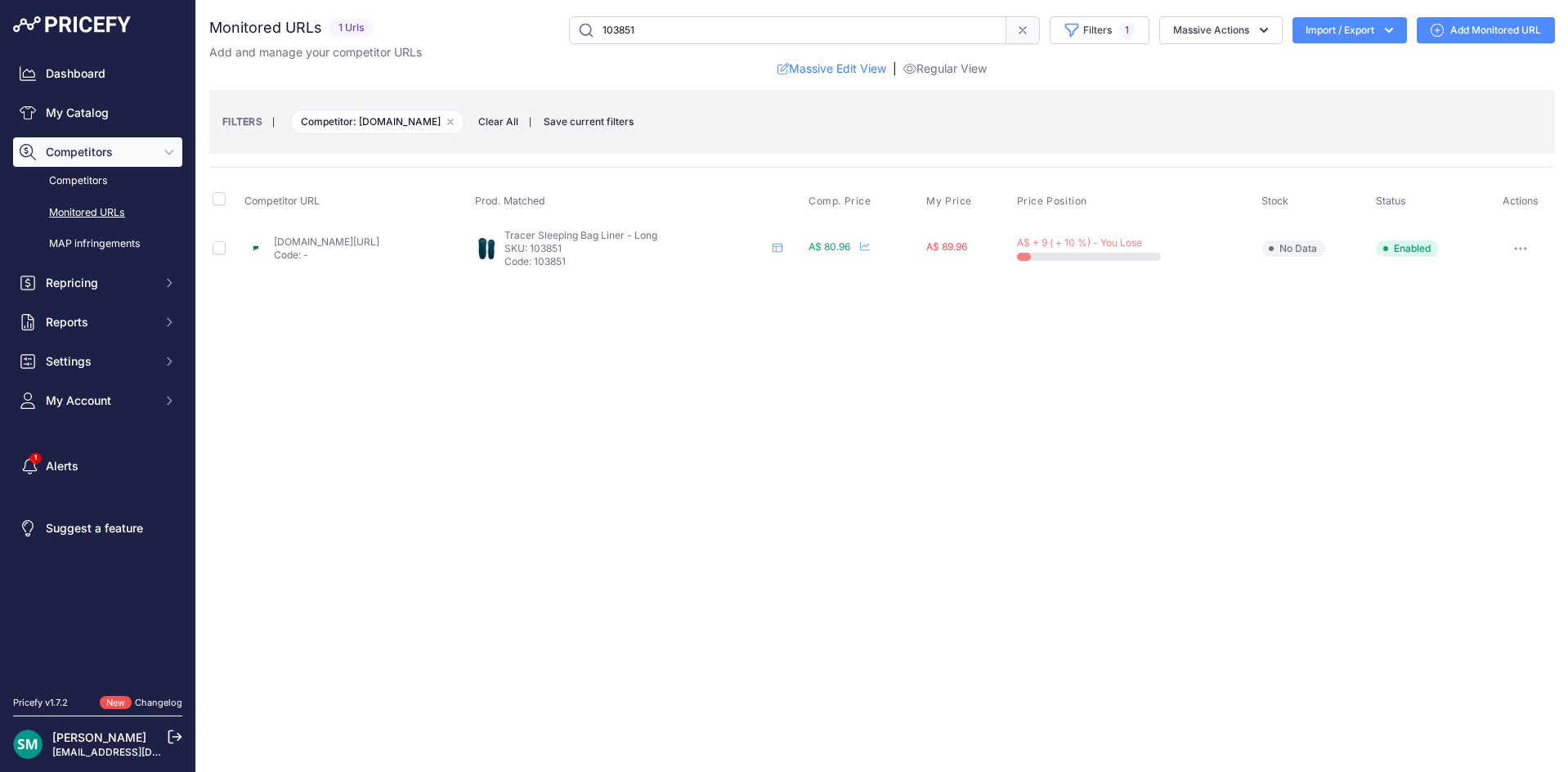
click at [1530, 242] on button "button" at bounding box center [1520, 248] width 33 height 23
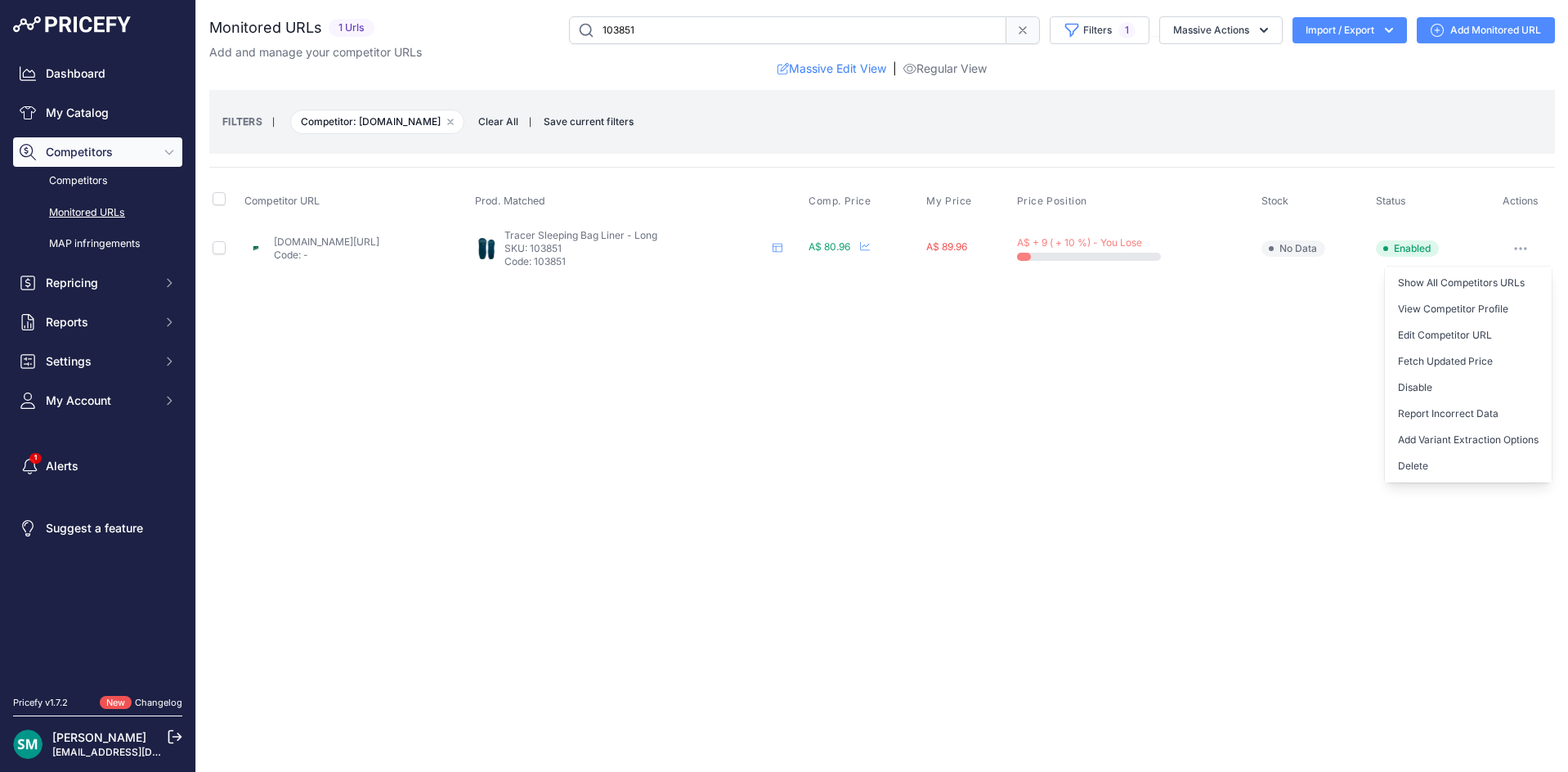
drag, startPoint x: 1496, startPoint y: 383, endPoint x: 1409, endPoint y: 339, distance: 97.5
click at [1496, 384] on button "Disable" at bounding box center [1468, 388] width 167 height 27
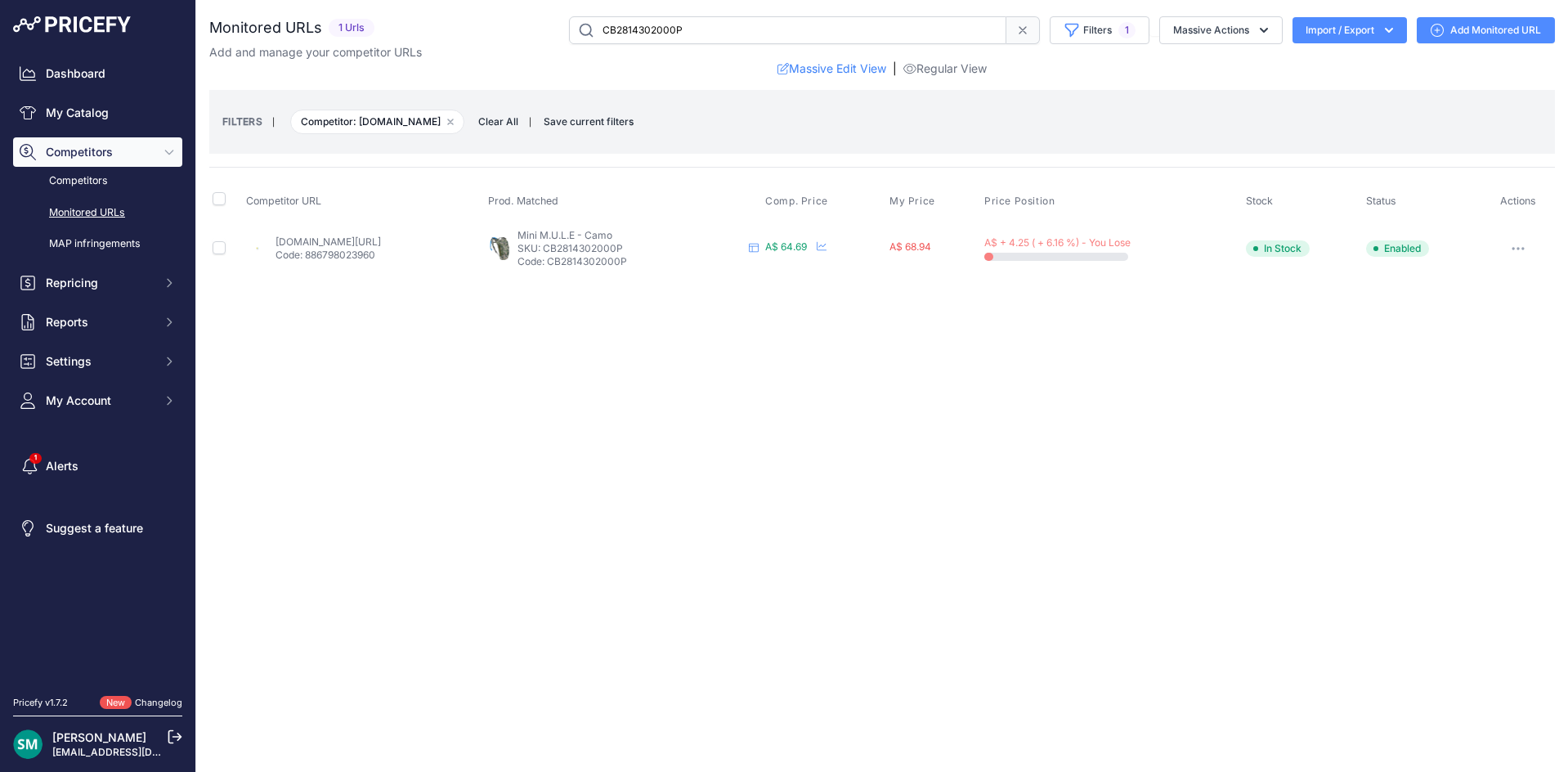
drag, startPoint x: 712, startPoint y: 249, endPoint x: 622, endPoint y: 248, distance: 90.0
click at [622, 248] on p "SKU: CB2814302000P" at bounding box center [630, 248] width 225 height 13
copy p "CB2814302000P"
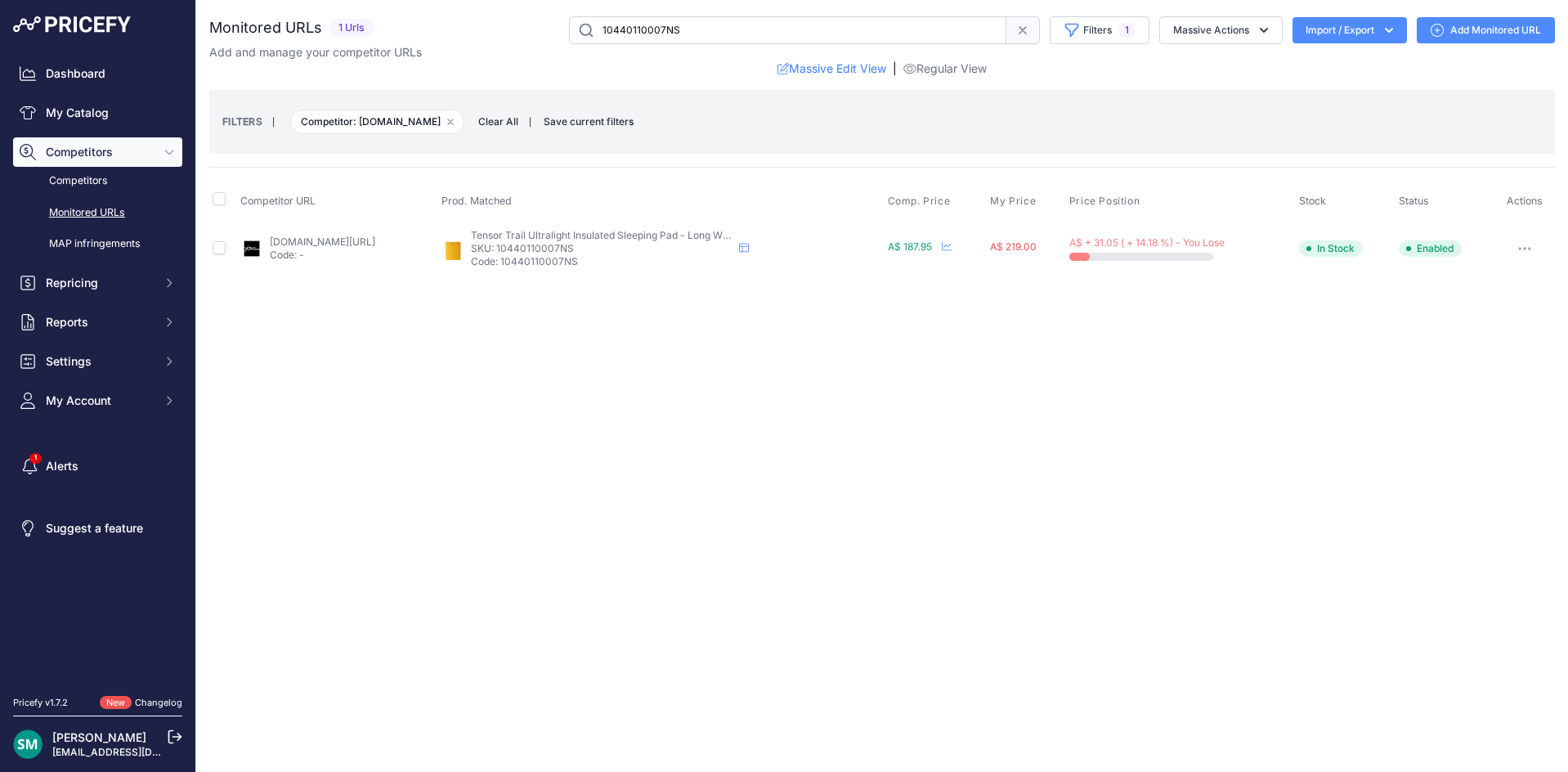
click at [1526, 251] on button "button" at bounding box center [1524, 248] width 33 height 23
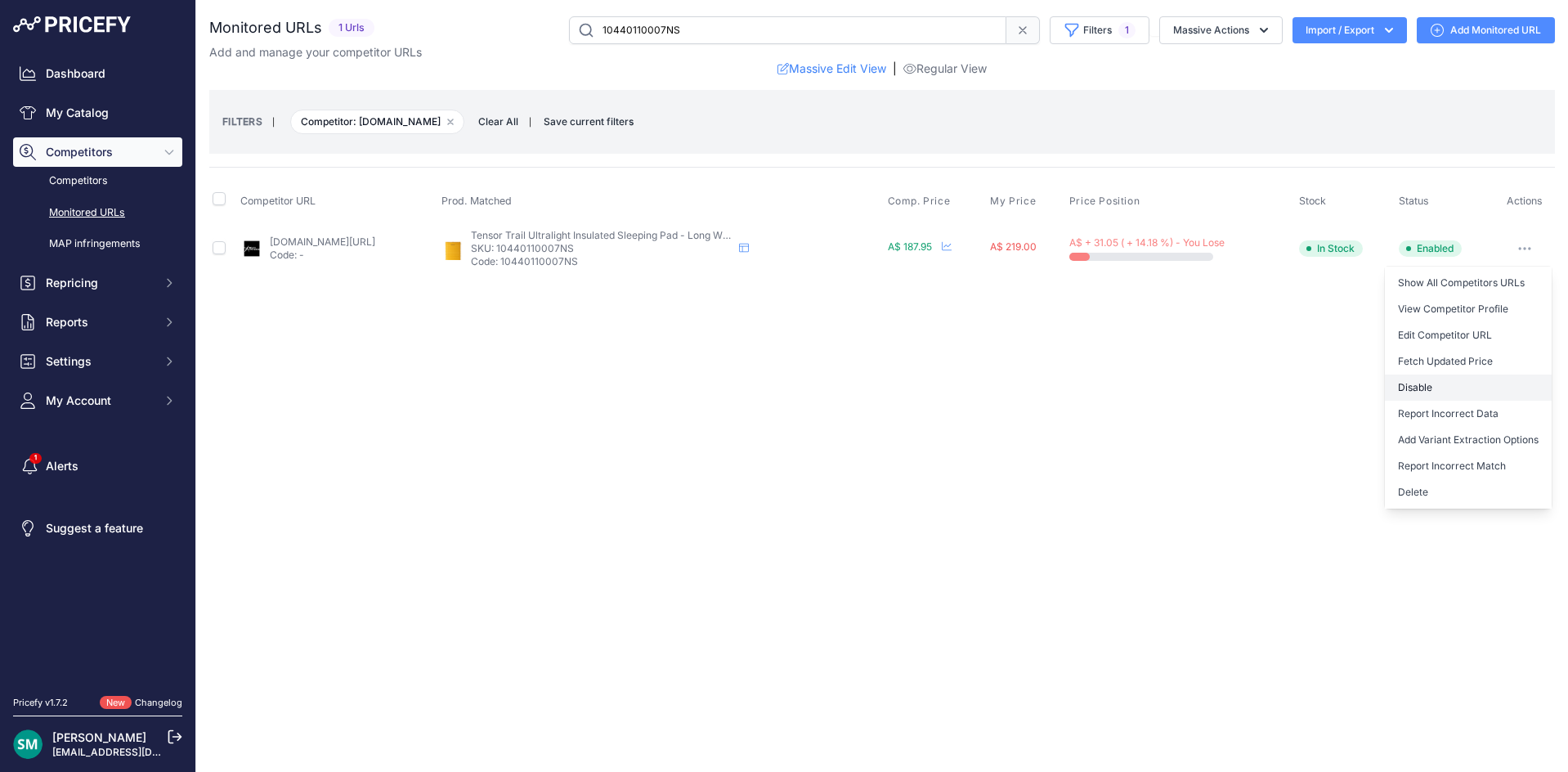
click at [1514, 379] on button "Disable" at bounding box center [1468, 388] width 167 height 27
